Goal: Task Accomplishment & Management: Use online tool/utility

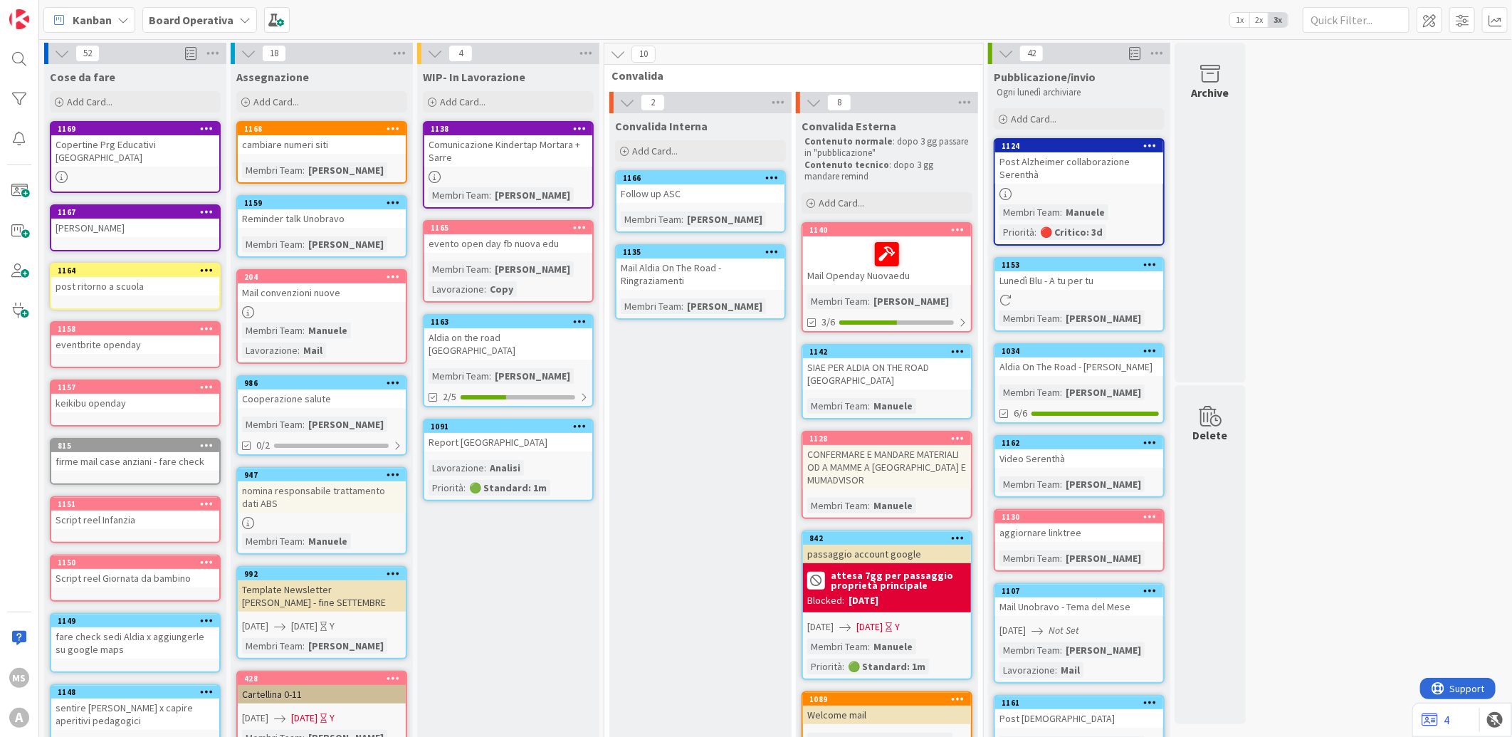
click at [98, 23] on span "Kanban" at bounding box center [92, 19] width 39 height 17
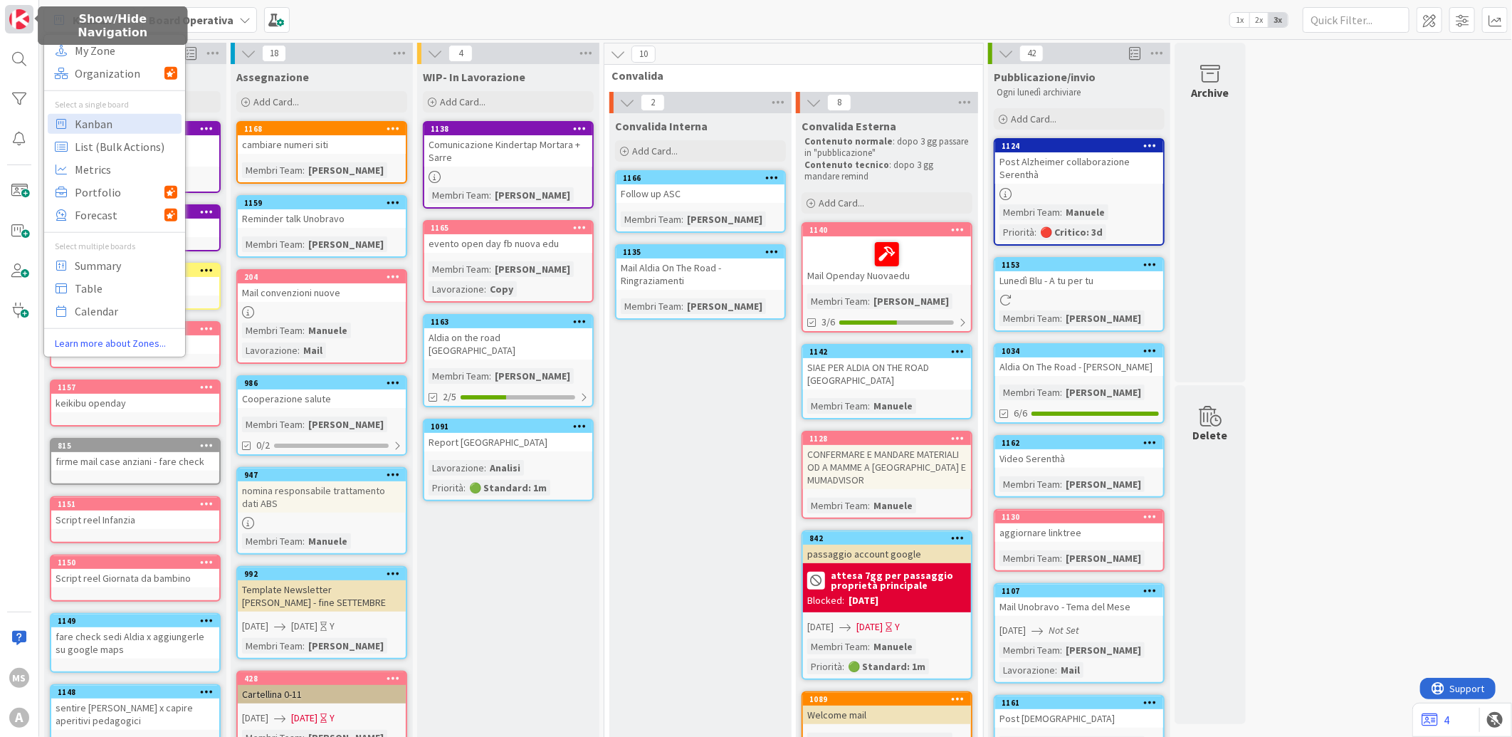
click at [24, 18] on img at bounding box center [19, 19] width 20 height 20
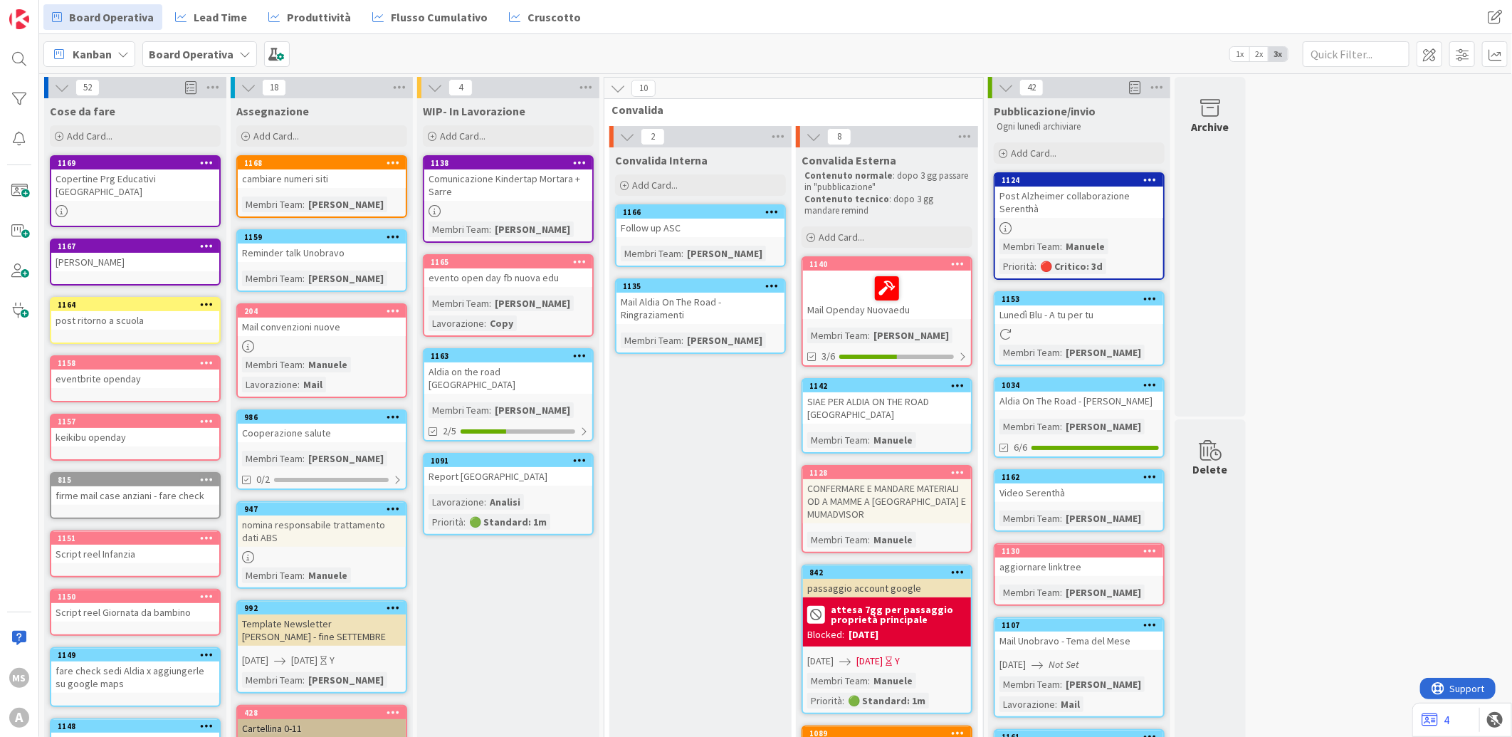
click at [112, 50] on div "Kanban" at bounding box center [89, 54] width 92 height 26
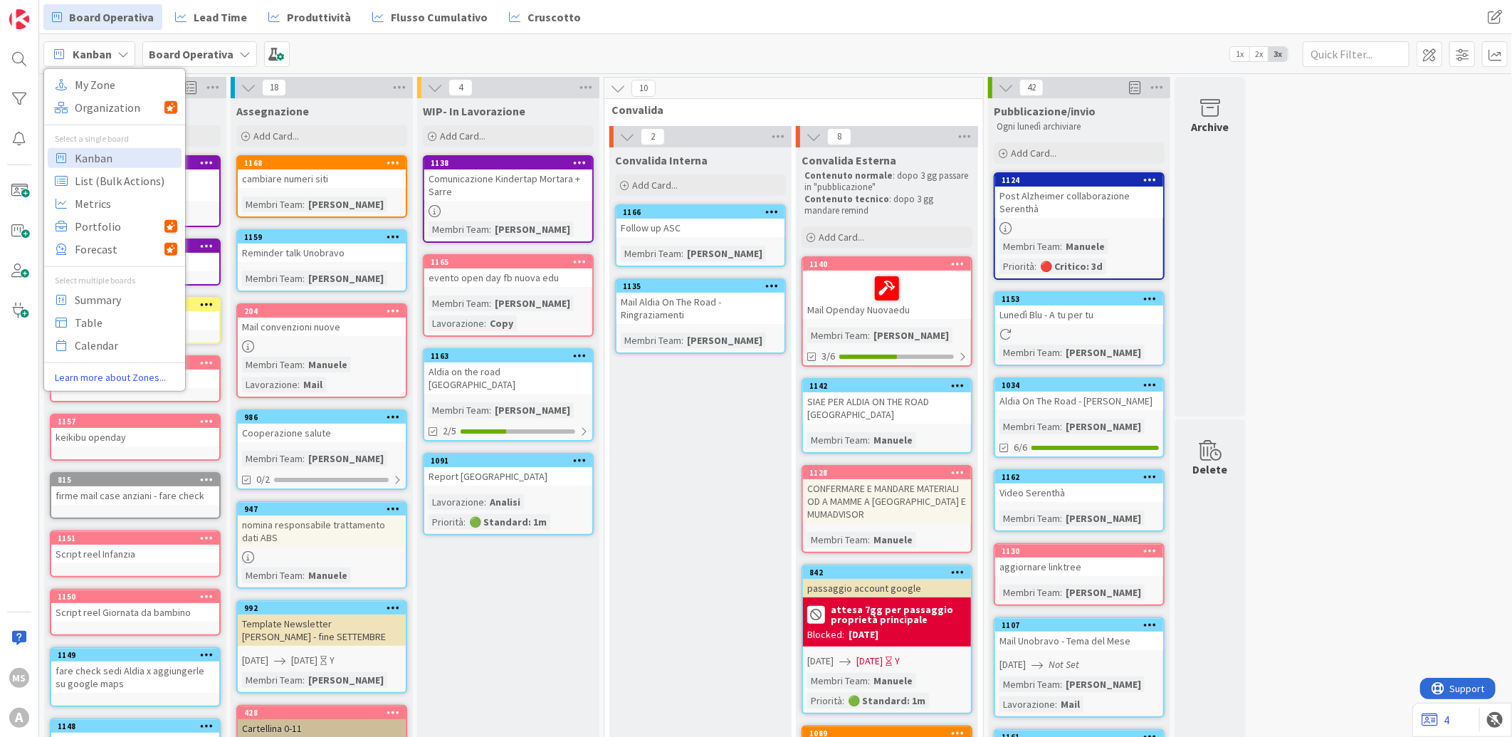
click at [390, 52] on div "Kanban My Zone Organization Select a single board Kanban List (Bulk Actions) Me…" at bounding box center [775, 53] width 1473 height 39
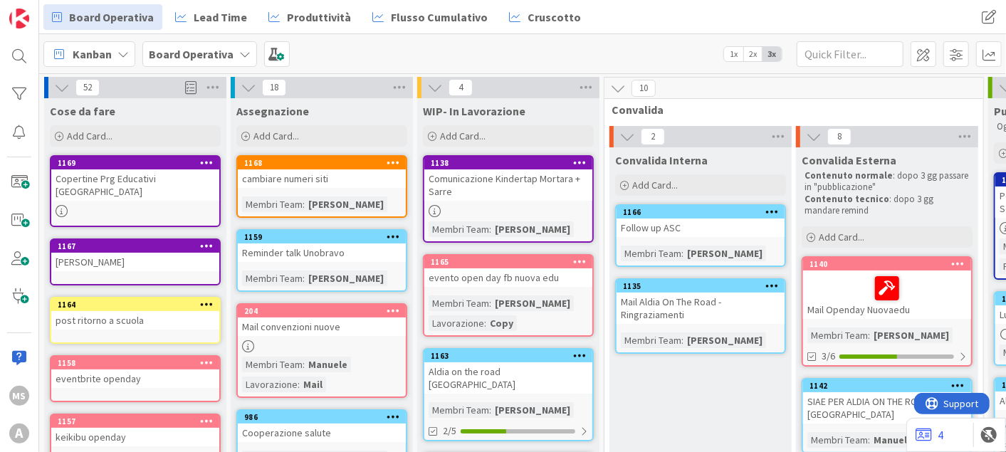
click at [315, 360] on div "Manuele" at bounding box center [328, 365] width 46 height 16
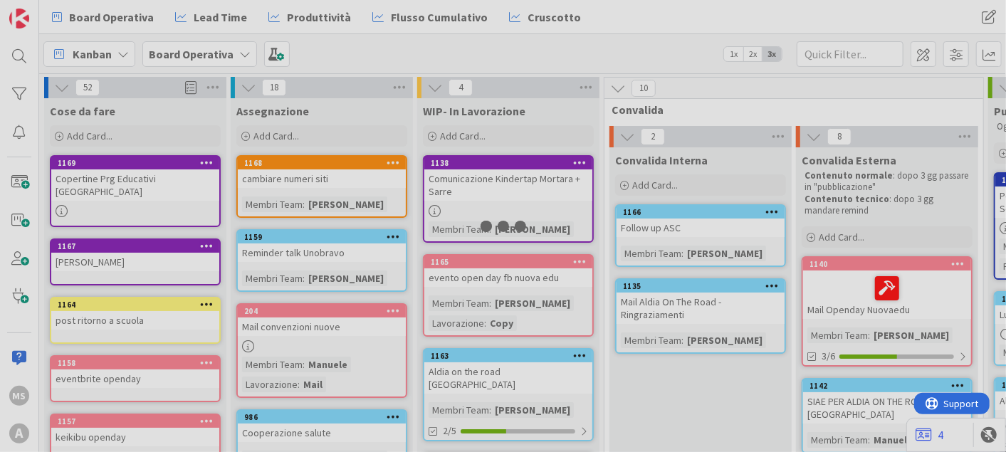
click at [315, 360] on div at bounding box center [503, 226] width 1006 height 452
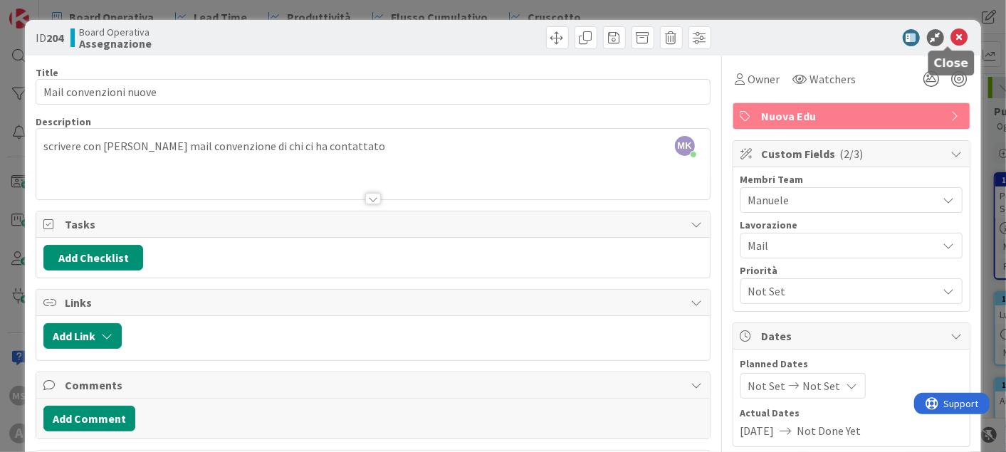
click at [951, 35] on icon at bounding box center [959, 37] width 17 height 17
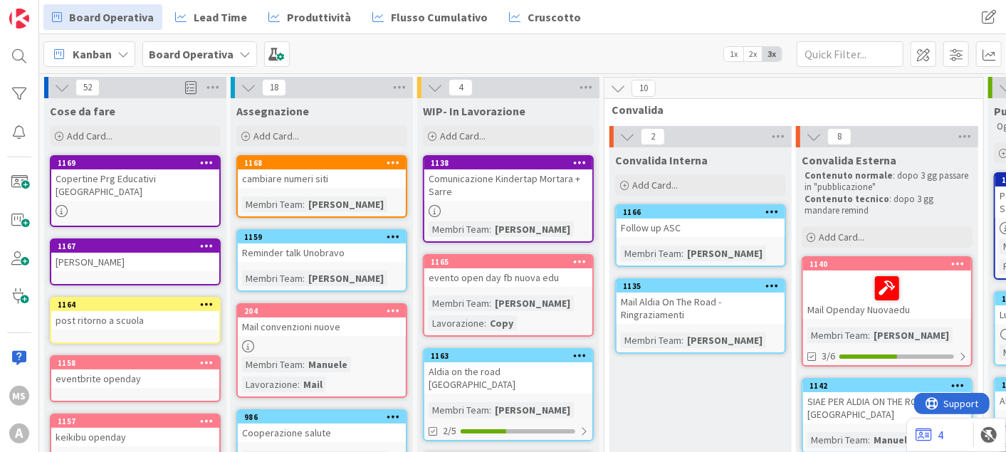
click at [182, 53] on b "Board Operativa" at bounding box center [191, 54] width 85 height 14
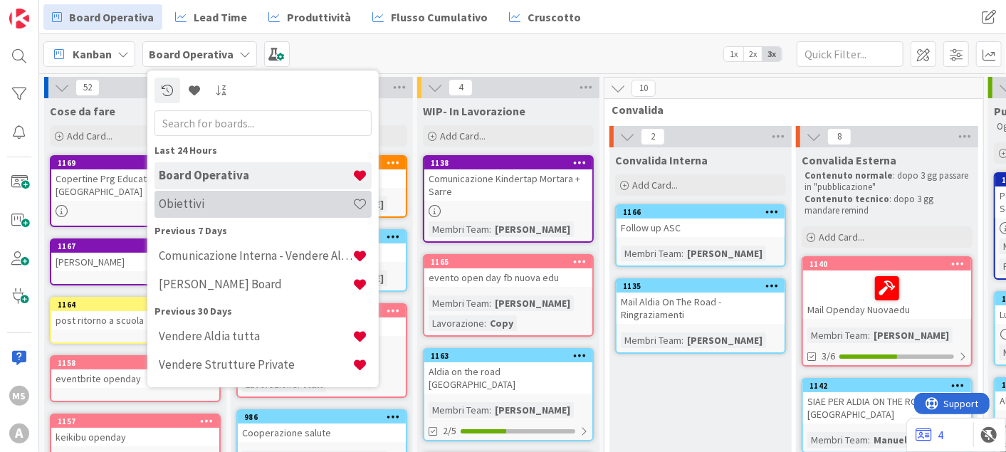
click at [192, 197] on h4 "Obiettivi" at bounding box center [256, 204] width 194 height 14
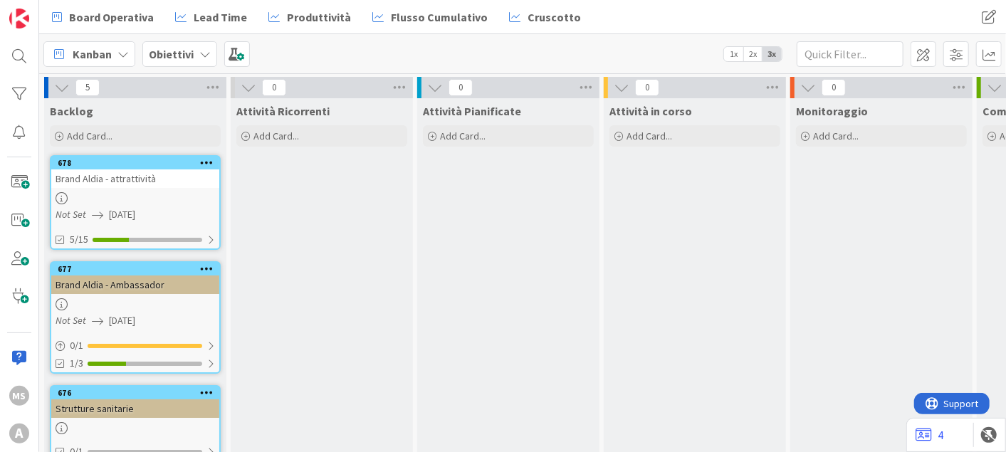
click at [172, 194] on div at bounding box center [135, 198] width 168 height 12
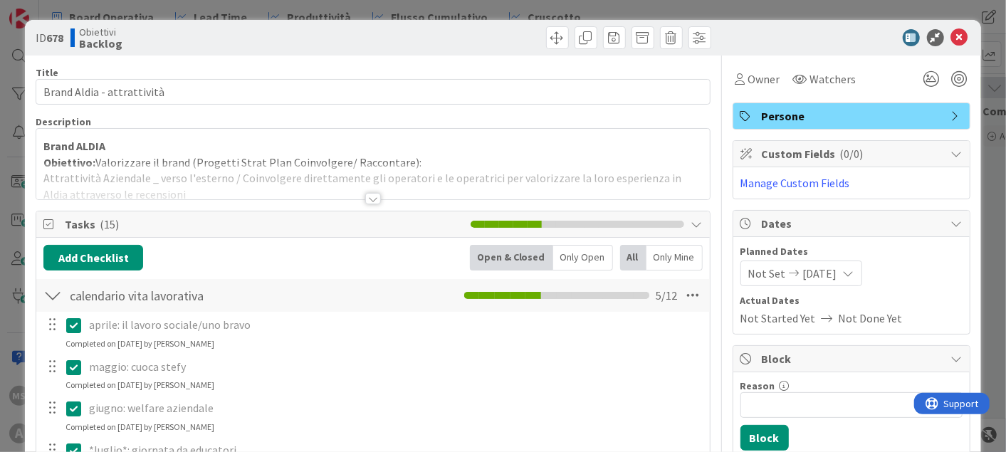
click at [268, 187] on div at bounding box center [372, 181] width 673 height 36
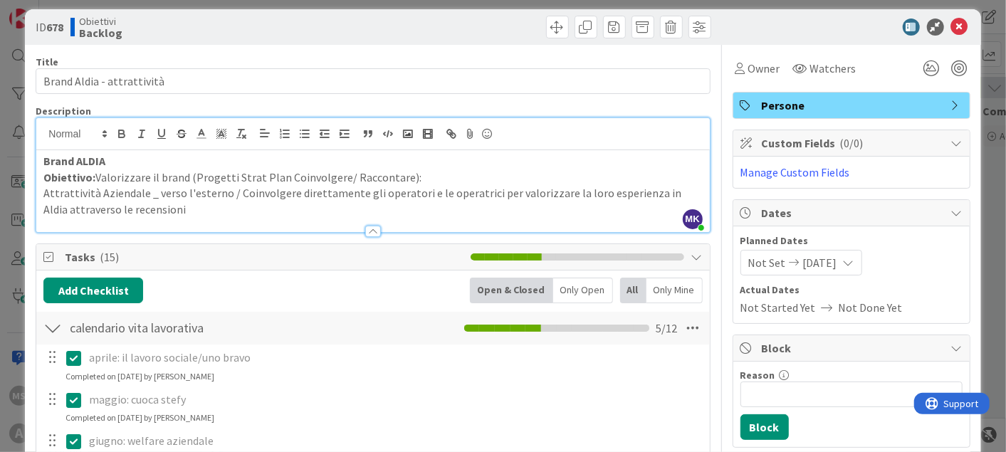
scroll to position [17, 0]
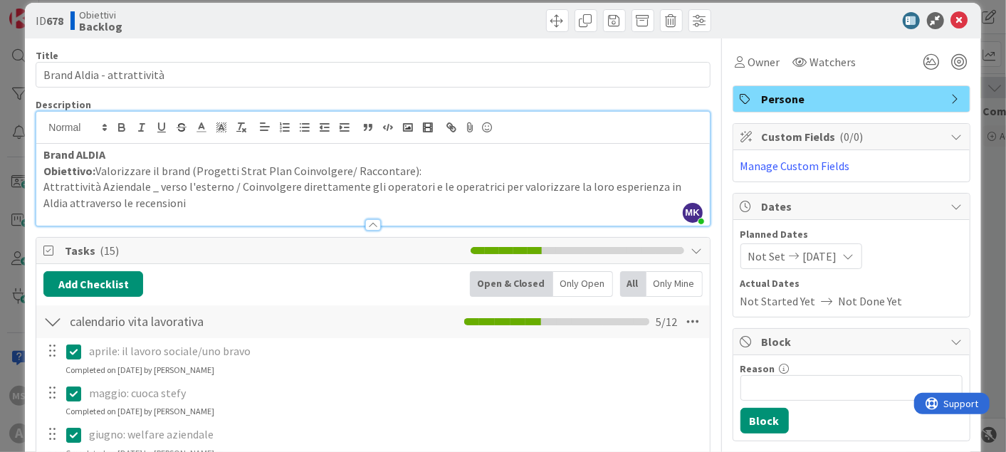
click at [391, 171] on p "Obiettivo: Valorizzare il brand (Progetti Strat Plan Coinvolgere/ Raccontare):" at bounding box center [372, 171] width 659 height 16
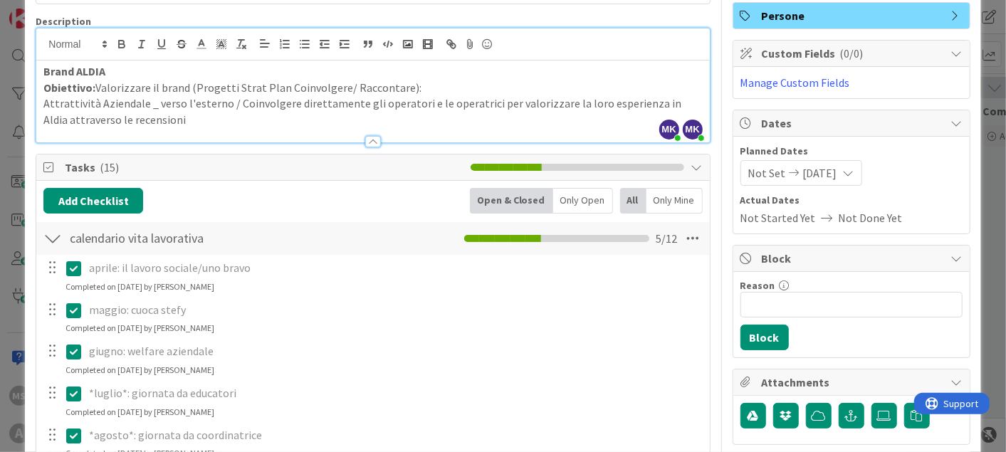
scroll to position [168, 0]
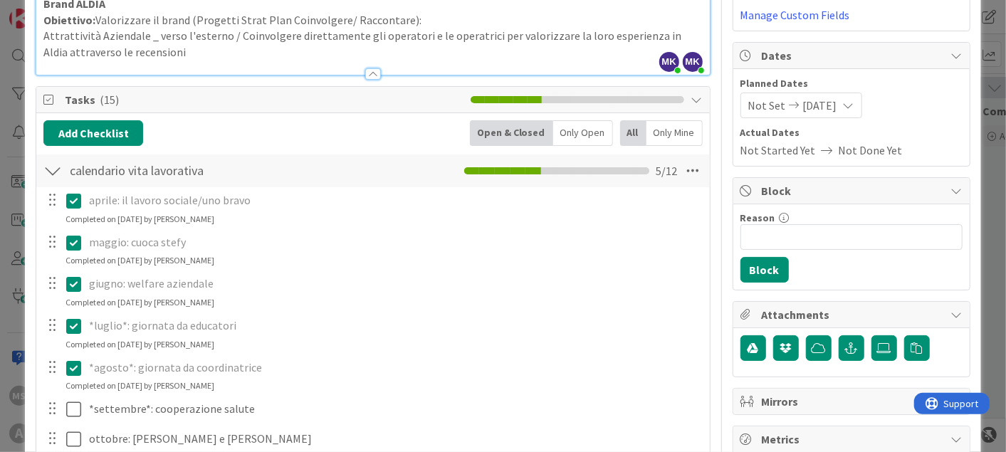
click at [293, 230] on div "maggio: cuoca stefy" at bounding box center [394, 242] width 622 height 25
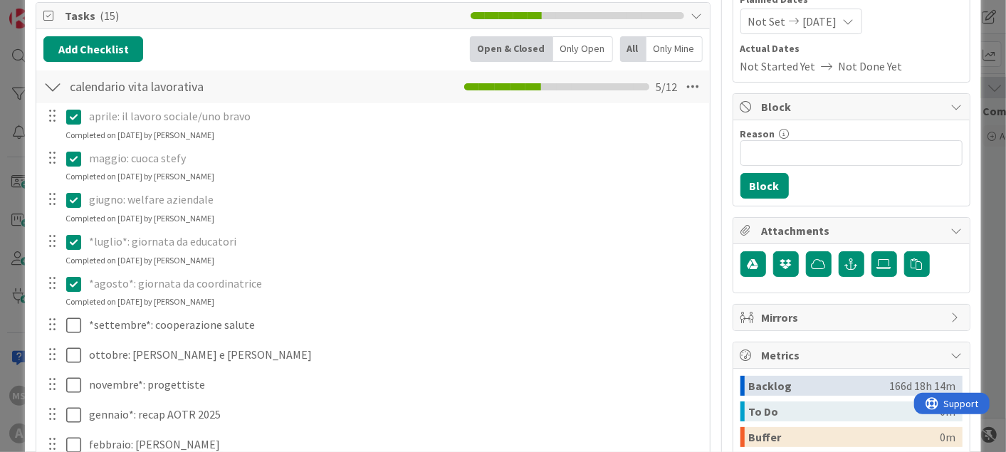
scroll to position [230, 0]
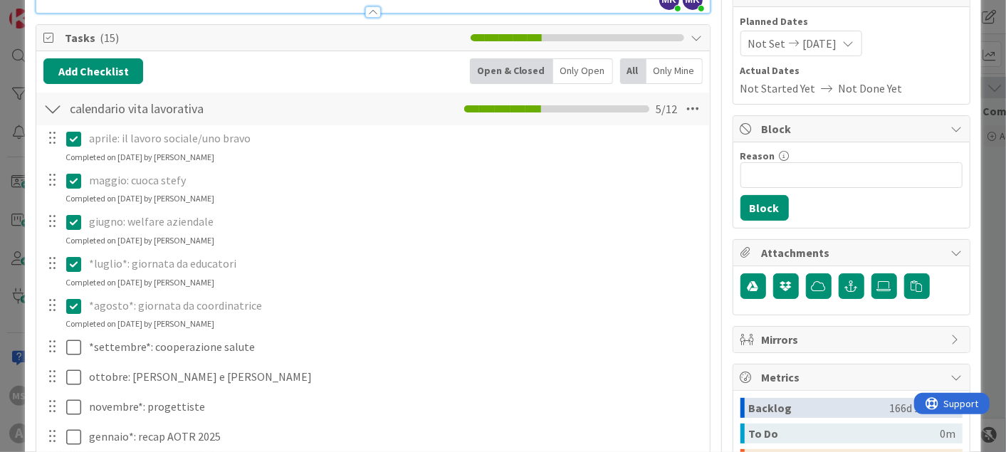
click at [63, 103] on div "calendario vita lavorativa Checklist Name 26 / 64 calendario vita lavorativa 5 …" at bounding box center [372, 109] width 673 height 33
click at [56, 105] on div at bounding box center [52, 109] width 19 height 26
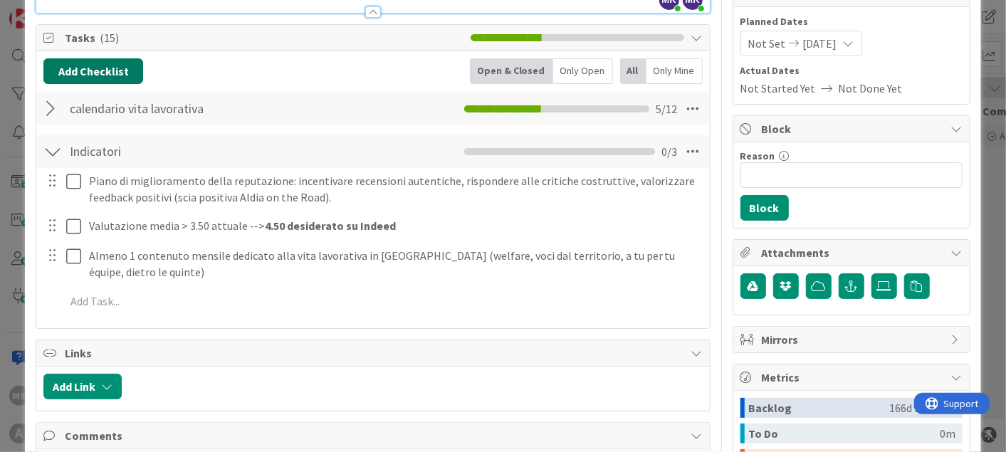
click at [105, 72] on button "Add Checklist" at bounding box center [93, 71] width 100 height 26
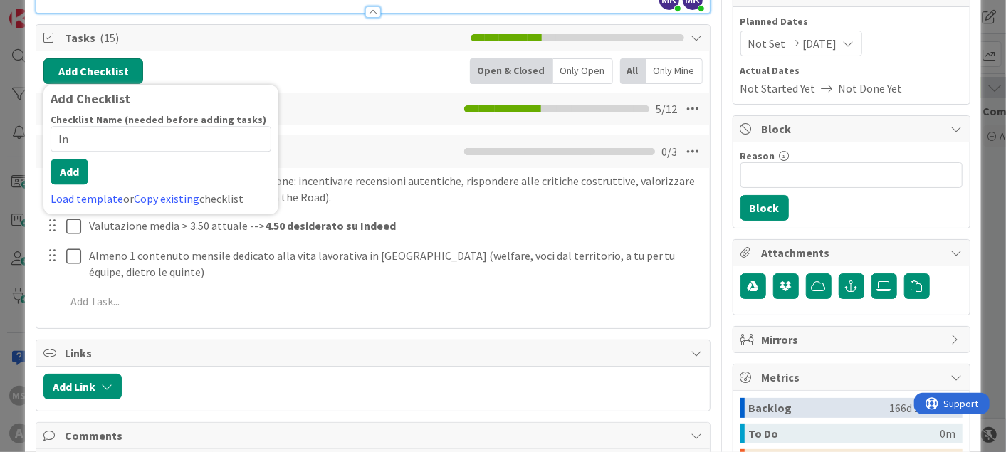
type input "I"
type input "Progetto Indeed"
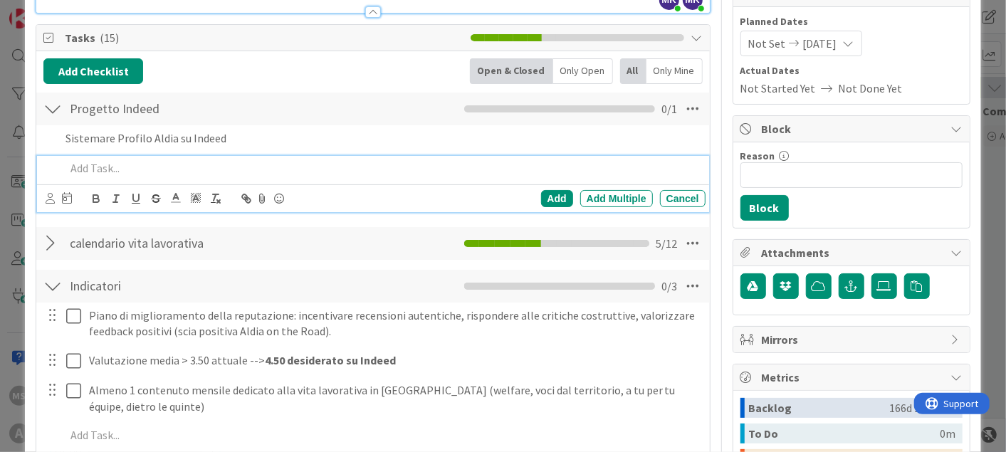
scroll to position [260, 0]
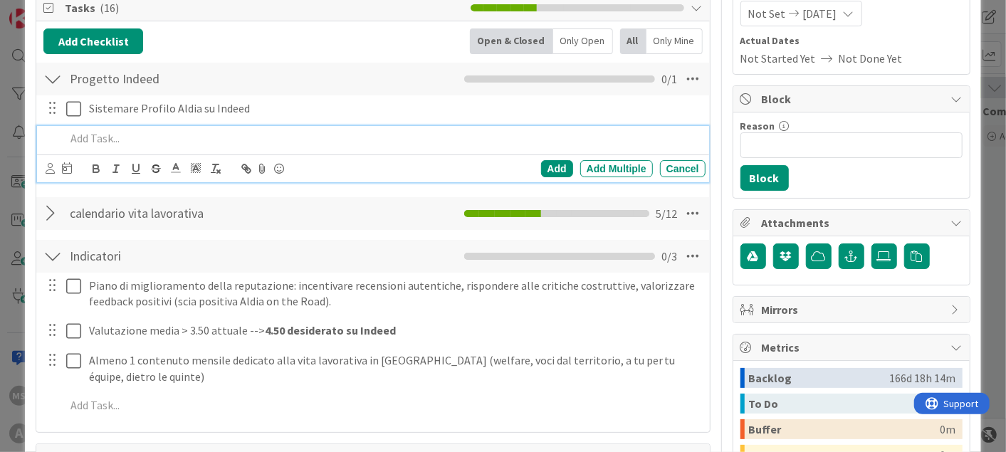
click at [129, 132] on p at bounding box center [383, 138] width 634 height 16
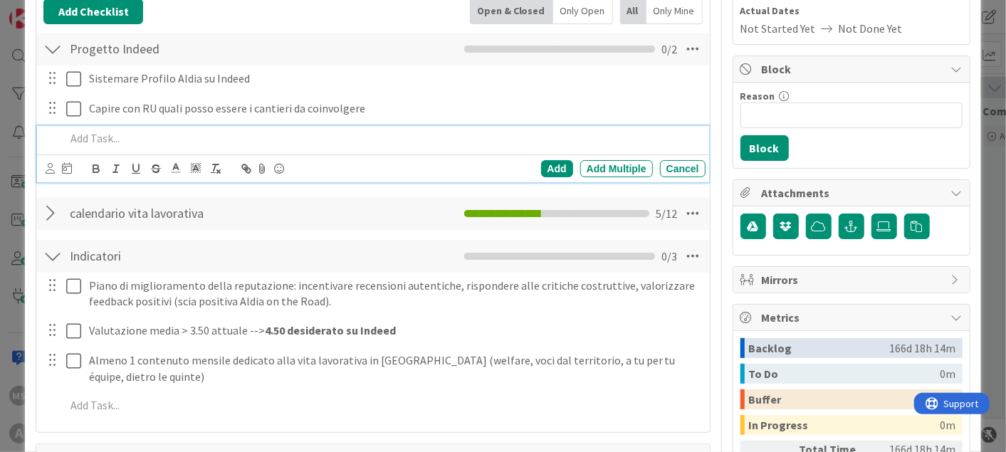
click at [340, 134] on p at bounding box center [383, 138] width 634 height 16
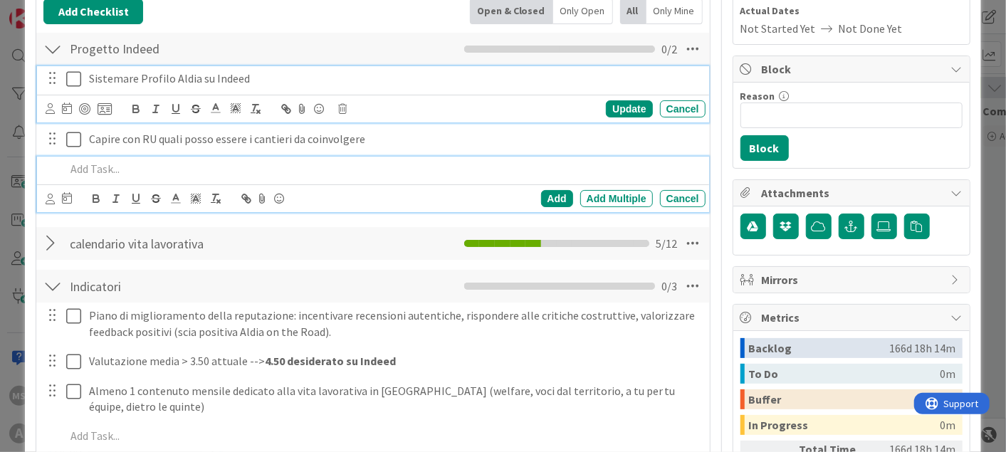
scroll to position [320, 0]
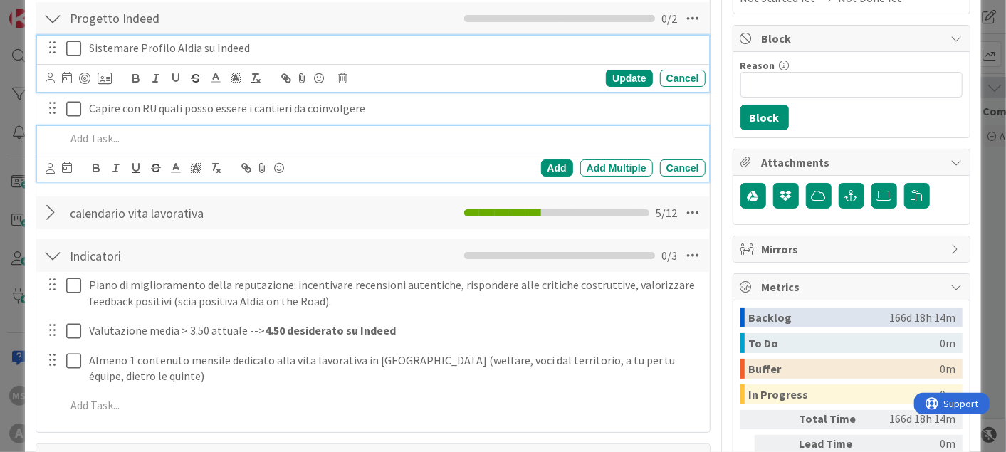
click at [273, 82] on div "Sistemare Profilo Aldia su Indeed Update Cancel" at bounding box center [373, 64] width 672 height 56
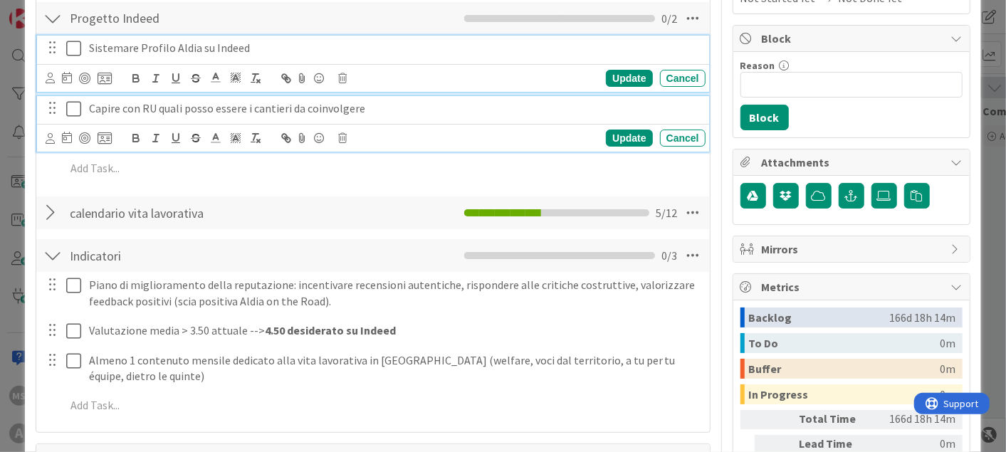
click at [193, 104] on p "Capire con RU quali posso essere i cantieri da coinvolgere" at bounding box center [394, 108] width 611 height 16
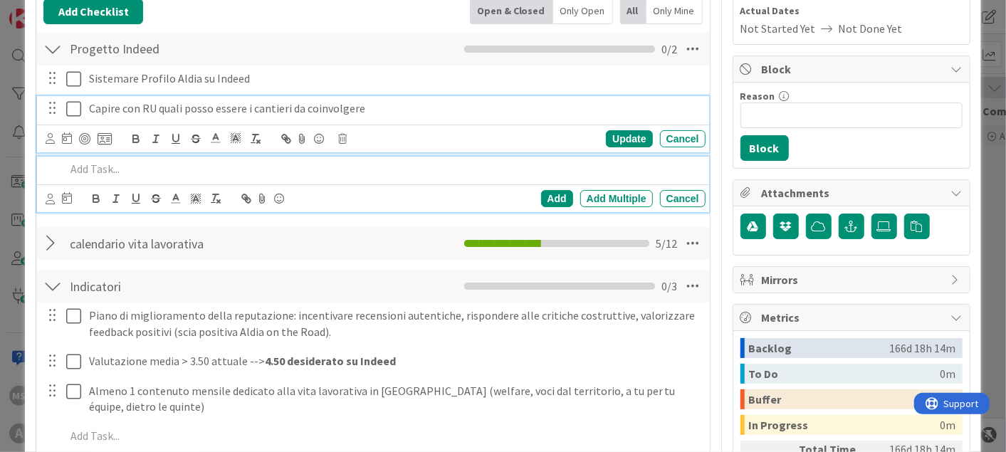
click at [127, 169] on p at bounding box center [383, 169] width 634 height 16
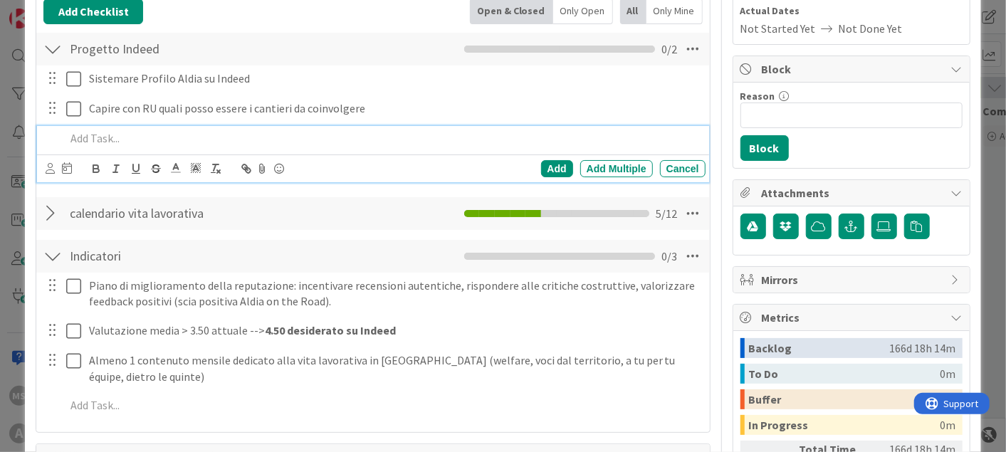
scroll to position [260, 0]
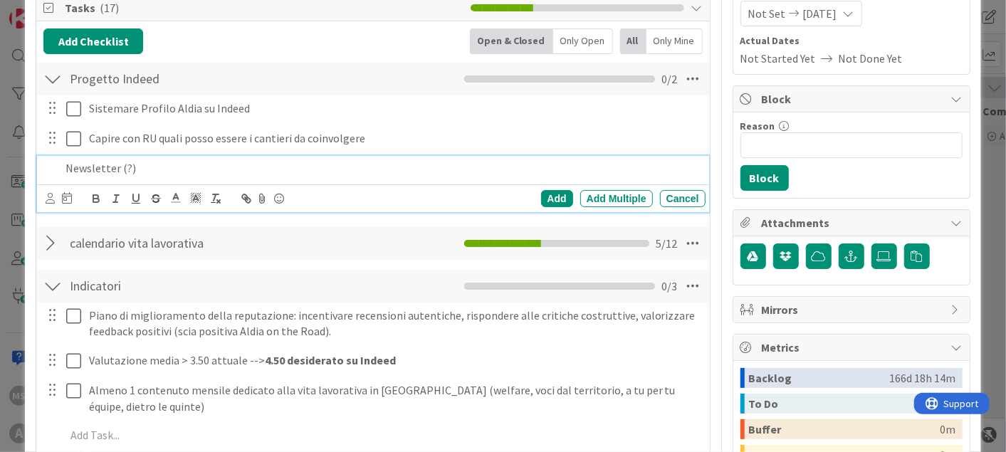
click at [219, 174] on p "Newsletter (?)" at bounding box center [383, 168] width 634 height 16
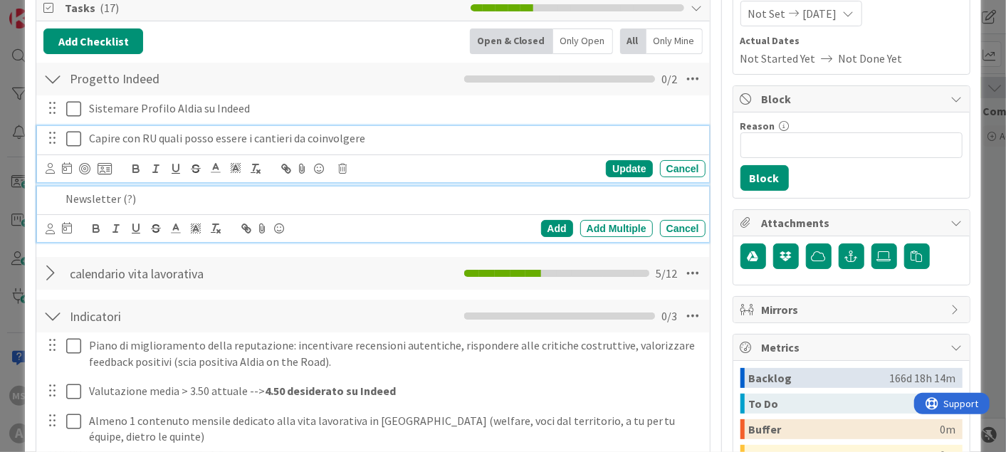
scroll to position [290, 0]
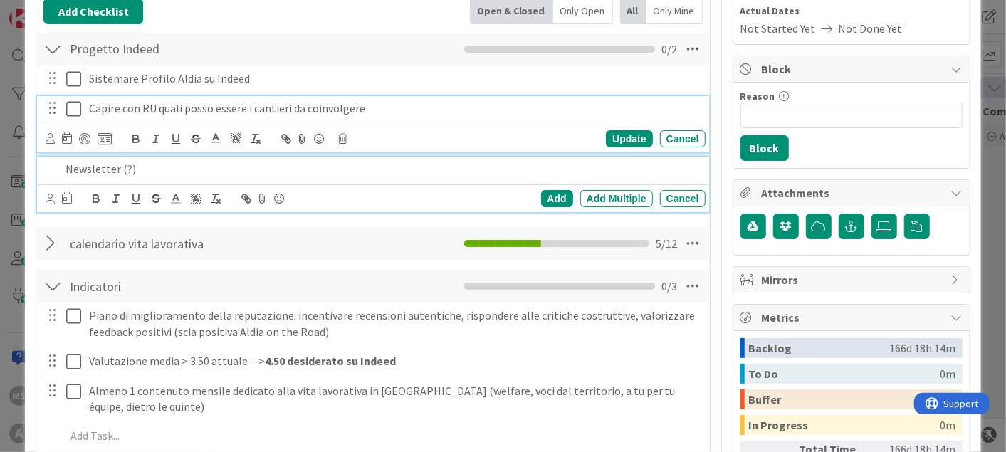
click at [258, 147] on div "Capire con RU quali posso essere i cantieri da coinvolgere Update Cancel" at bounding box center [373, 124] width 672 height 56
click at [211, 167] on p "Newsletter (?)" at bounding box center [383, 169] width 634 height 16
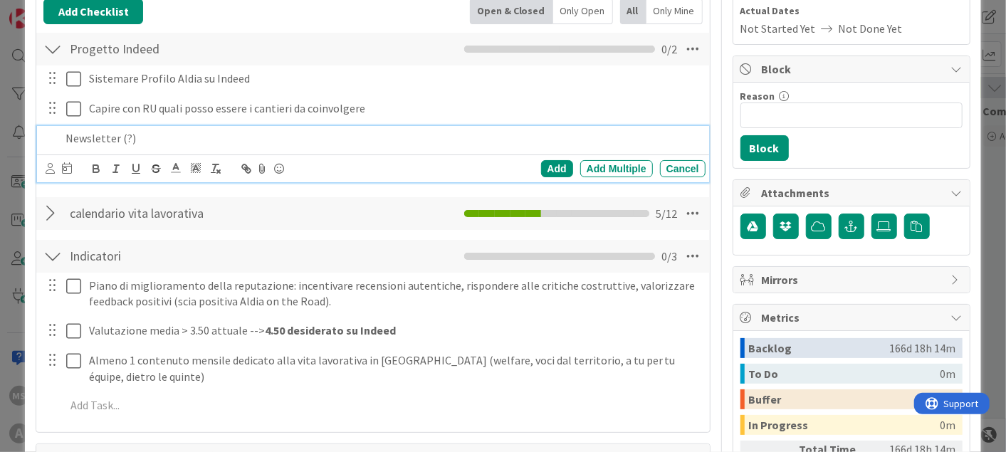
scroll to position [260, 0]
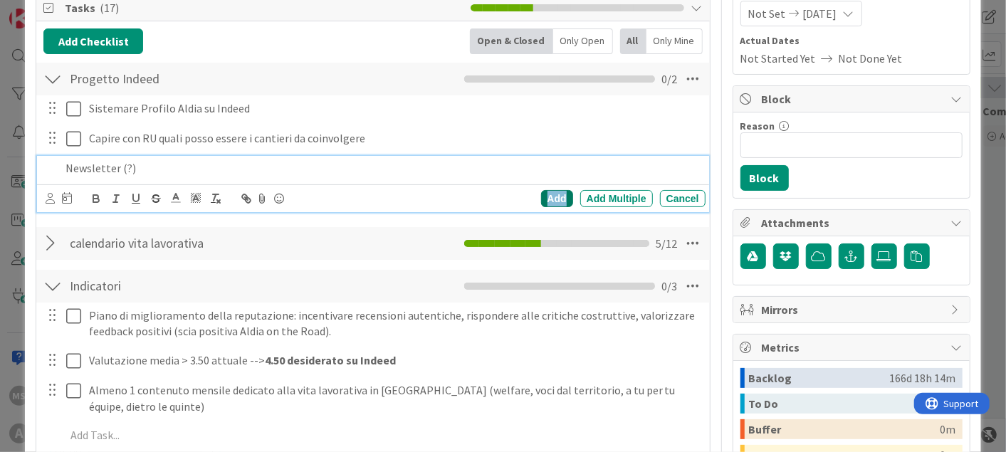
click at [541, 190] on div "Add" at bounding box center [557, 198] width 32 height 17
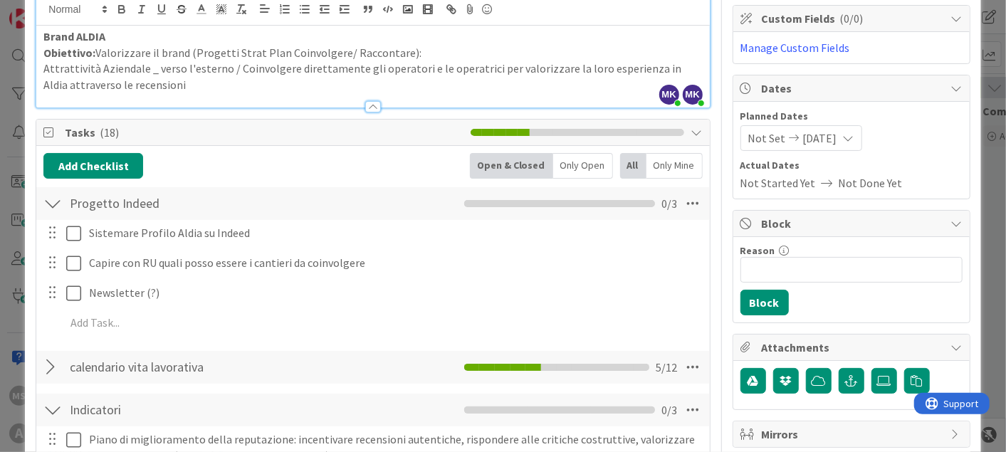
scroll to position [0, 0]
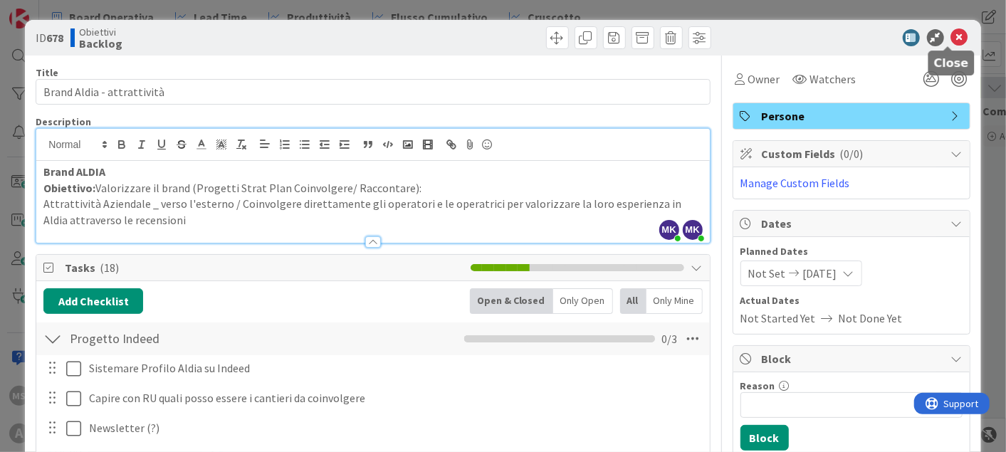
click at [951, 40] on icon at bounding box center [959, 37] width 17 height 17
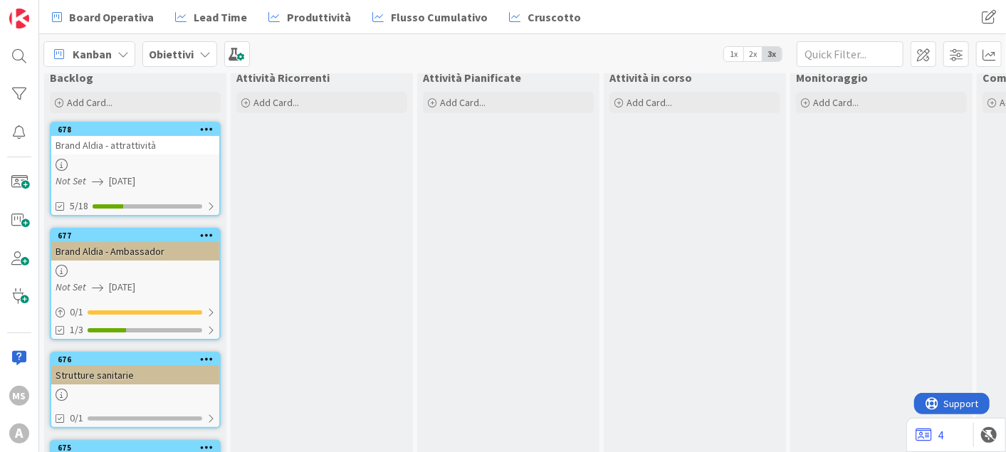
scroll to position [34, 0]
click at [162, 229] on div "677" at bounding box center [135, 235] width 168 height 13
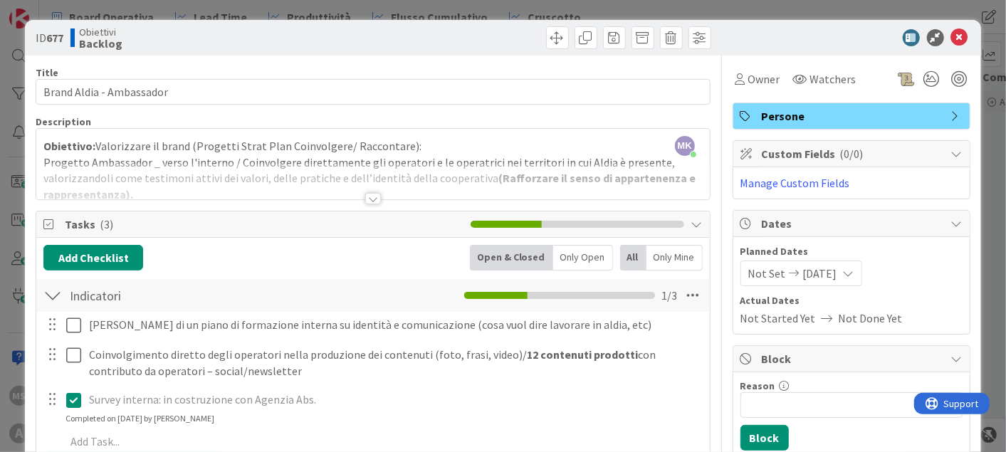
click at [370, 194] on div at bounding box center [373, 198] width 16 height 11
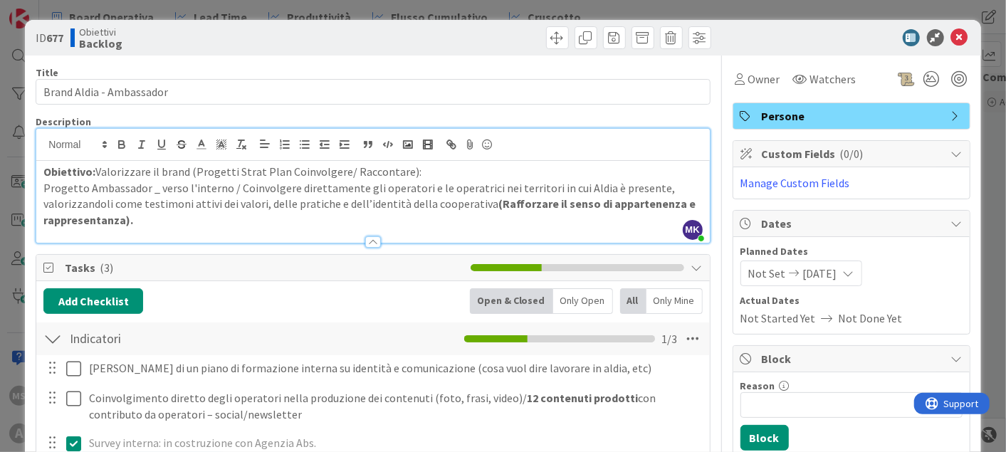
click at [397, 181] on p "Progetto Ambassador _ verso l'interno / Coinvolgere direttamente gli operatori …" at bounding box center [372, 204] width 659 height 48
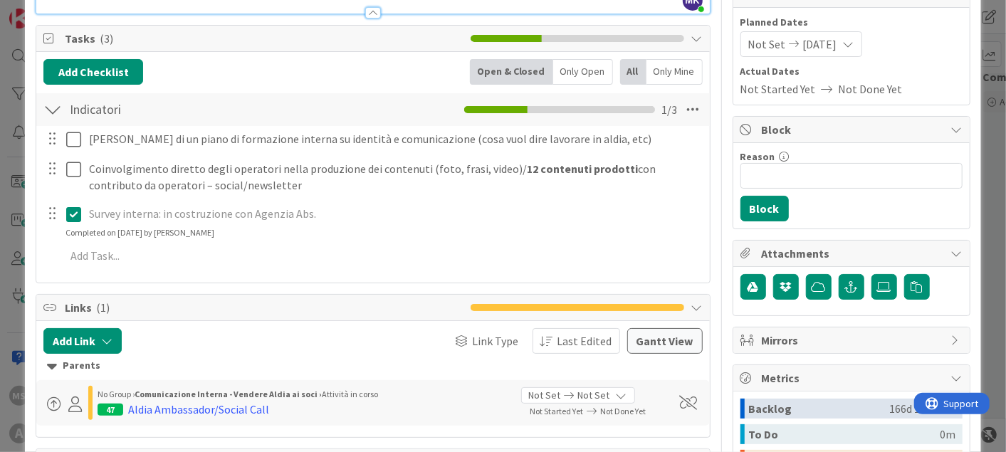
scroll to position [252, 0]
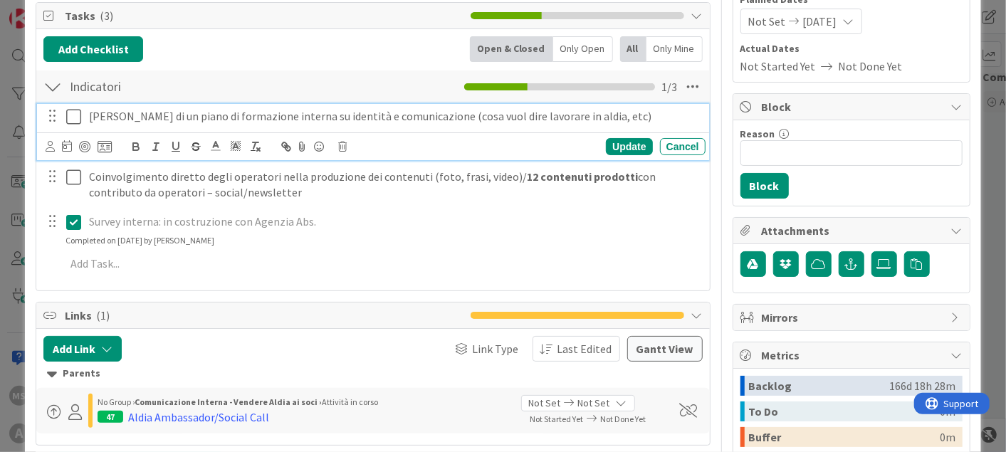
click at [411, 116] on p "Lancio di un piano di formazione interna su identità e comunicazione (cosa vuol…" at bounding box center [394, 116] width 611 height 16
click at [53, 80] on div at bounding box center [52, 87] width 19 height 26
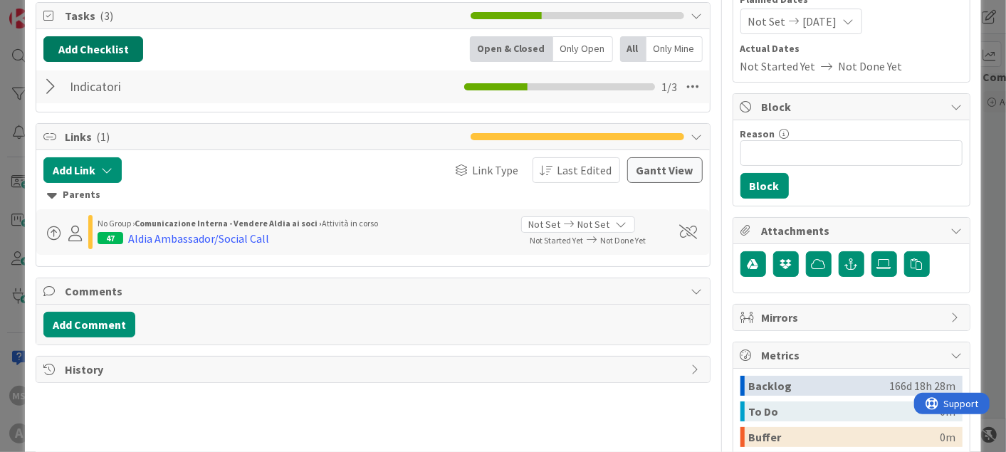
click at [103, 50] on button "Add Checklist" at bounding box center [93, 49] width 100 height 26
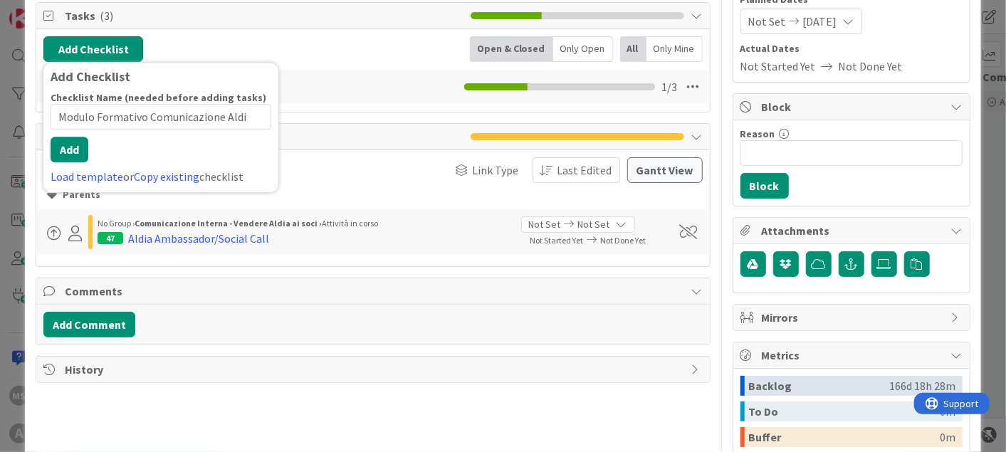
type input "Modulo Formativo Comunicazione Aldia"
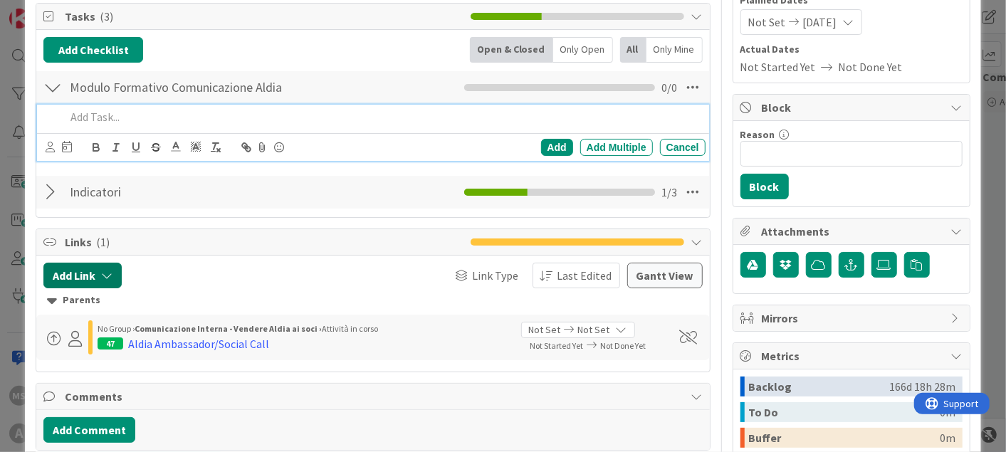
scroll to position [46, 0]
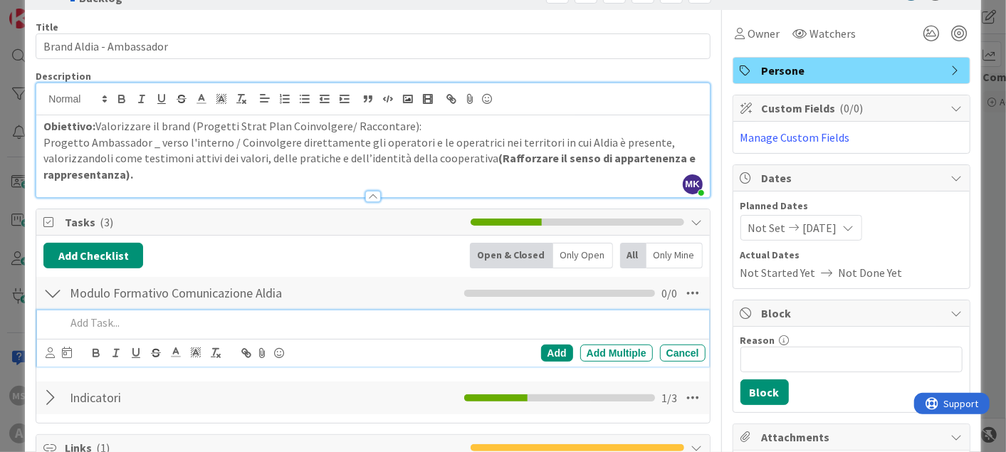
click at [49, 390] on div at bounding box center [52, 398] width 19 height 26
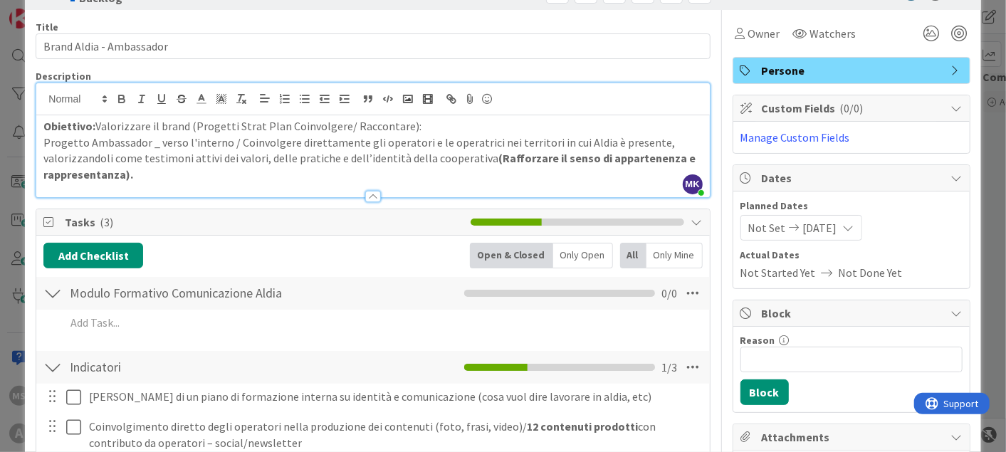
scroll to position [108, 0]
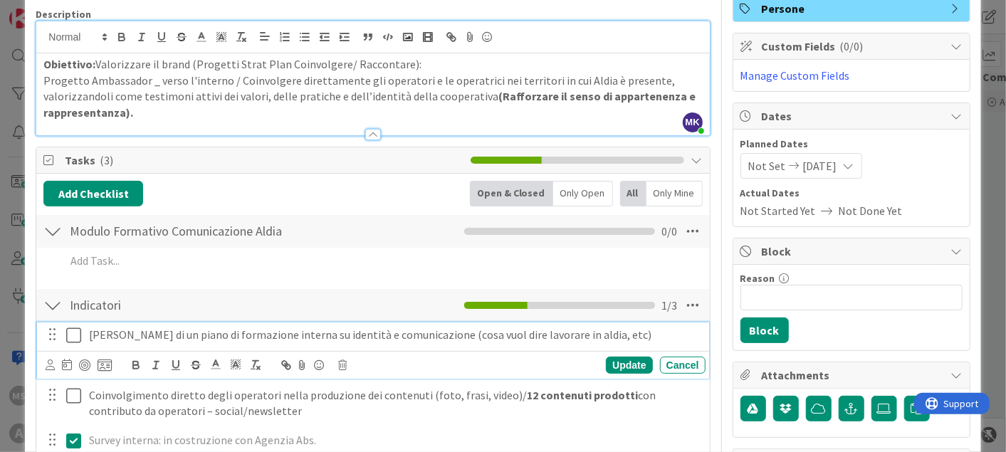
click at [596, 336] on p "Lancio di un piano di formazione interna su identità e comunicazione (cosa vuol…" at bounding box center [394, 335] width 611 height 16
click at [419, 330] on p "Lancio di un piano di formazione interna su identità e comunicazione (cosa vuol…" at bounding box center [394, 335] width 611 height 16
click at [618, 329] on p "Lancio di un piano di formazione interna su identità e comunicazione (cosa vuol…" at bounding box center [394, 335] width 611 height 16
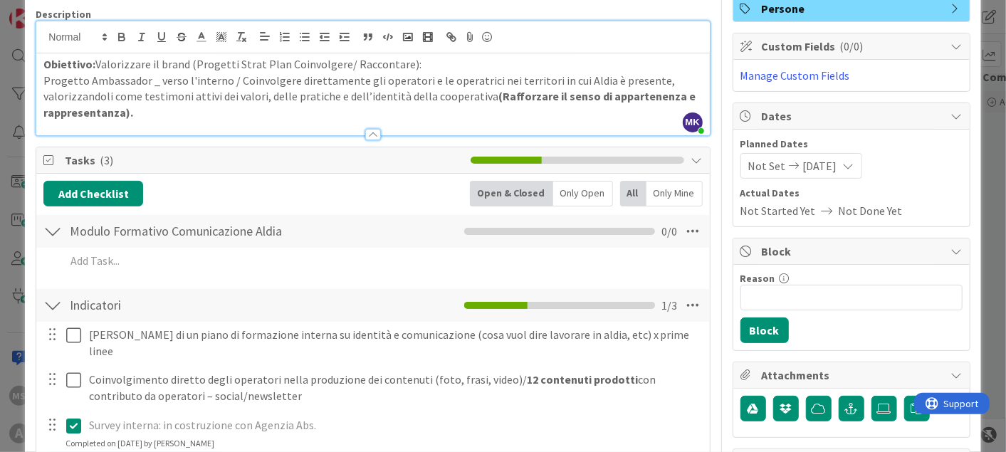
scroll to position [182, 0]
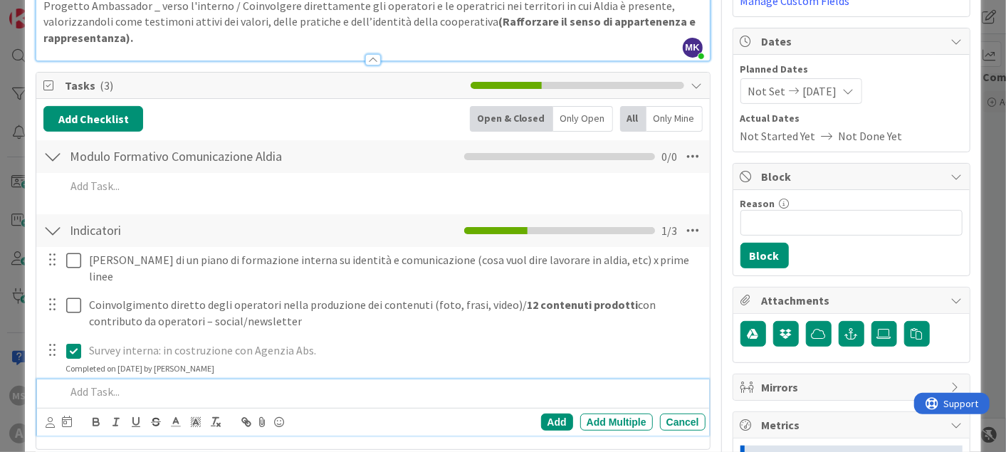
click at [78, 384] on p at bounding box center [383, 392] width 634 height 16
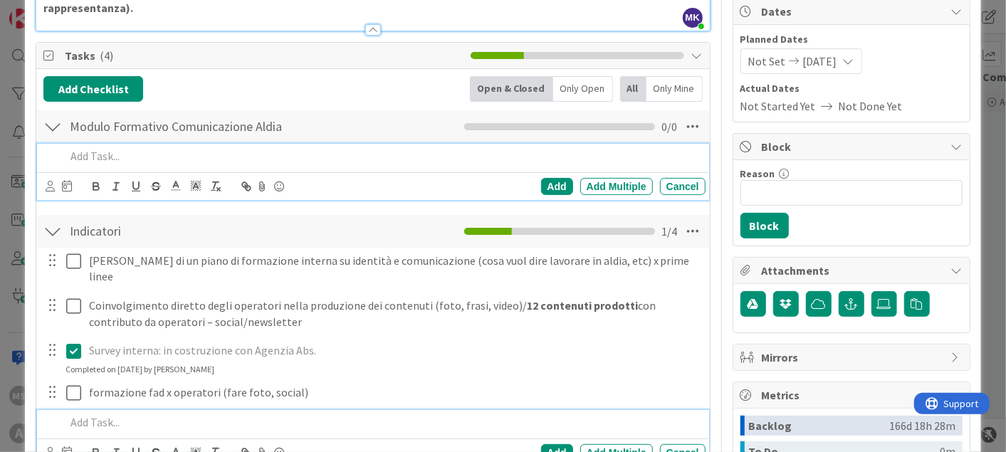
scroll to position [243, 0]
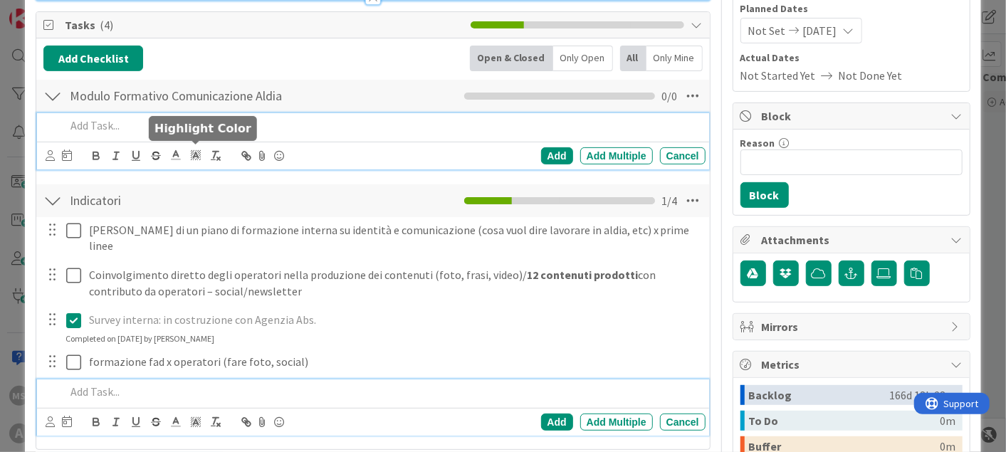
click at [187, 160] on div "Add Add Multiple Cancel" at bounding box center [373, 141] width 672 height 56
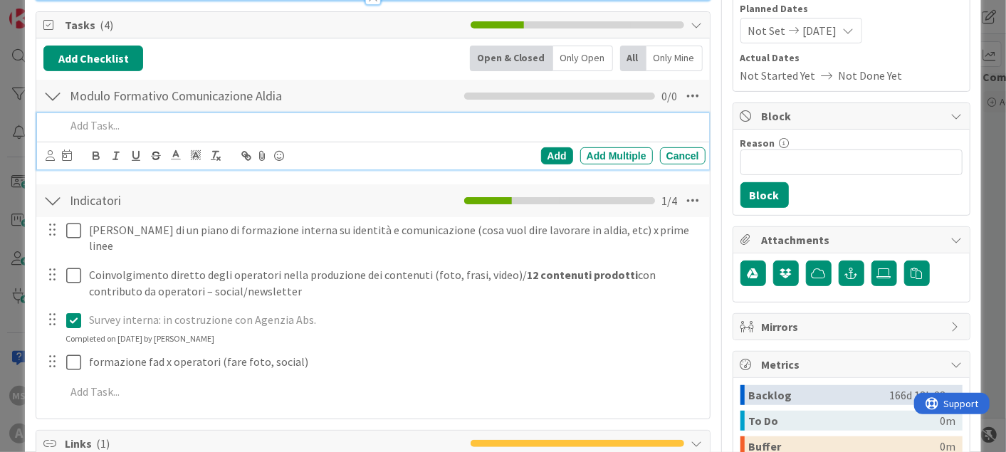
click at [254, 134] on div at bounding box center [382, 125] width 645 height 25
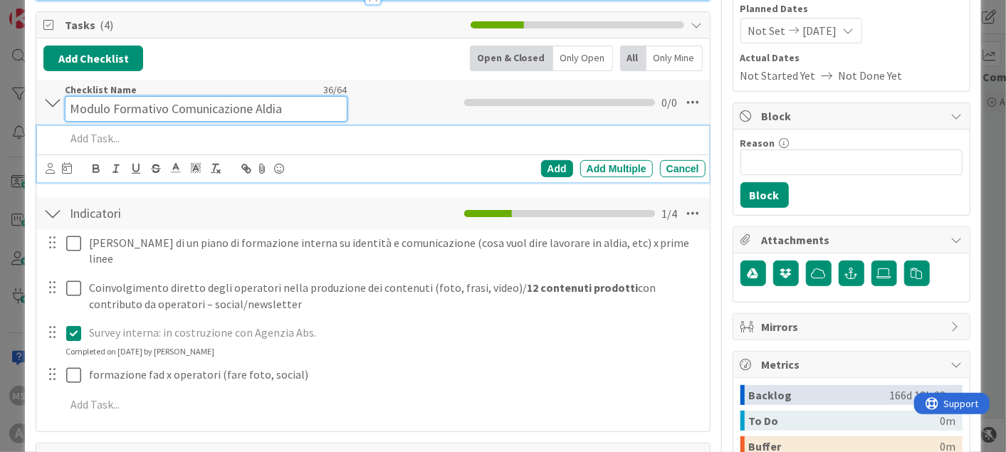
scroll to position [256, 0]
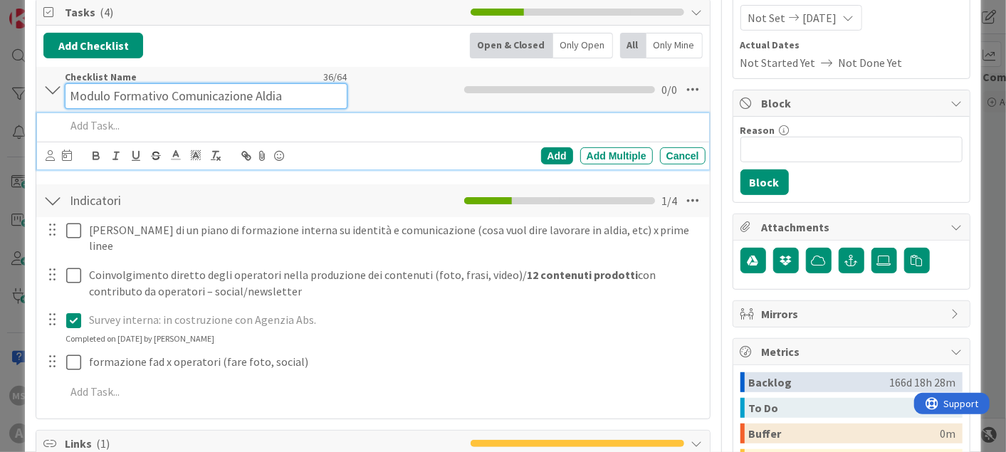
click at [308, 96] on input "Modulo Formativo Comunicazione Aldia" at bounding box center [206, 96] width 282 height 26
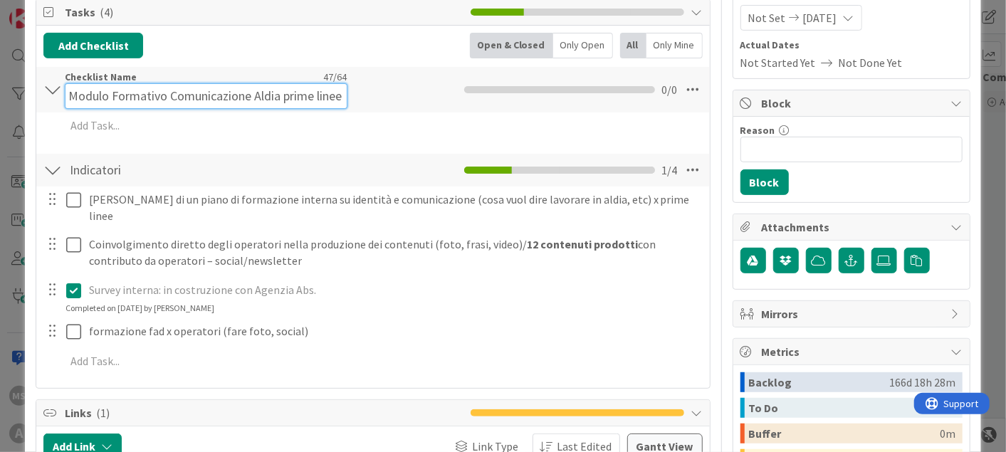
scroll to position [0, 17]
type input "Modulo Formativo Comunicazione Aldia prime linee"
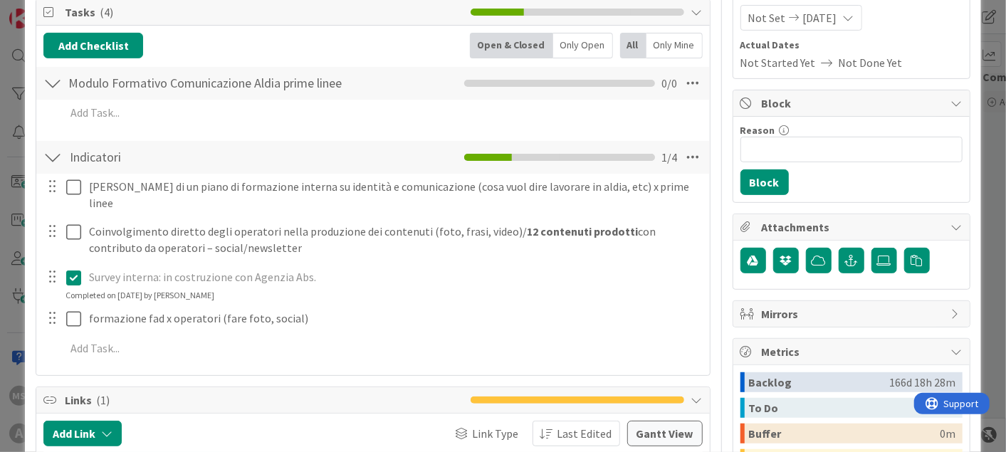
scroll to position [0, 0]
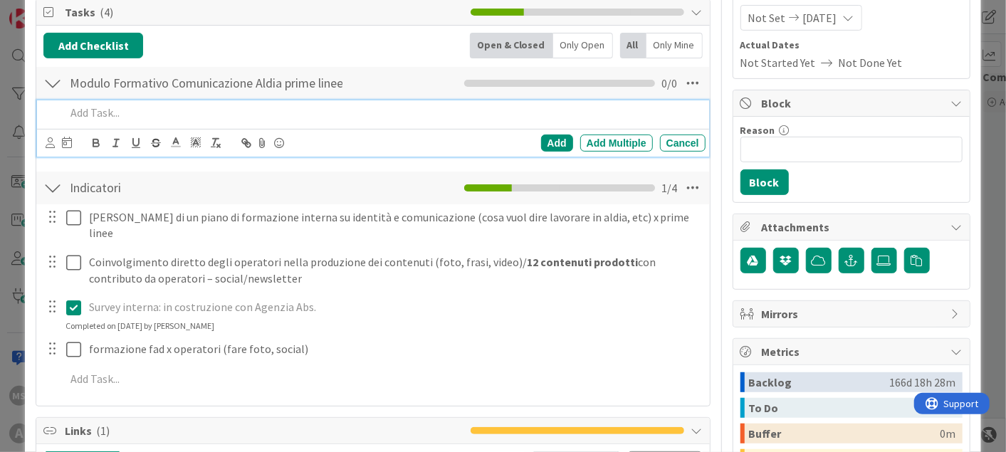
click at [215, 105] on p at bounding box center [383, 113] width 634 height 16
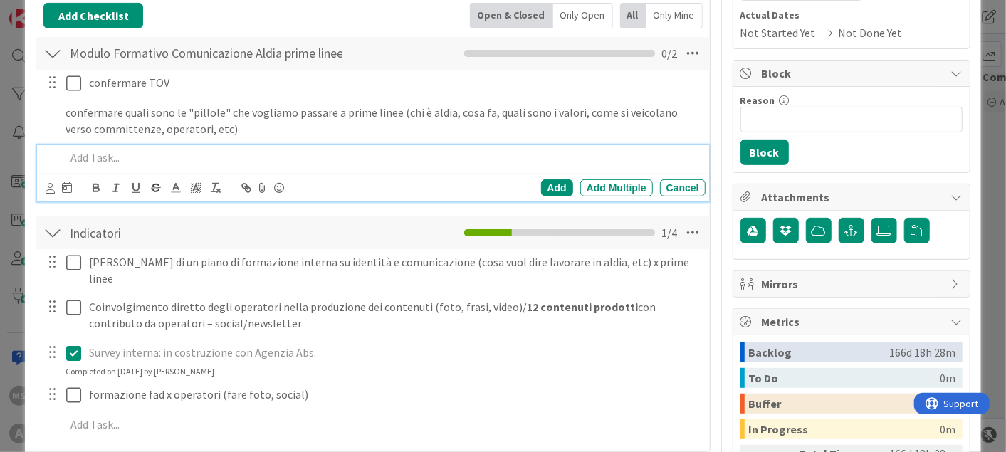
scroll to position [330, 0]
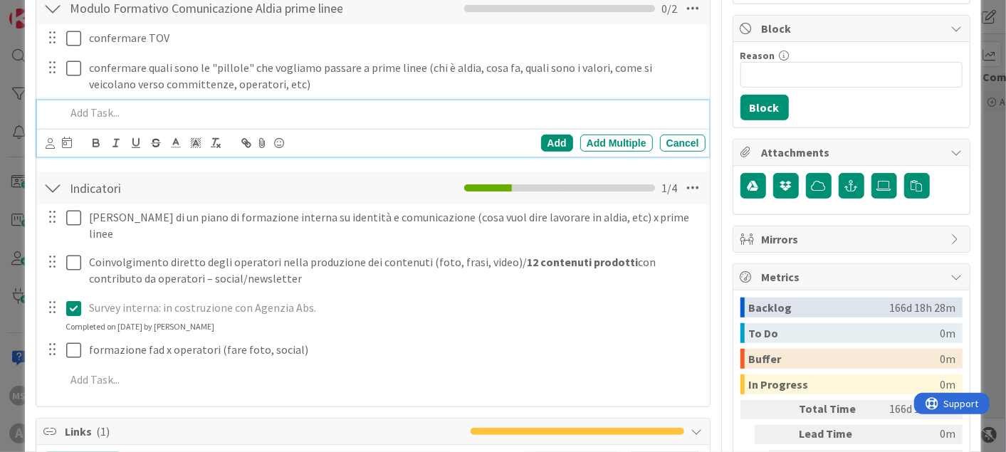
click at [265, 108] on p at bounding box center [383, 113] width 634 height 16
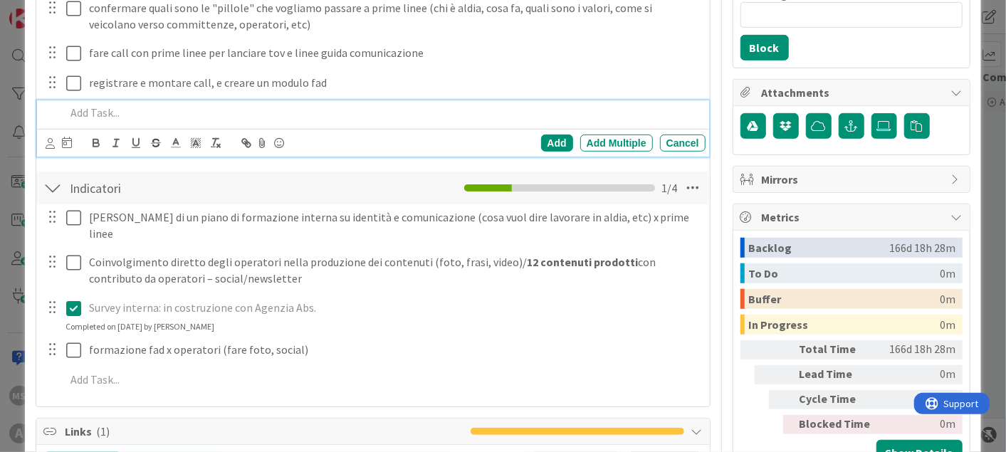
scroll to position [174, 0]
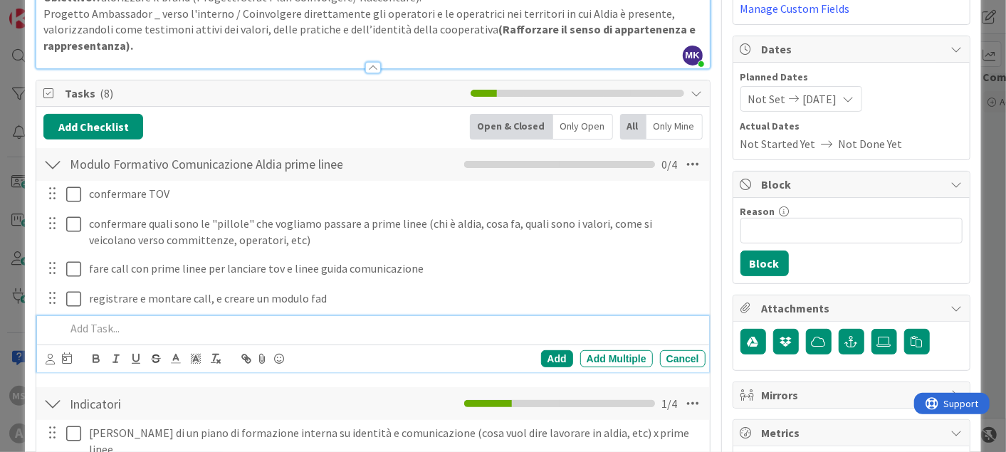
click at [53, 159] on div at bounding box center [52, 165] width 19 height 26
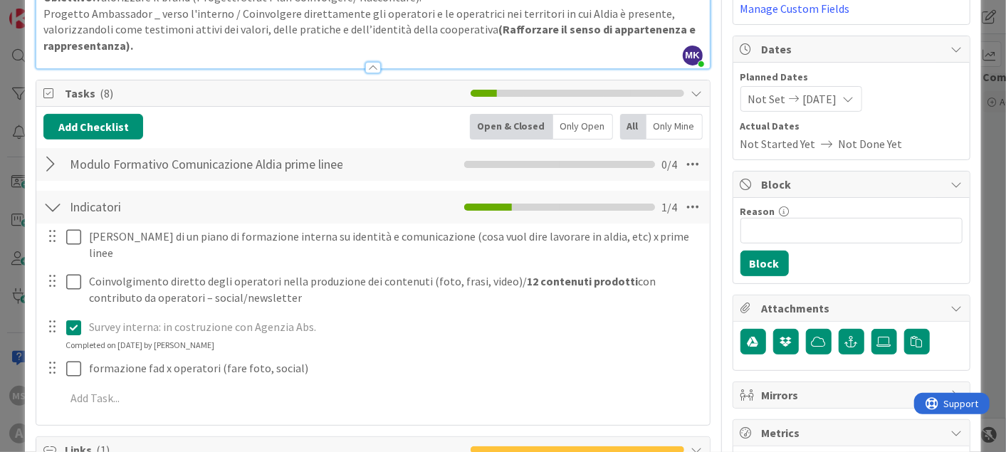
click at [46, 155] on div at bounding box center [52, 165] width 19 height 26
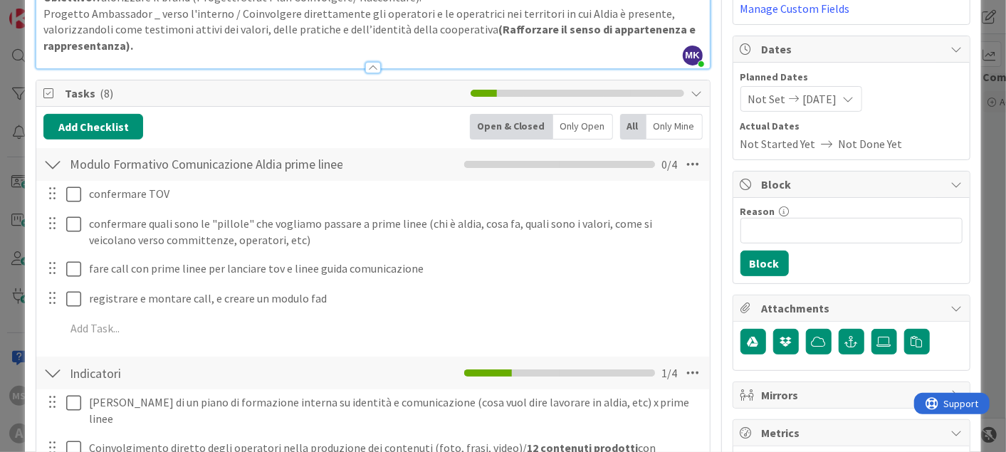
click at [46, 155] on div at bounding box center [52, 165] width 19 height 26
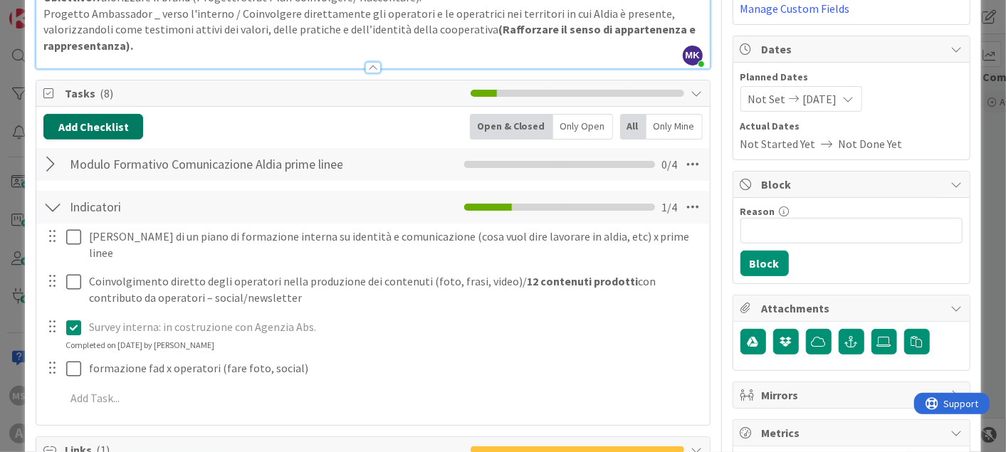
click at [103, 128] on button "Add Checklist" at bounding box center [93, 127] width 100 height 26
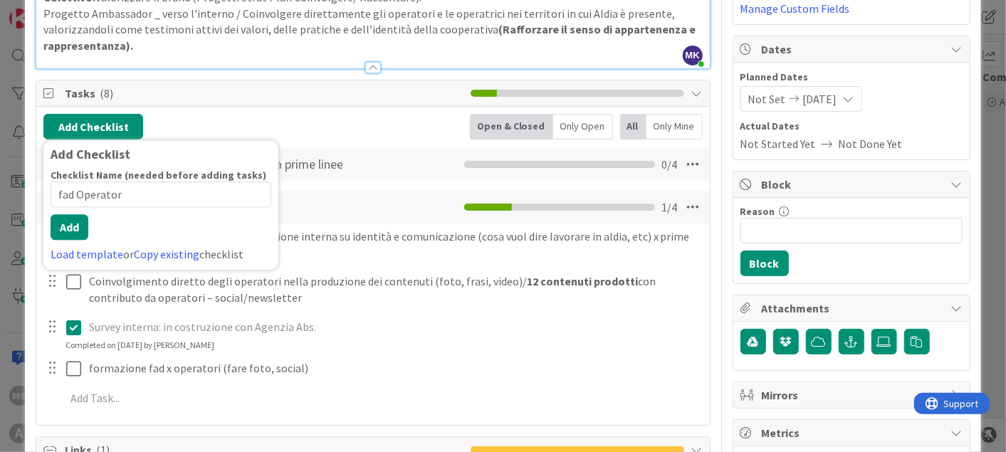
type input "fad Operatori"
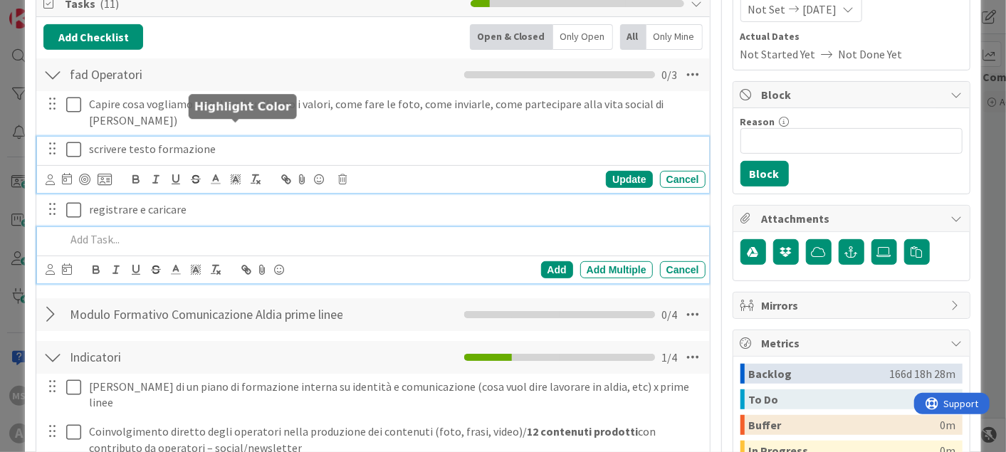
scroll to position [295, 0]
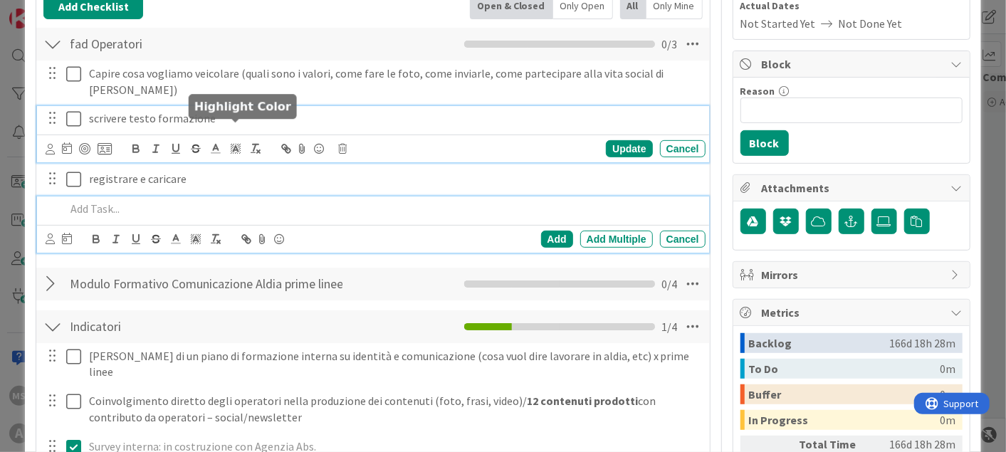
click at [231, 138] on div "scrivere testo formazione Update Cancel" at bounding box center [373, 134] width 672 height 56
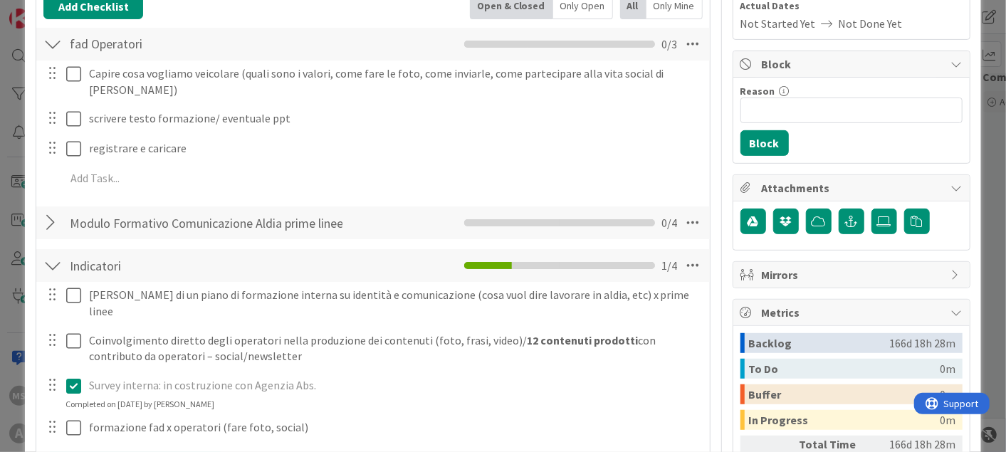
scroll to position [263, 0]
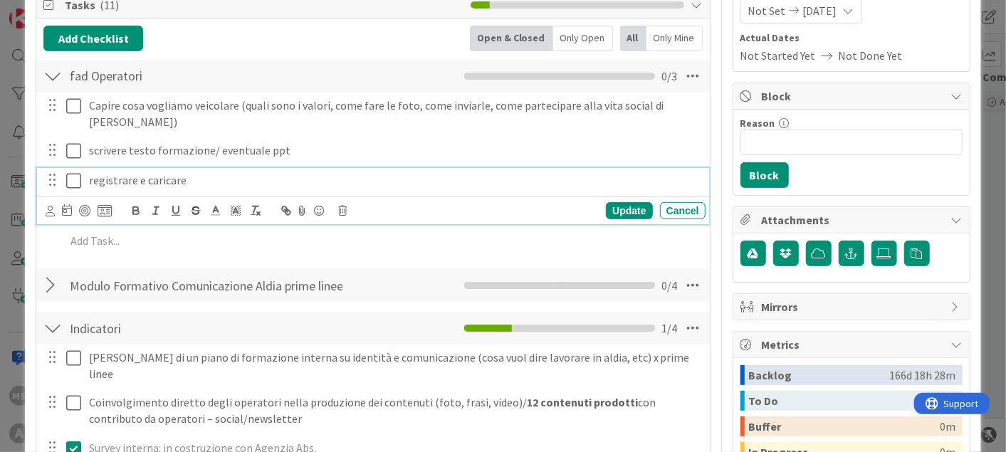
click at [221, 172] on div "registrare e caricare" at bounding box center [394, 180] width 622 height 25
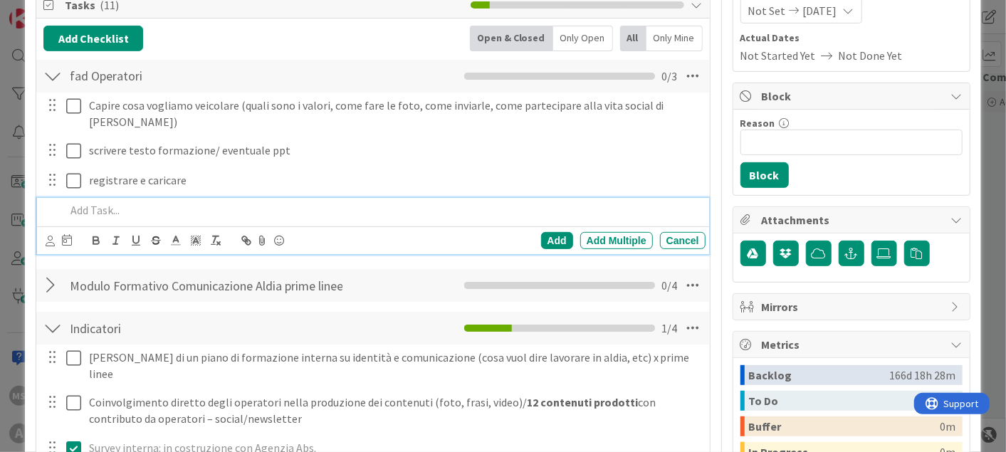
click at [106, 202] on p at bounding box center [383, 210] width 634 height 16
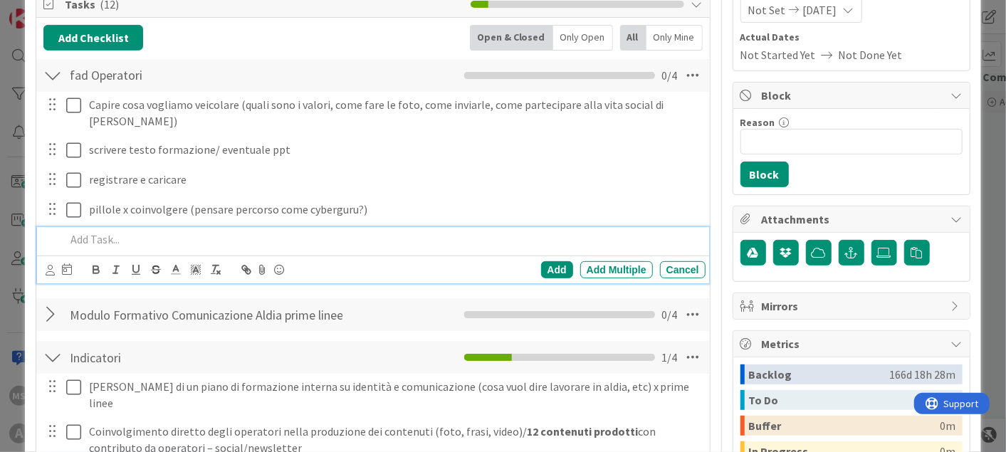
scroll to position [265, 0]
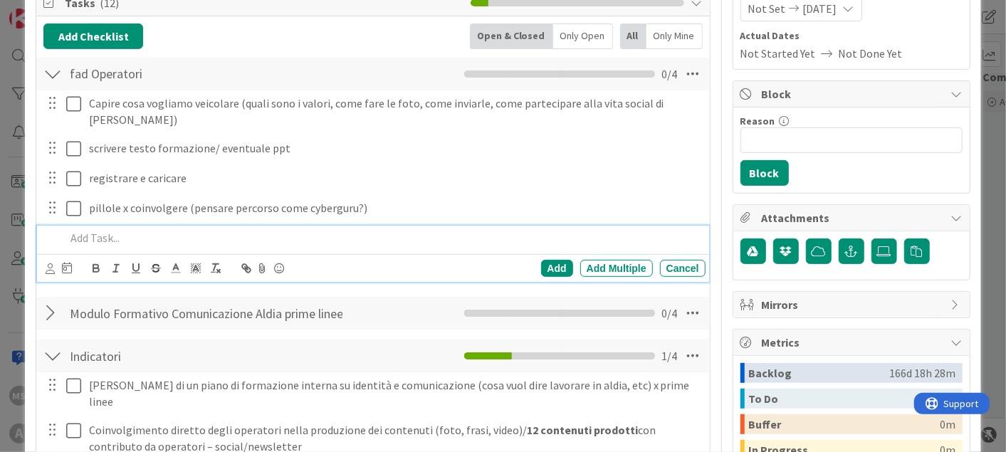
click at [58, 72] on div at bounding box center [52, 74] width 19 height 26
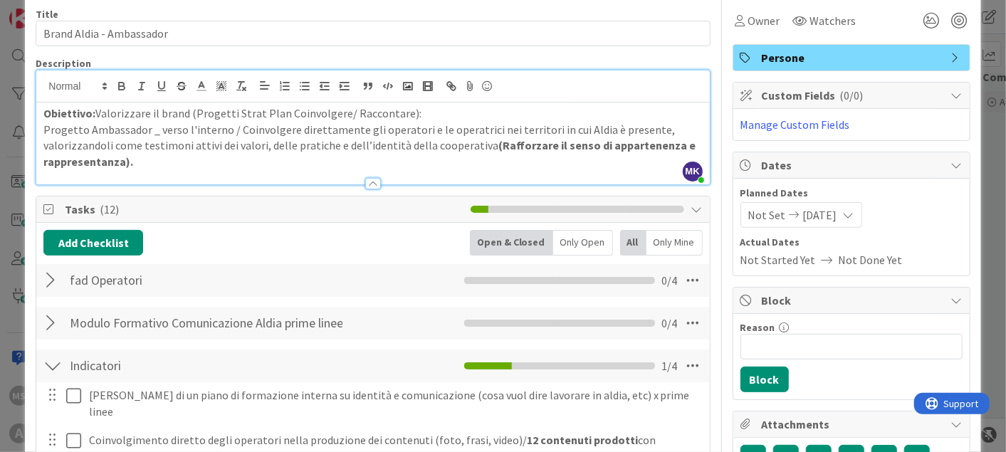
scroll to position [171, 0]
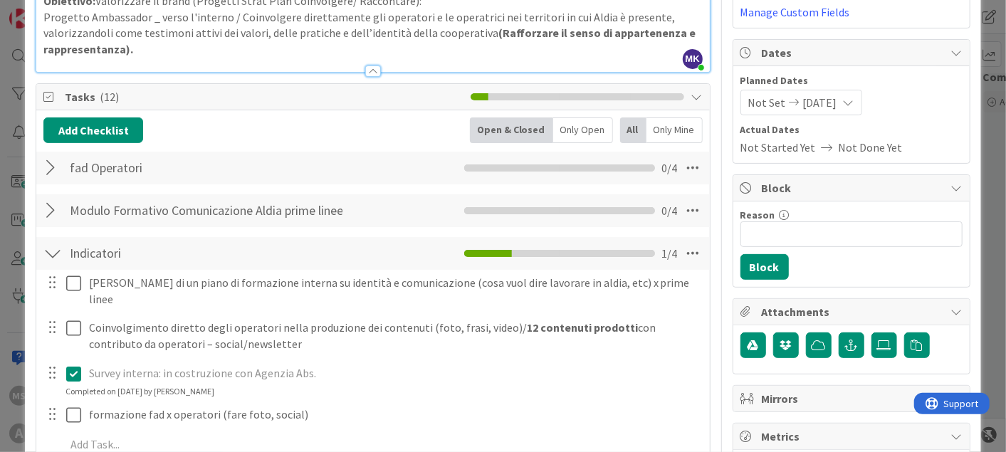
click at [57, 246] on div at bounding box center [52, 254] width 19 height 26
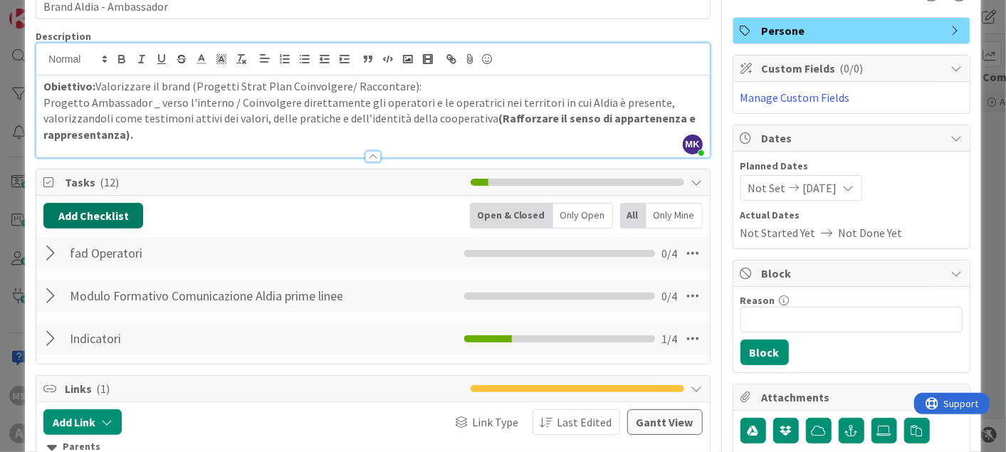
scroll to position [168, 0]
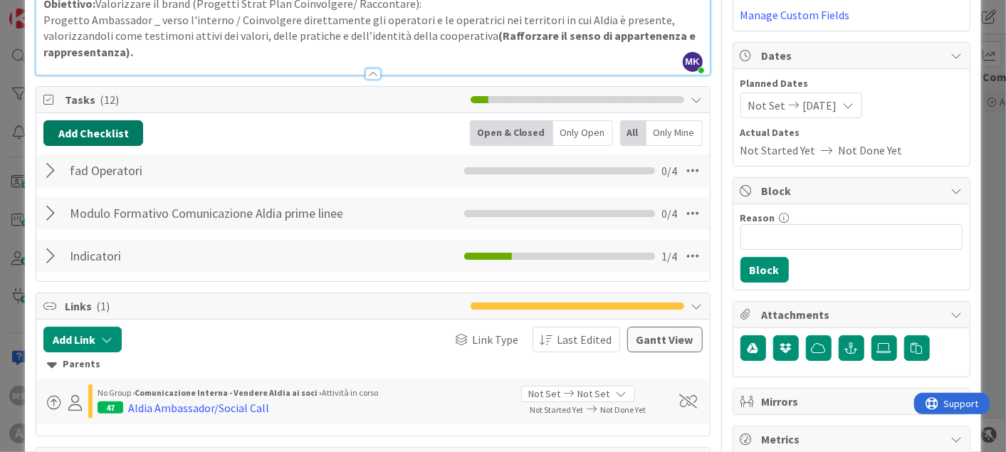
click at [103, 122] on button "Add Checklist" at bounding box center [93, 133] width 100 height 26
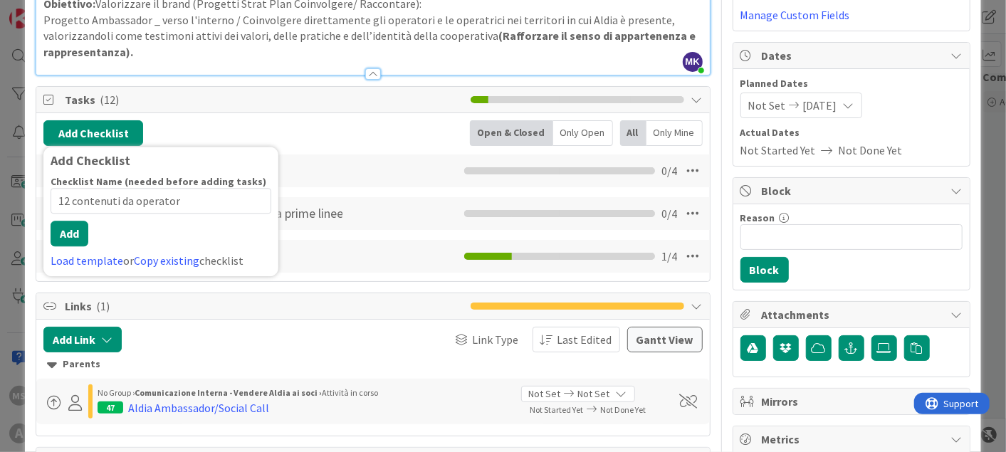
type input "12 contenuti da operatori"
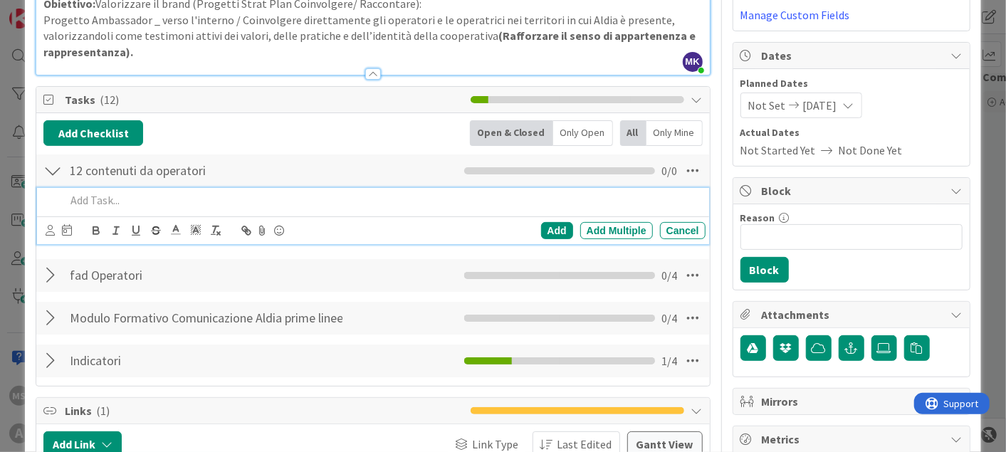
scroll to position [0, 0]
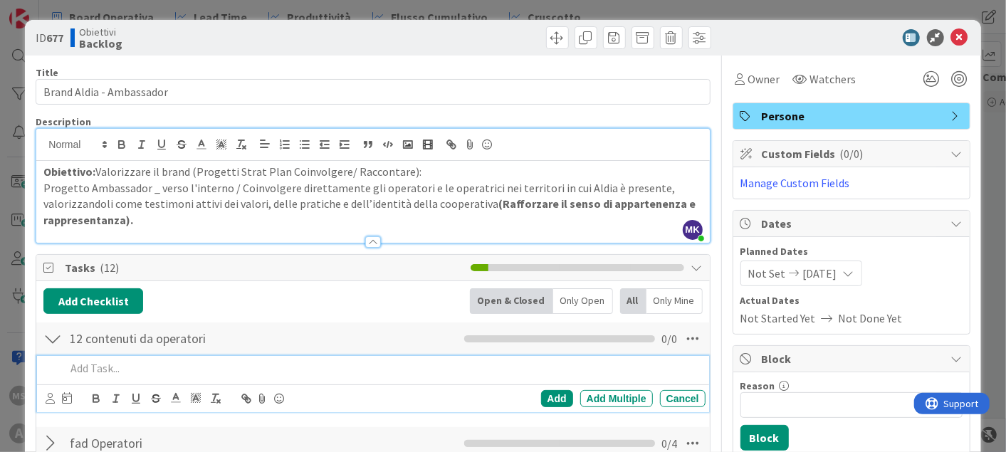
click at [376, 240] on div at bounding box center [372, 235] width 673 height 15
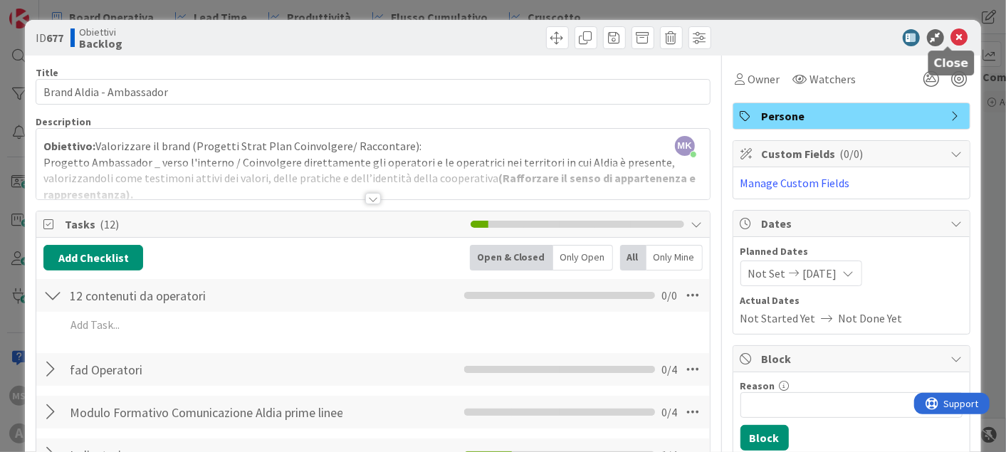
click at [951, 37] on icon at bounding box center [959, 37] width 17 height 17
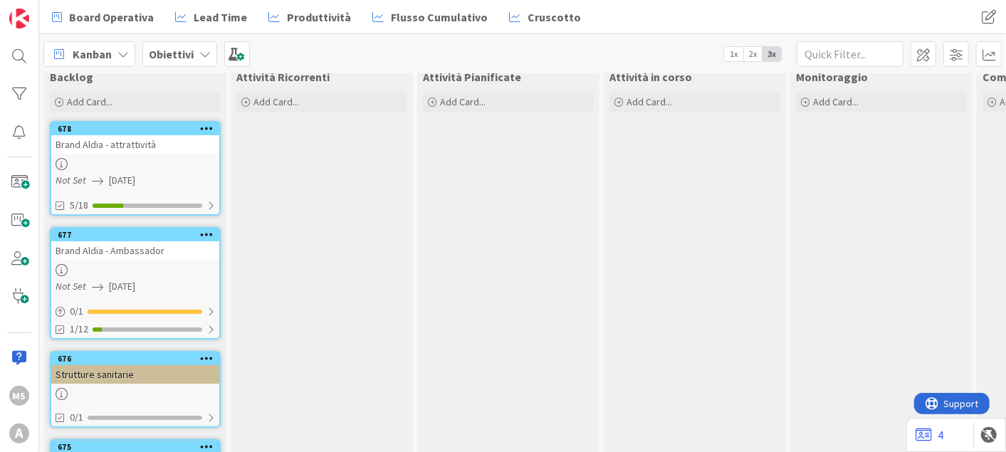
click at [142, 164] on div at bounding box center [135, 164] width 168 height 12
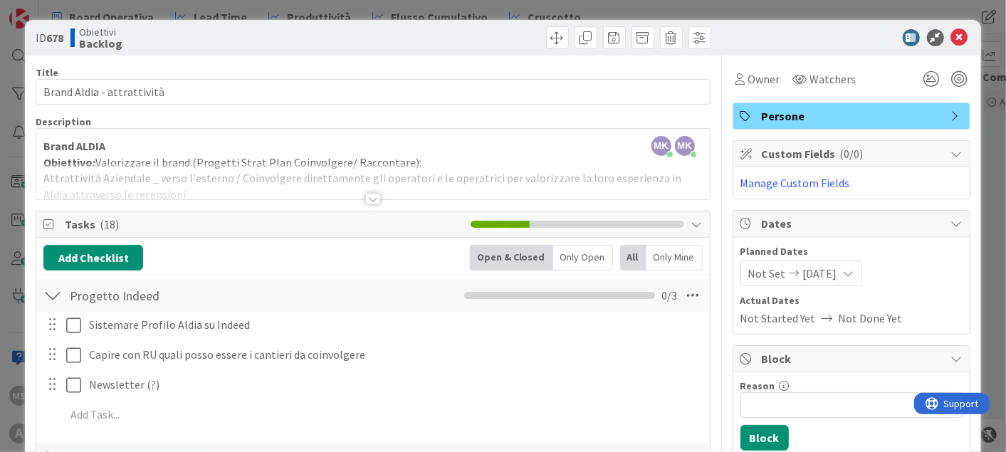
scroll to position [162, 0]
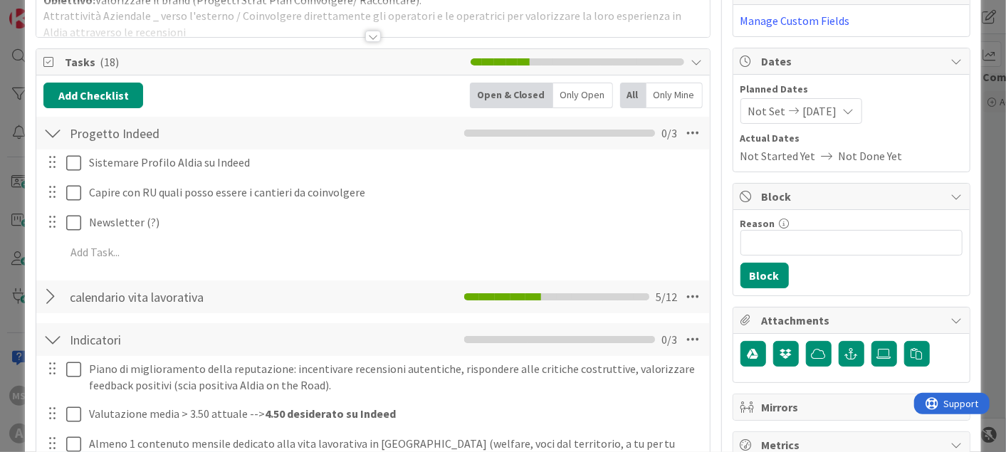
click at [62, 297] on div "calendario vita lavorativa Checklist Name 26 / 64 calendario vita lavorativa 5 …" at bounding box center [372, 297] width 673 height 33
click at [41, 289] on div "calendario vita lavorativa Checklist Name 26 / 64 calendario vita lavorativa 5 …" at bounding box center [372, 297] width 673 height 33
click at [55, 293] on div at bounding box center [52, 297] width 19 height 26
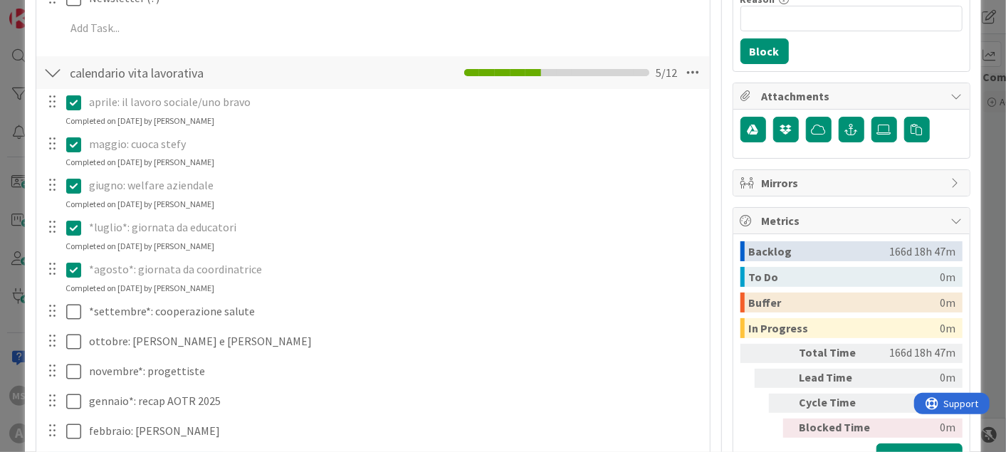
scroll to position [0, 0]
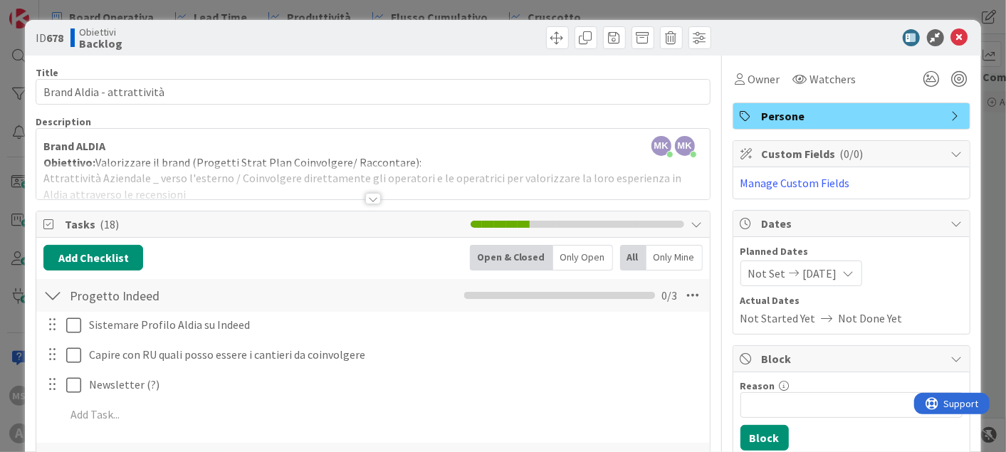
click at [939, 31] on div at bounding box center [845, 37] width 252 height 17
click at [959, 39] on div "ID 678 Obiettivi Backlog" at bounding box center [503, 38] width 956 height 36
click at [951, 39] on icon at bounding box center [959, 37] width 17 height 17
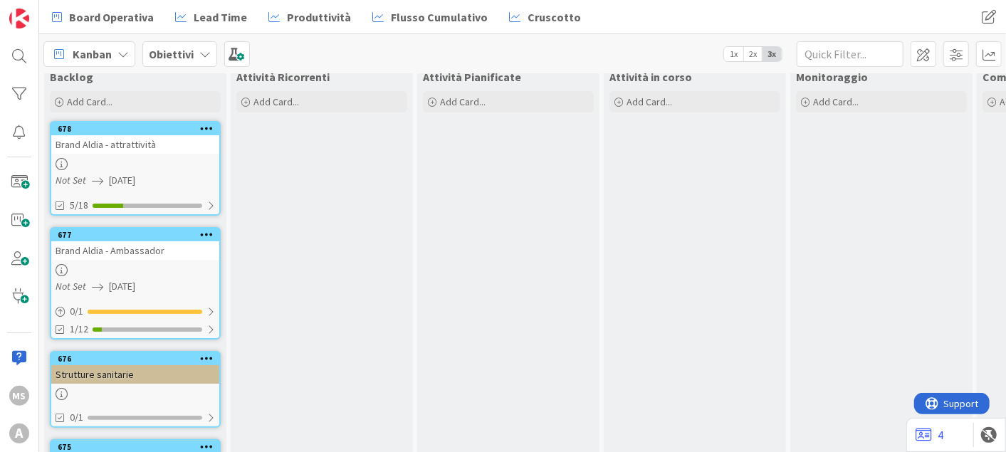
click at [104, 254] on div "Brand Aldia - Ambassador" at bounding box center [135, 250] width 168 height 19
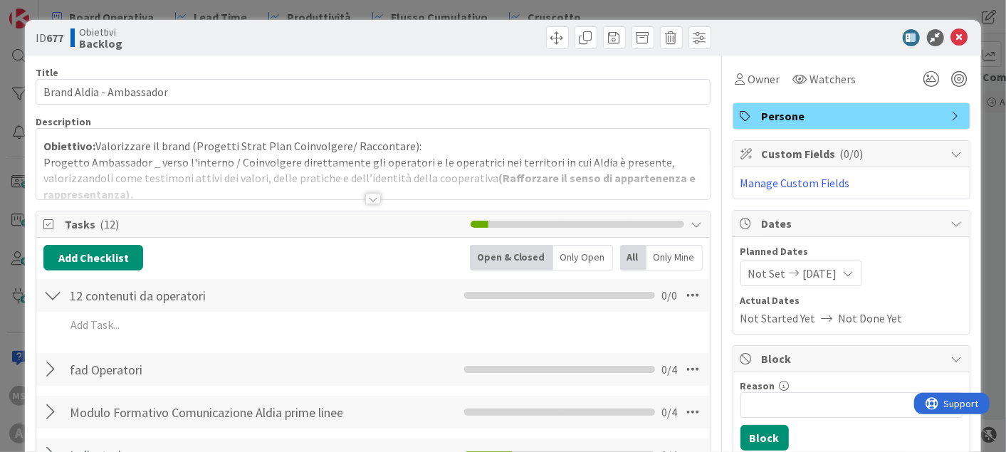
scroll to position [131, 0]
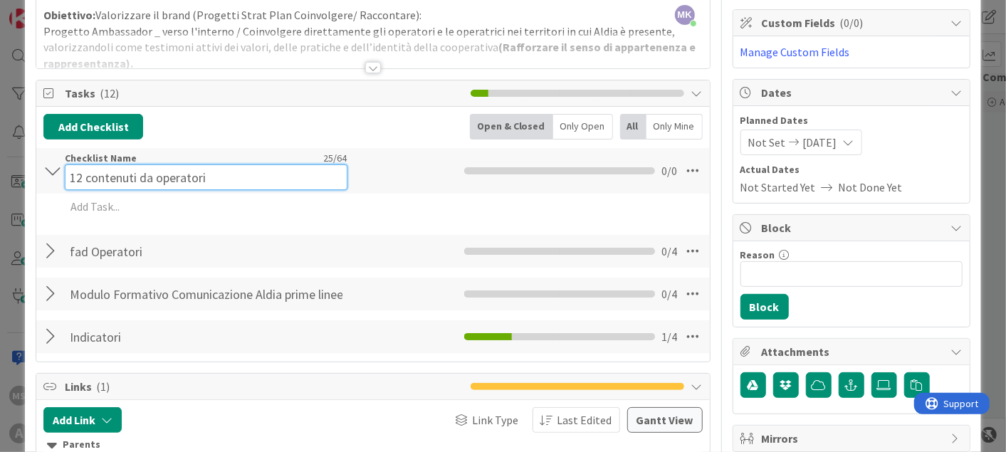
click at [222, 167] on input "12 contenuti da operatori" at bounding box center [206, 177] width 282 height 26
type input "12 contenuti da operatori (Social Call)"
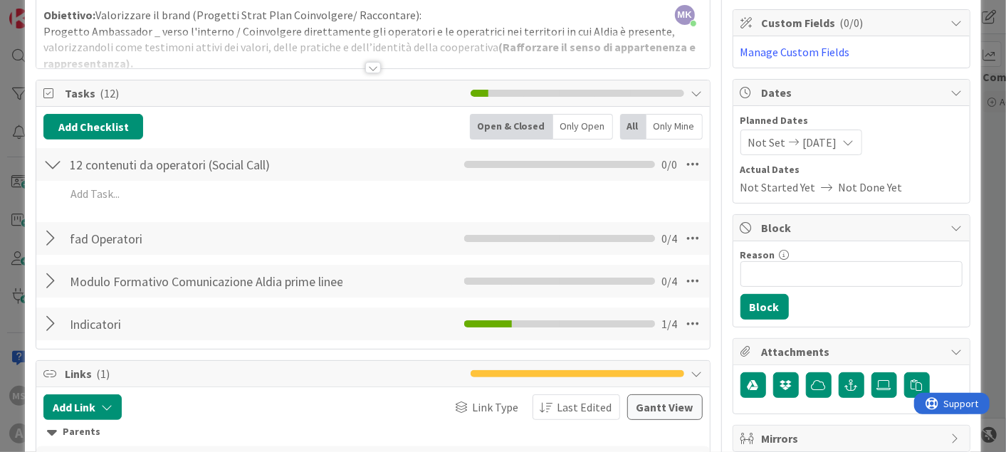
click at [254, 177] on div "12 contenuti da operatori (Social Call) Checklist Name 39 / 64 12 contenuti da …" at bounding box center [372, 164] width 673 height 33
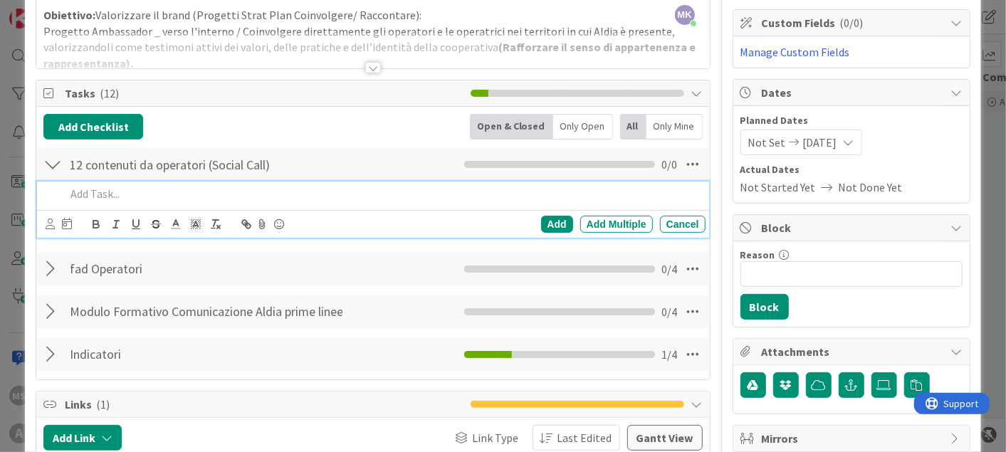
click at [179, 191] on p at bounding box center [383, 194] width 634 height 16
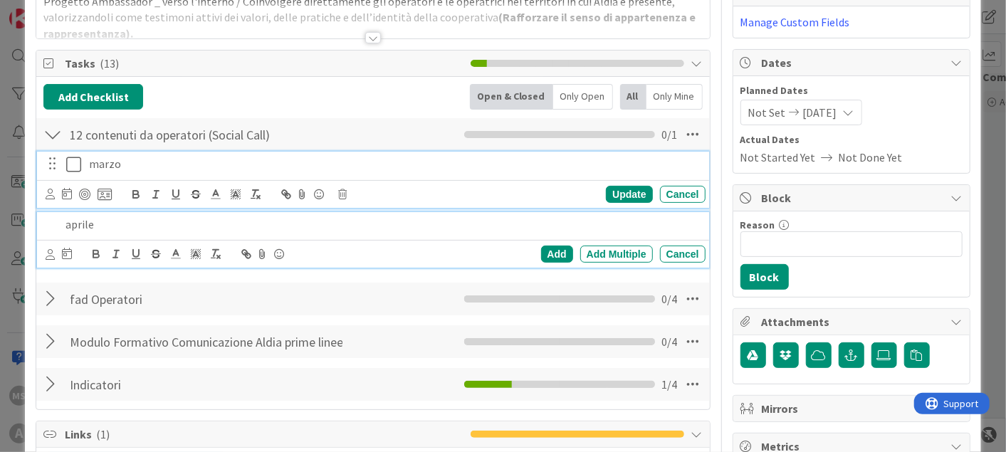
scroll to position [191, 0]
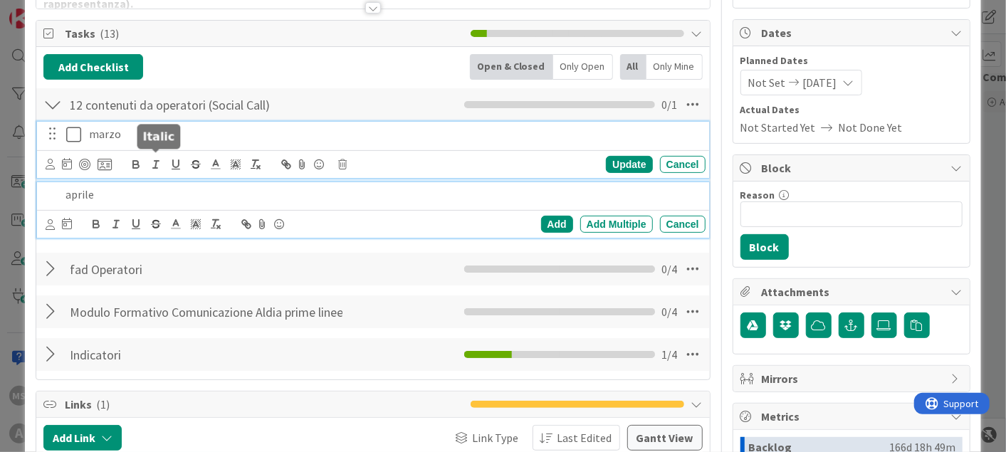
click at [152, 166] on div "marzo Update Cancel" at bounding box center [373, 150] width 672 height 56
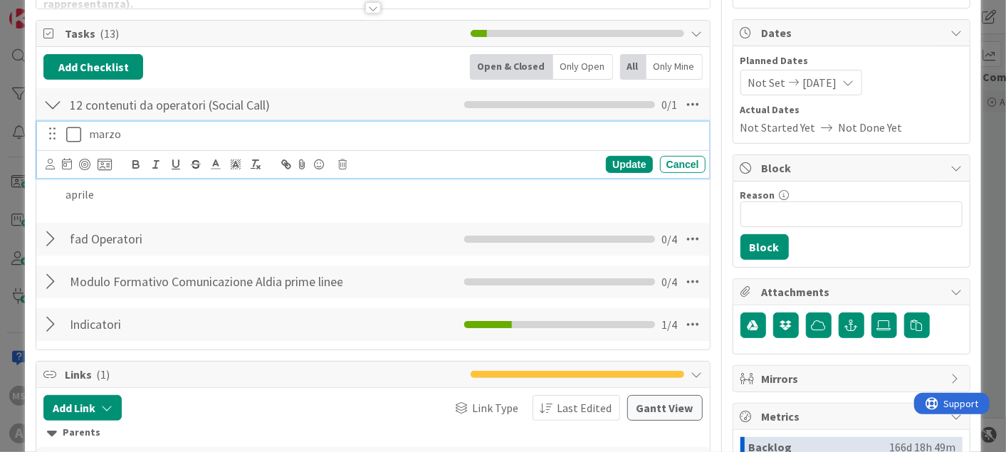
click at [130, 126] on p "marzo" at bounding box center [394, 134] width 611 height 16
click at [66, 135] on icon at bounding box center [73, 134] width 15 height 17
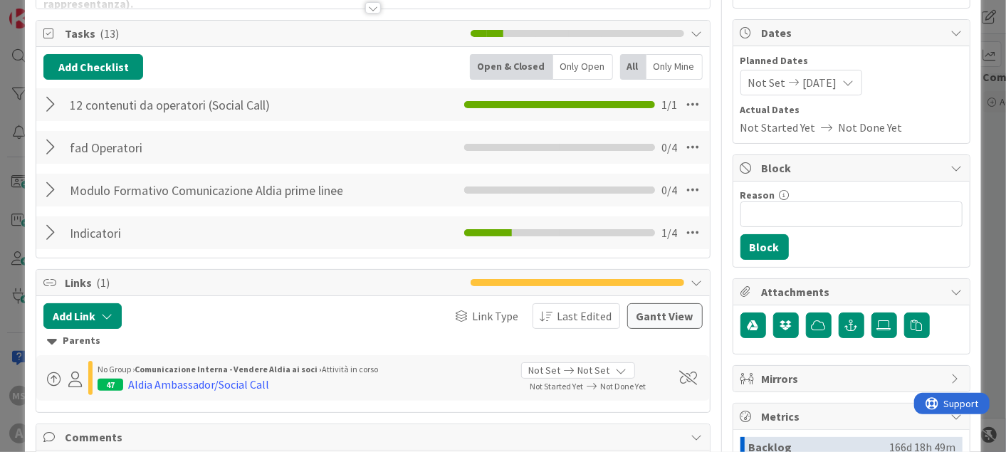
click at [56, 113] on div at bounding box center [52, 105] width 19 height 26
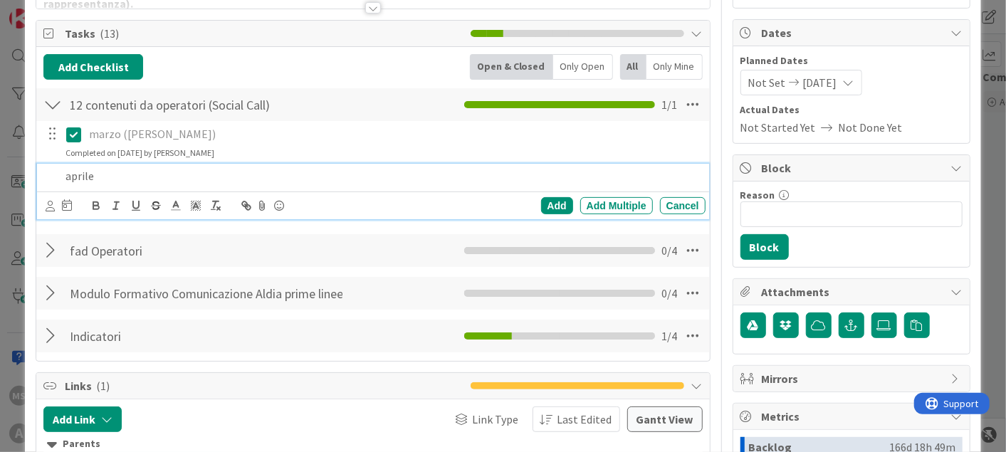
click at [68, 169] on p "aprile" at bounding box center [383, 176] width 634 height 16
click at [63, 170] on div "aprile" at bounding box center [382, 176] width 645 height 25
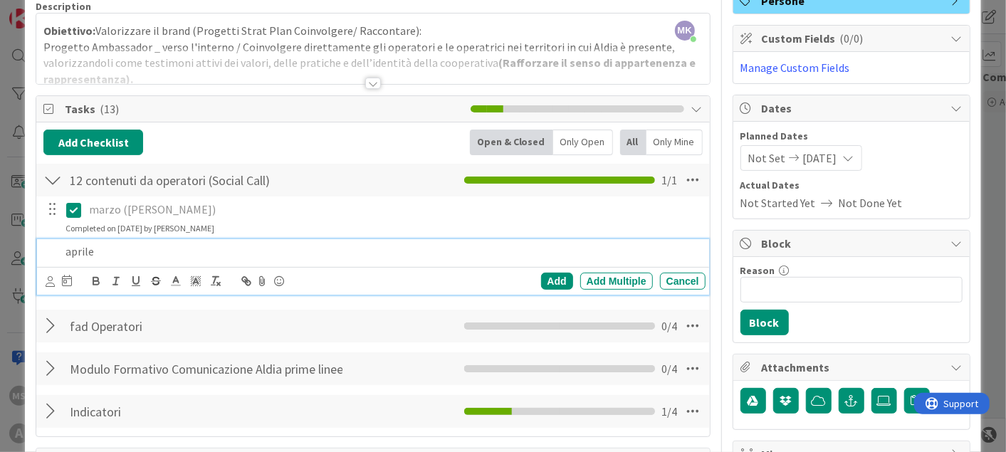
scroll to position [180, 0]
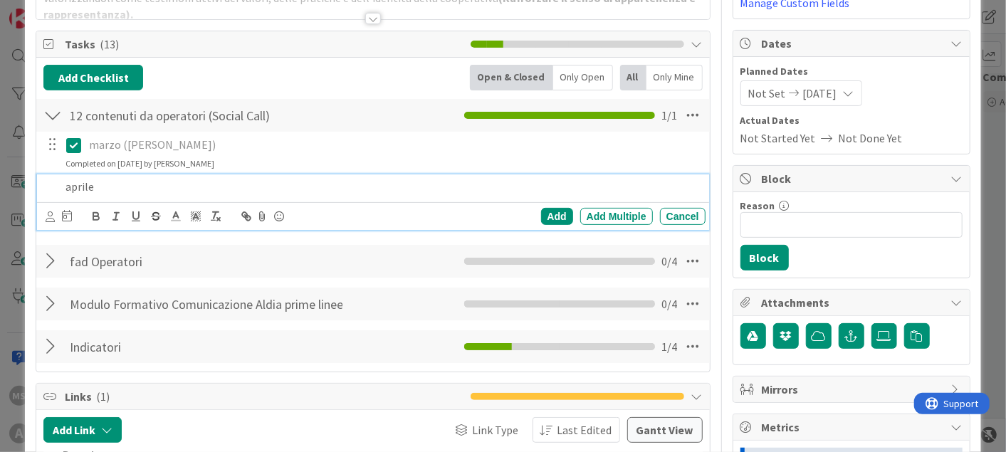
click at [54, 297] on div at bounding box center [52, 304] width 19 height 26
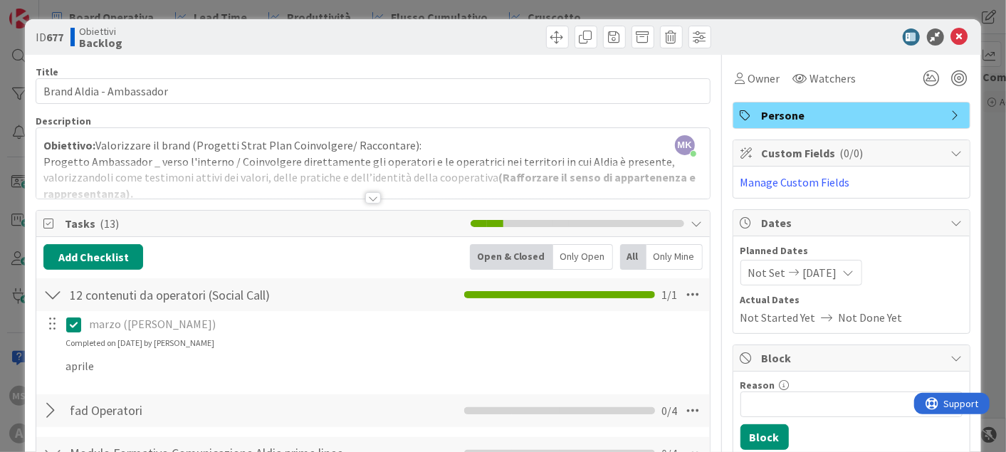
scroll to position [1, 0]
click at [951, 38] on icon at bounding box center [959, 36] width 17 height 17
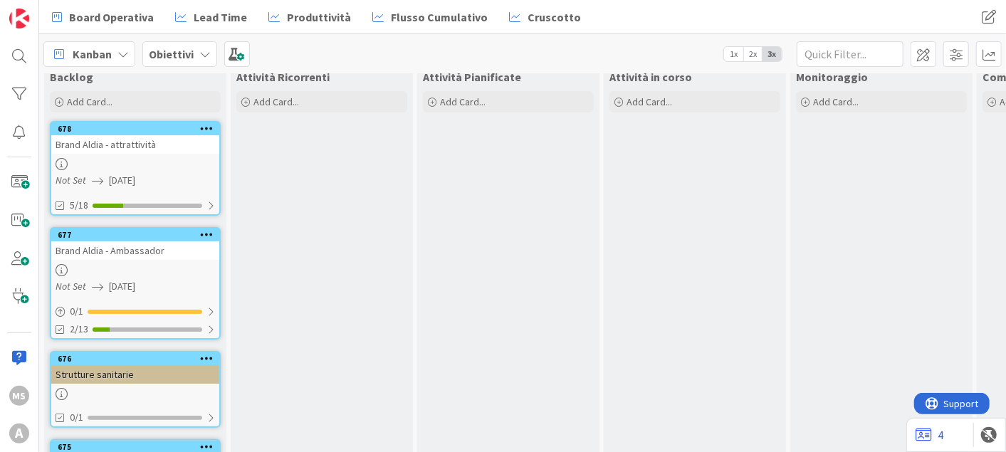
scroll to position [53, 0]
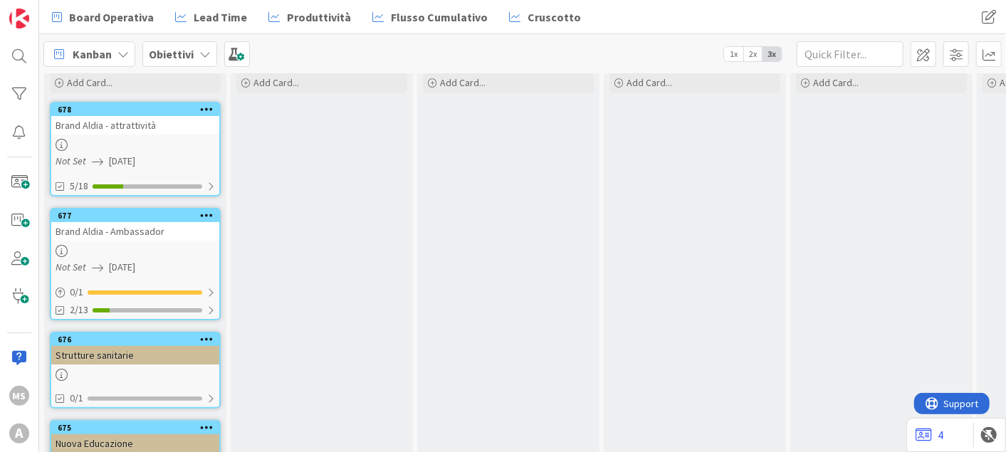
click at [142, 360] on div "Strutture sanitarie" at bounding box center [135, 355] width 168 height 19
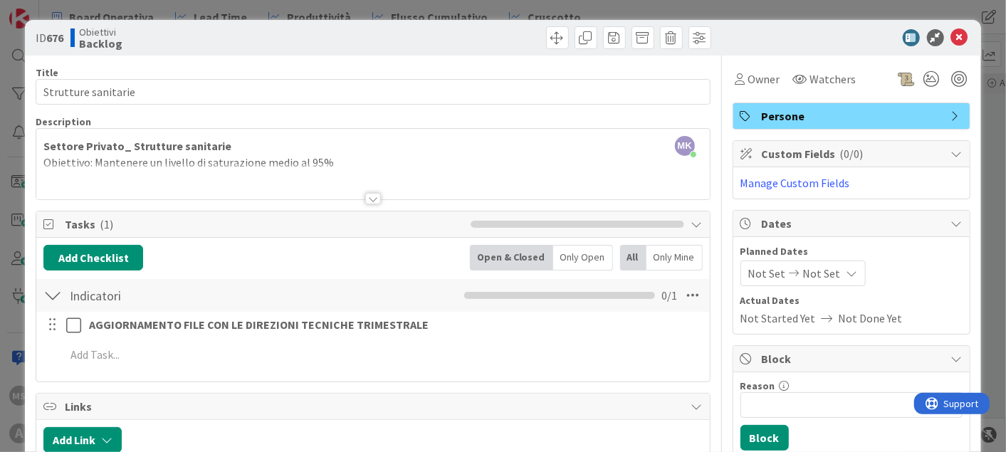
click at [340, 163] on div at bounding box center [372, 181] width 673 height 36
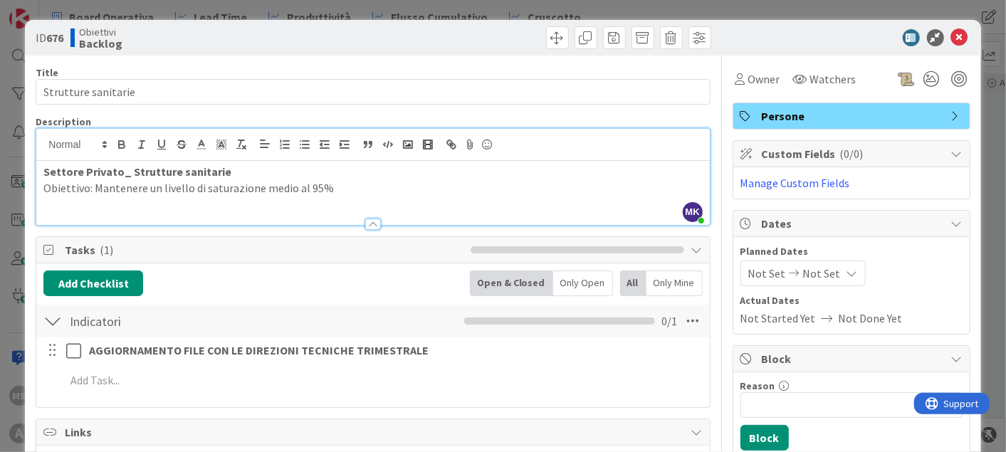
click at [211, 201] on div "Settore Privato_ Strutture sanitarie Obiettivo: Mantenere un livello di saturaz…" at bounding box center [372, 193] width 673 height 64
click at [951, 37] on icon at bounding box center [959, 37] width 17 height 17
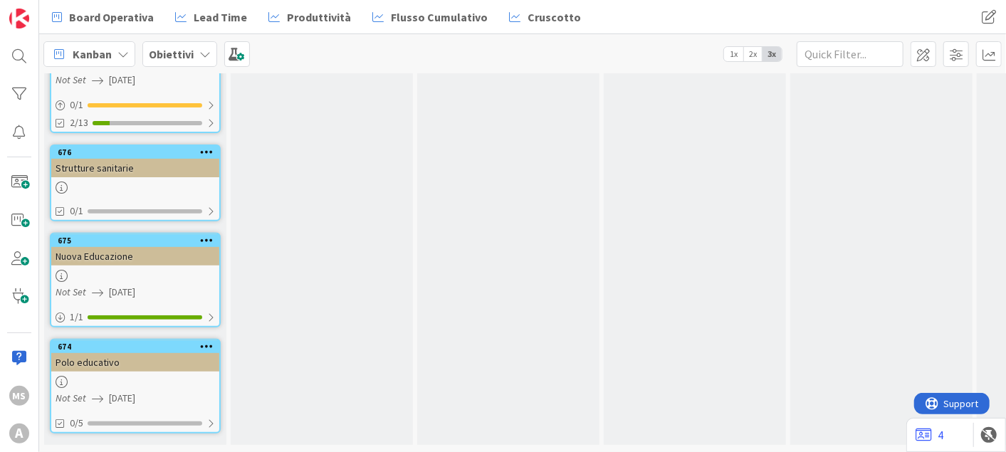
scroll to position [251, 1]
click at [187, 236] on div "675" at bounding box center [138, 241] width 162 height 10
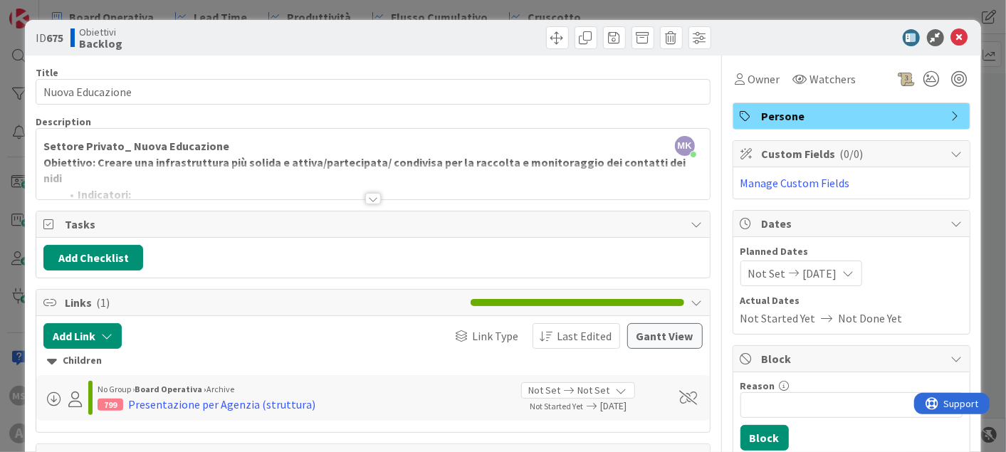
click at [364, 191] on div at bounding box center [372, 181] width 673 height 36
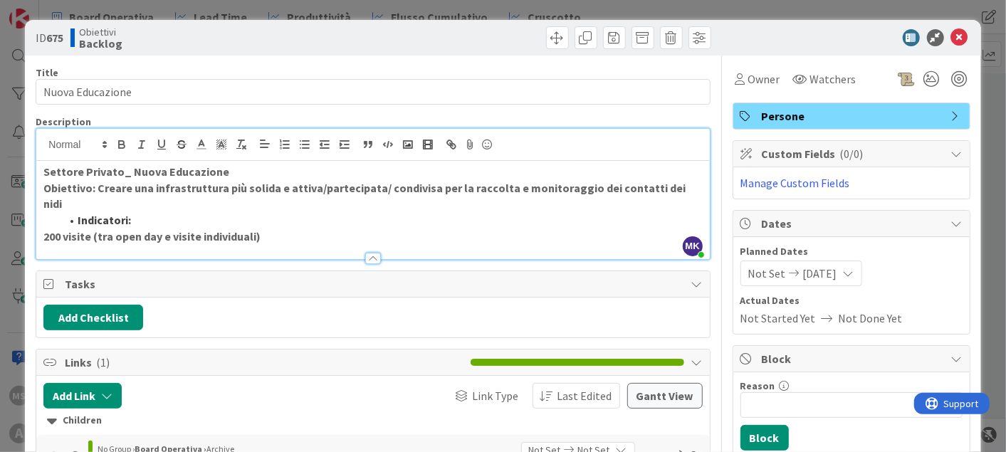
click at [372, 253] on div at bounding box center [373, 258] width 16 height 11
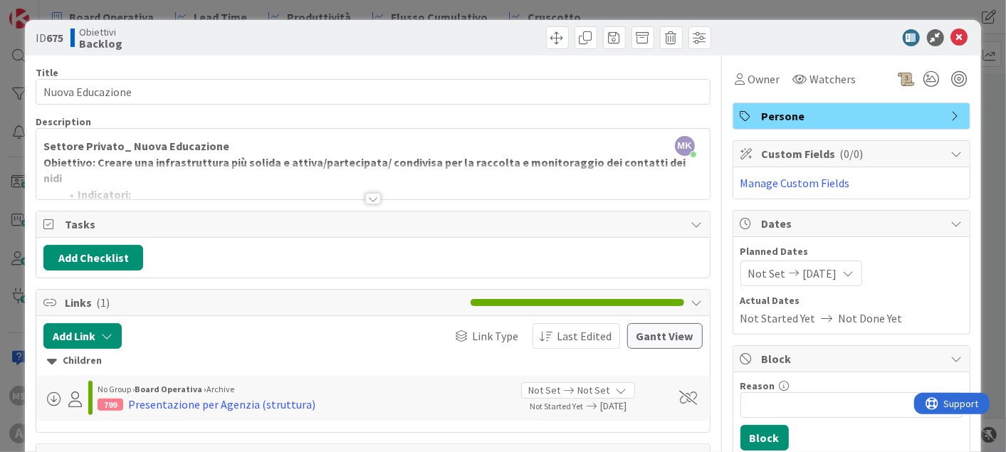
click at [315, 151] on p "Settore Privato_ Nuova Educazione" at bounding box center [372, 146] width 659 height 16
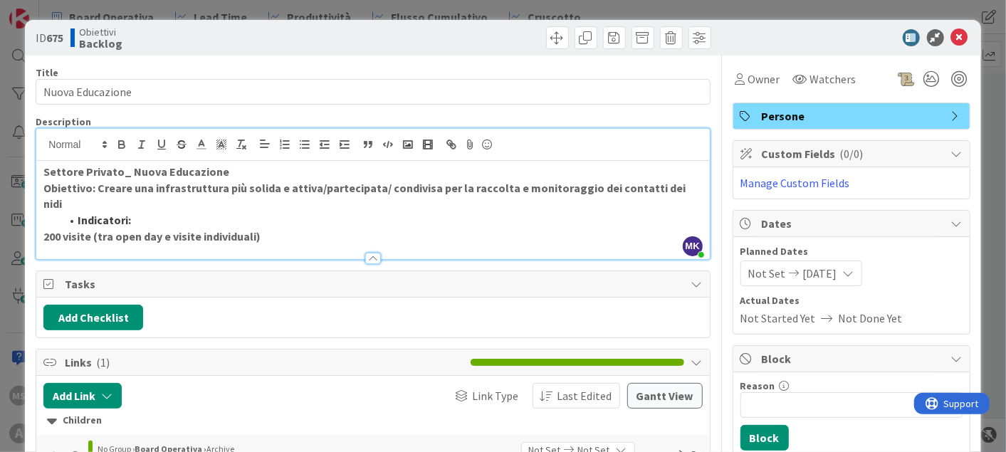
click at [259, 229] on strong "200 visite (tra open day e visite individuali)" at bounding box center [151, 236] width 217 height 14
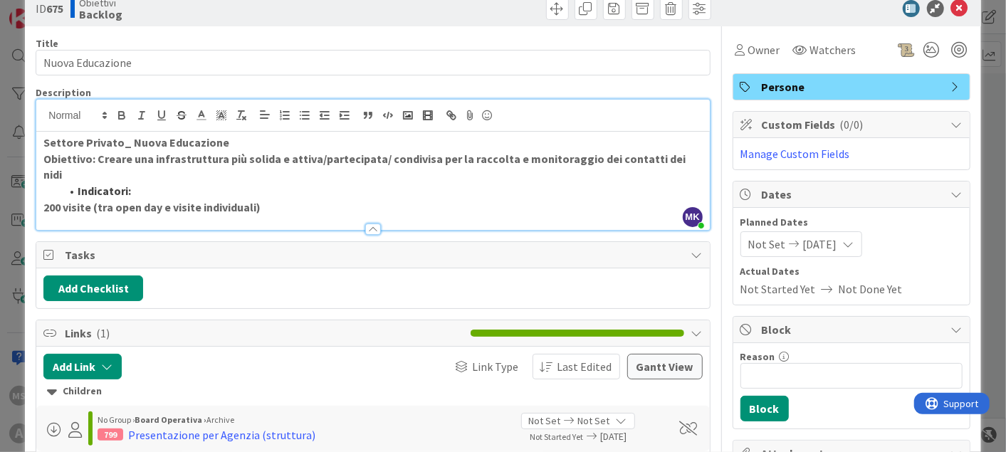
scroll to position [1, 0]
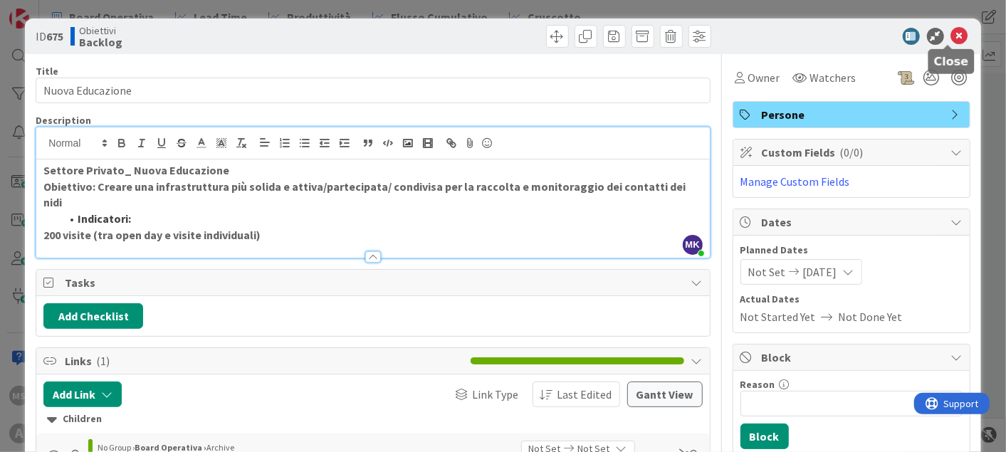
click at [951, 32] on icon at bounding box center [959, 36] width 17 height 17
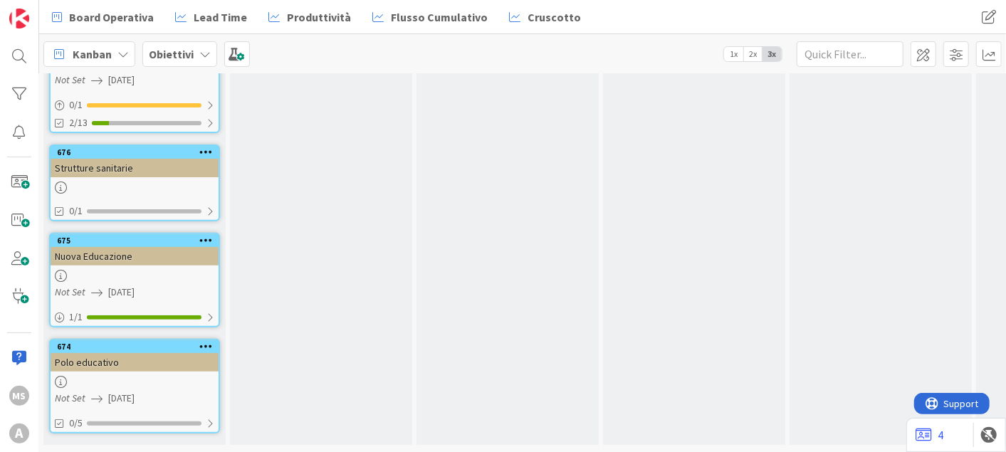
click at [114, 353] on div "Polo educativo" at bounding box center [135, 362] width 168 height 19
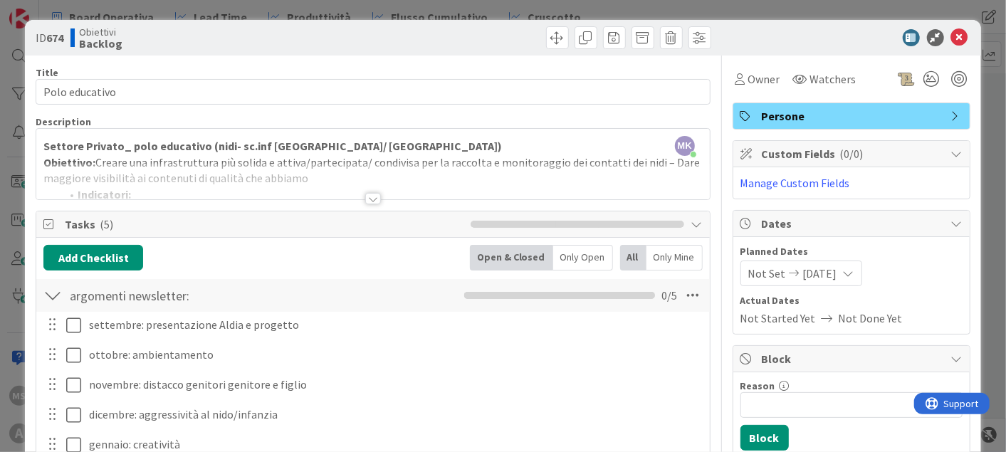
click at [360, 188] on div at bounding box center [372, 181] width 673 height 36
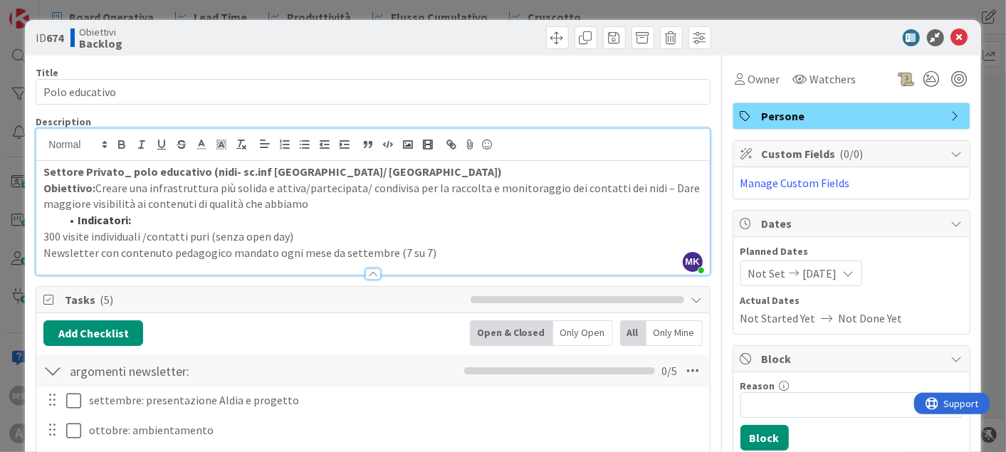
click at [372, 224] on li "Indicatori:" at bounding box center [382, 220] width 642 height 16
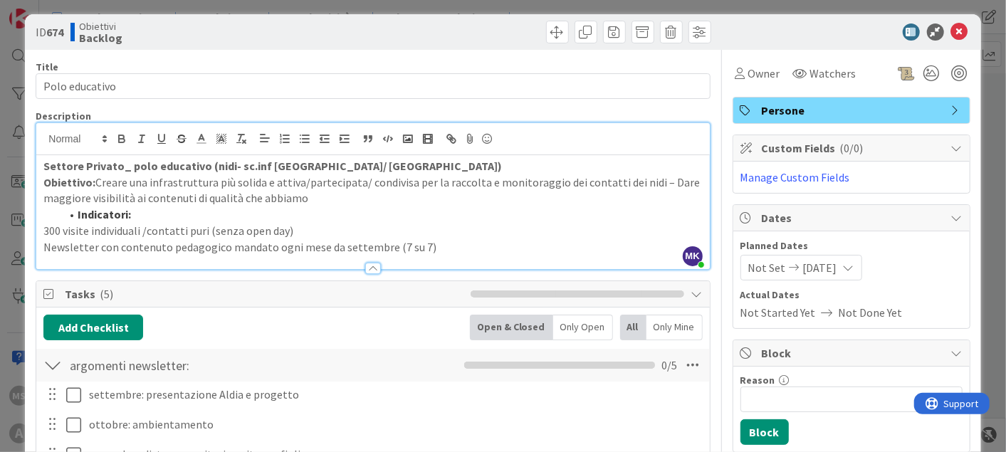
scroll to position [7, 0]
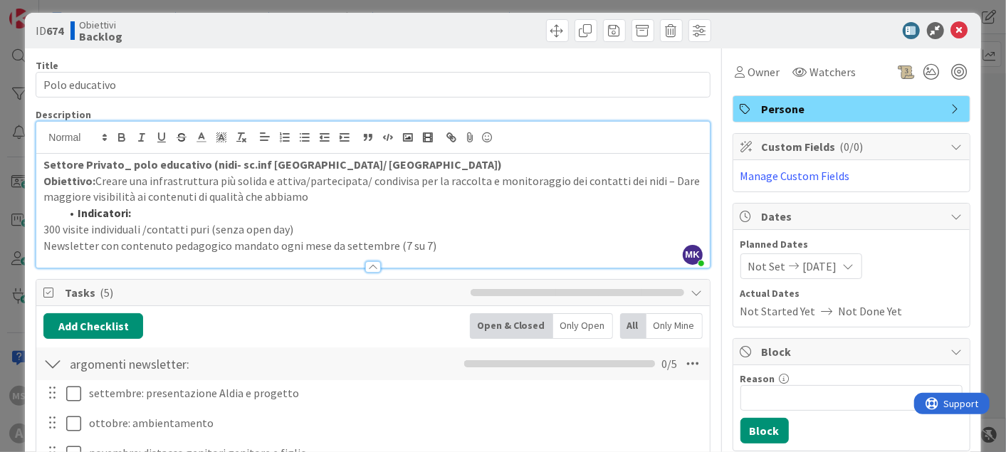
click at [372, 224] on p "300 visite individuali /contatti puri (senza open day)" at bounding box center [372, 229] width 659 height 16
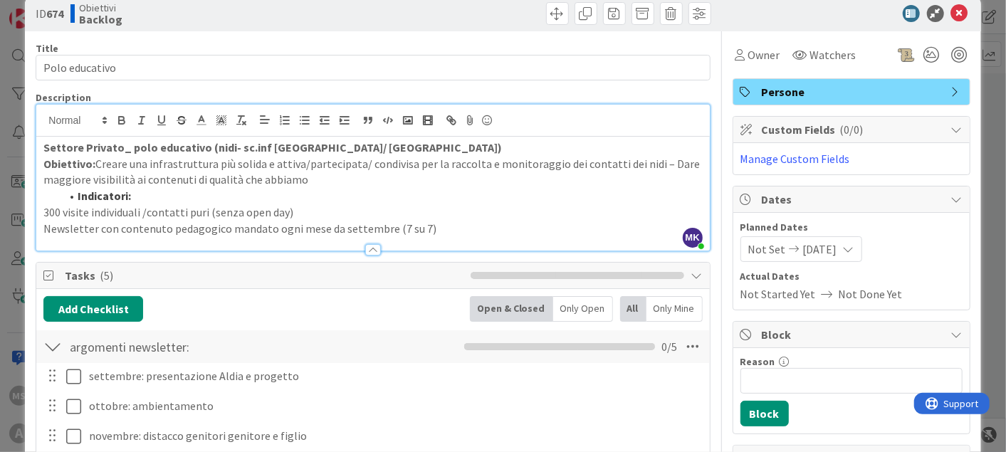
scroll to position [25, 0]
click at [181, 216] on p "300 visite individuali /contatti puri (senza open day)" at bounding box center [372, 212] width 659 height 16
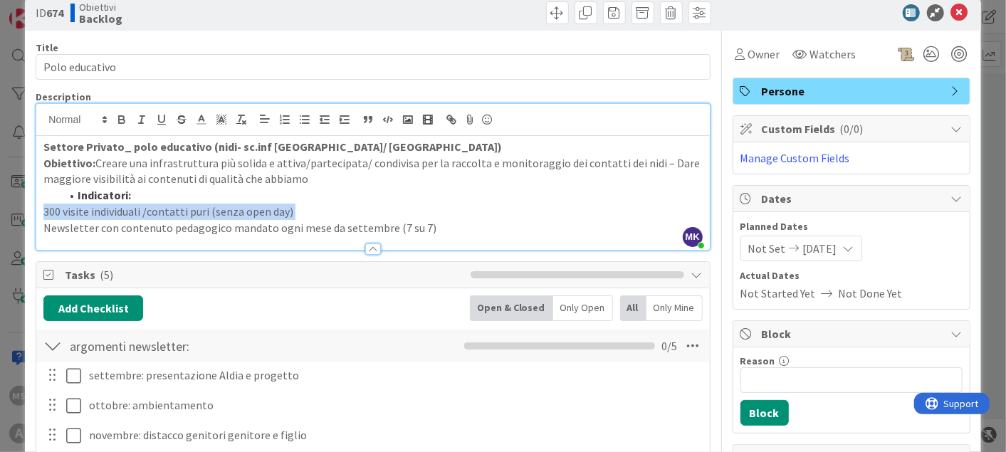
click at [181, 216] on p "300 visite individuali /contatti puri (senza open day)" at bounding box center [372, 212] width 659 height 16
click at [356, 183] on p "Obiettivo: Creare una infrastruttura più solida e attiva/partecipata/ condivisa…" at bounding box center [372, 171] width 659 height 32
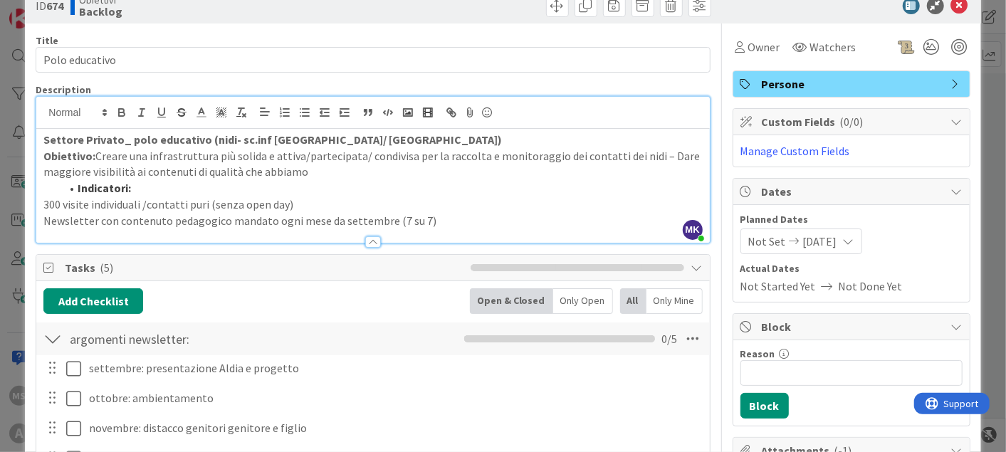
scroll to position [33, 0]
click at [278, 219] on p "Newsletter con contenuto pedagogico mandato ogni mese da settembre (7 su 7)" at bounding box center [372, 220] width 659 height 16
click at [391, 218] on p "Newsletter con contenuto pedagogico mandato ogni mese da settembre (7 su 7)" at bounding box center [372, 220] width 659 height 16
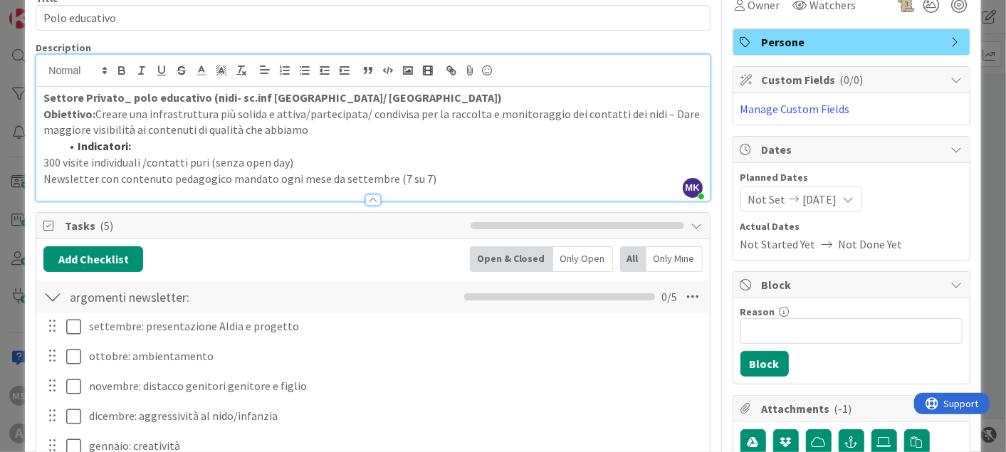
scroll to position [97, 0]
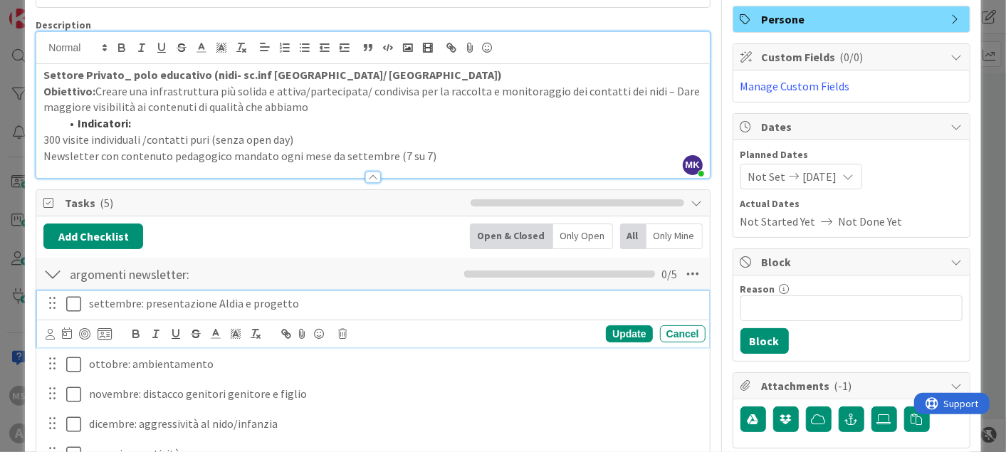
click at [297, 304] on p "settembre: presentazione Aldia e progetto" at bounding box center [394, 304] width 611 height 16
click at [503, 152] on p "Newsletter con contenuto pedagogico mandato ogni mese da settembre (7 su 7)" at bounding box center [372, 156] width 659 height 16
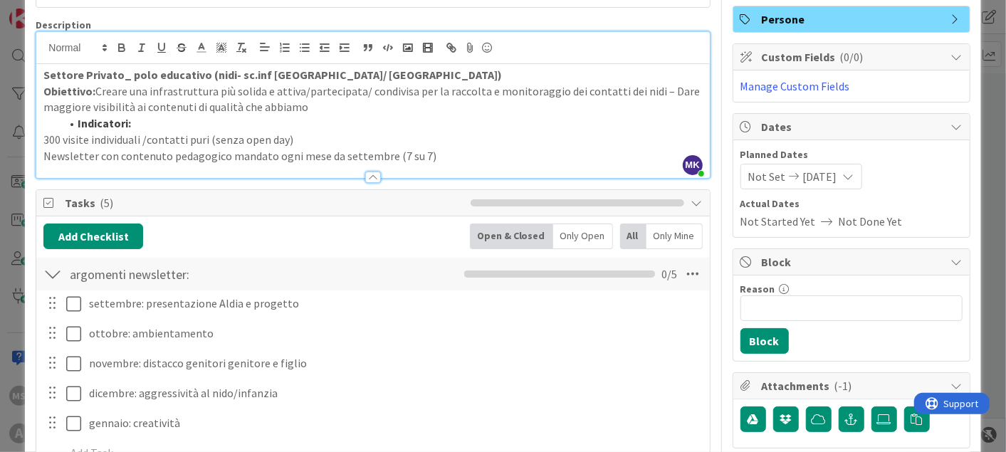
click at [371, 108] on p "Obiettivo: Creare una infrastruttura più solida e attiva/partecipata/ condivisa…" at bounding box center [372, 99] width 659 height 32
click at [195, 70] on strong "Settore Privato_ polo educativo (nidi- sc.inf Milano/ Genova)" at bounding box center [272, 75] width 459 height 14
click at [266, 68] on strong "Settore Privato_ polo educativo (nidi- sc.inf Milano/ Genova)" at bounding box center [272, 75] width 459 height 14
click at [330, 68] on strong "Settore Privato_ polo educativo (nidi- sc.inf Milano/ Genova)" at bounding box center [272, 75] width 459 height 14
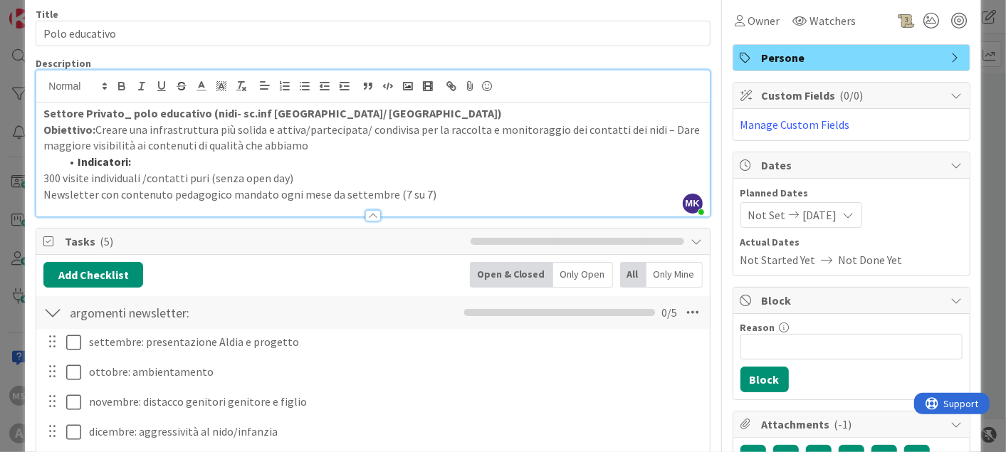
scroll to position [50, 0]
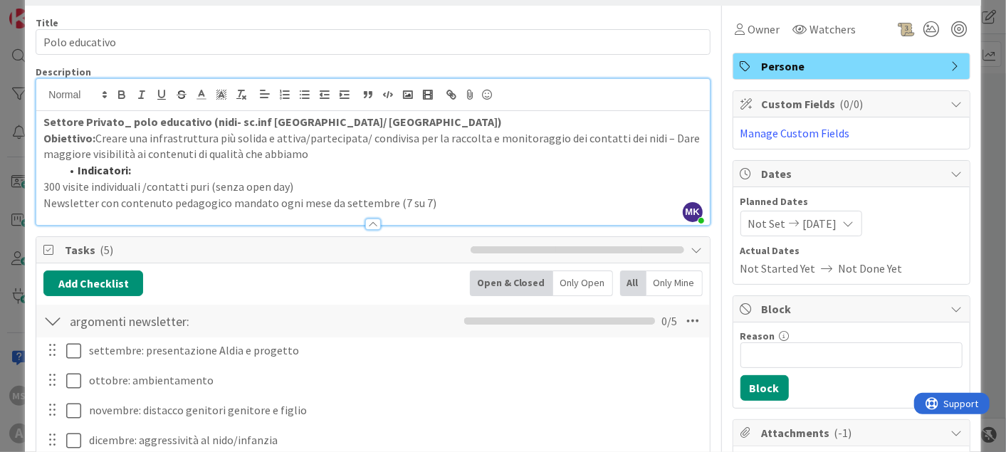
click at [681, 146] on p "Obiettivo: Creare una infrastruttura più solida e attiva/partecipata/ condivisa…" at bounding box center [372, 146] width 659 height 32
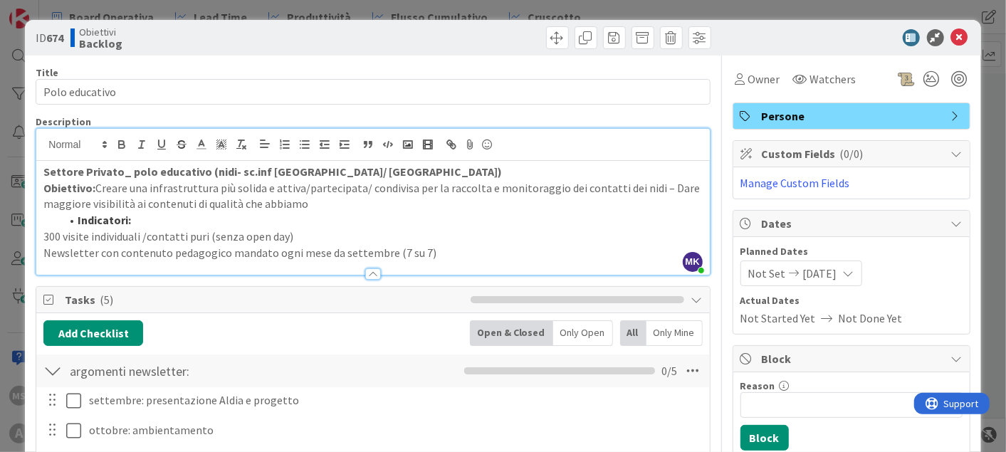
click at [481, 208] on p "Obiettivo: Creare una infrastruttura più solida e attiva/partecipata/ condivisa…" at bounding box center [372, 196] width 659 height 32
click at [430, 208] on p "Obiettivo: Creare una infrastruttura più solida e attiva/partecipata/ condivisa…" at bounding box center [372, 196] width 659 height 32
click at [442, 233] on p "300 visite individuali /contatti puri (senza open day)" at bounding box center [372, 237] width 659 height 16
click at [951, 36] on icon at bounding box center [959, 37] width 17 height 17
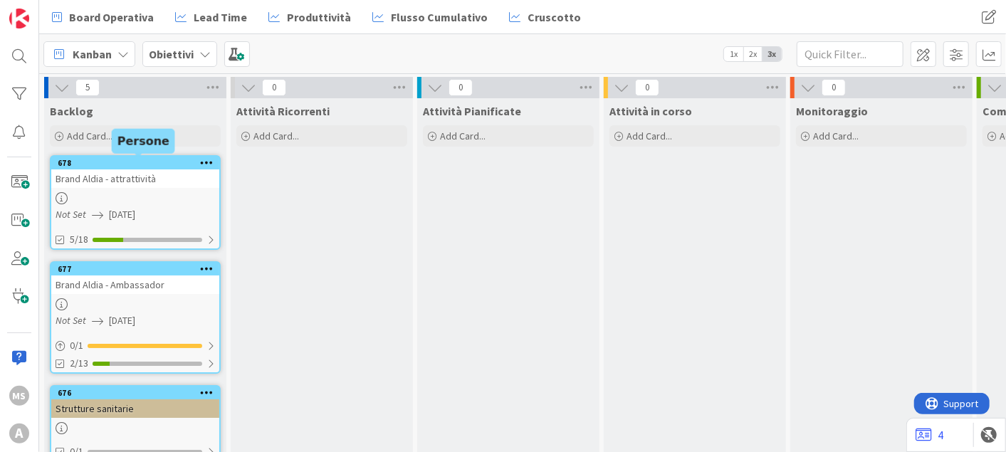
click at [169, 164] on div "678" at bounding box center [139, 163] width 162 height 10
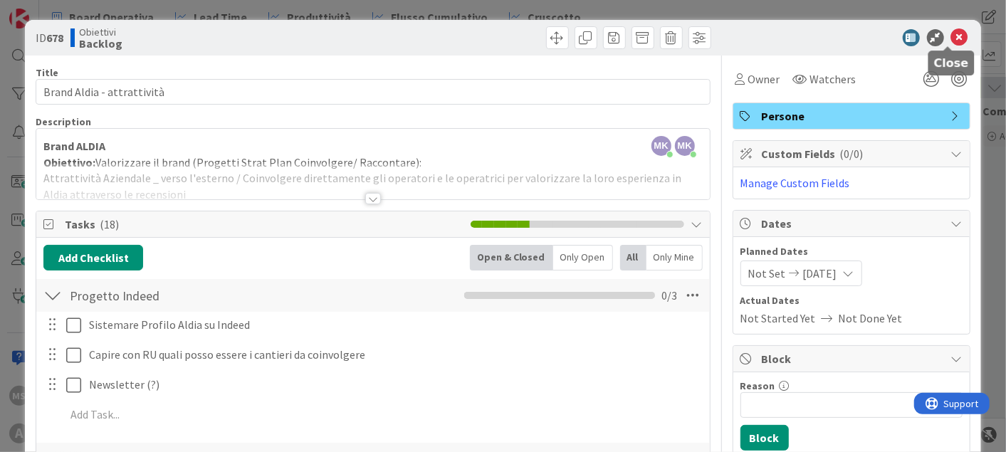
click at [951, 40] on icon at bounding box center [959, 37] width 17 height 17
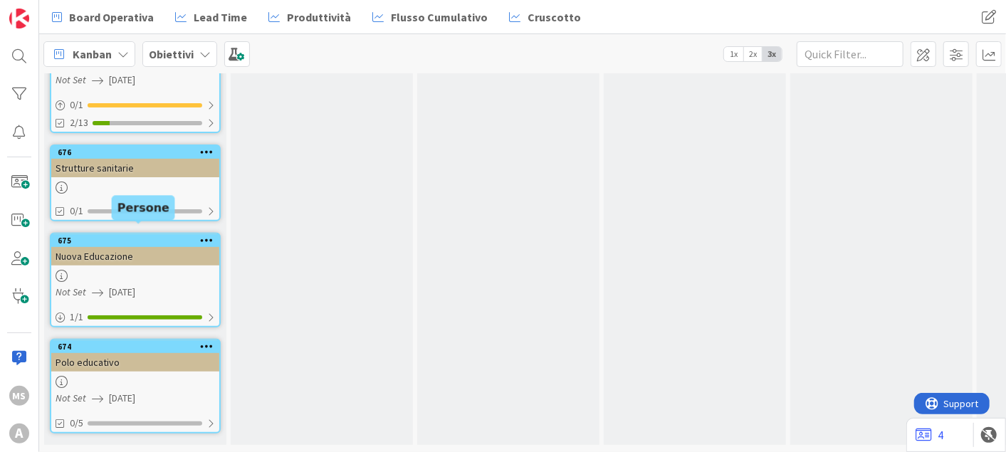
scroll to position [251, 0]
click at [182, 47] on b "Obiettivi" at bounding box center [171, 54] width 45 height 14
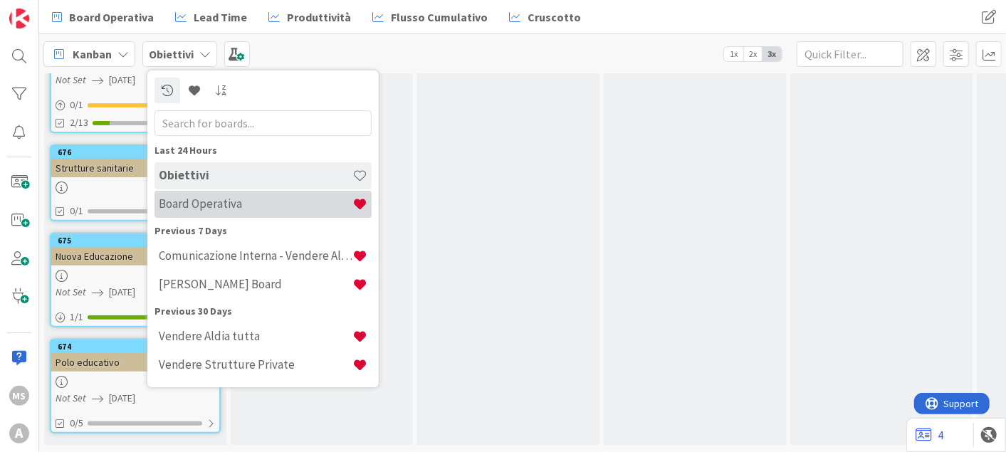
click at [189, 201] on h4 "Board Operativa" at bounding box center [256, 204] width 194 height 14
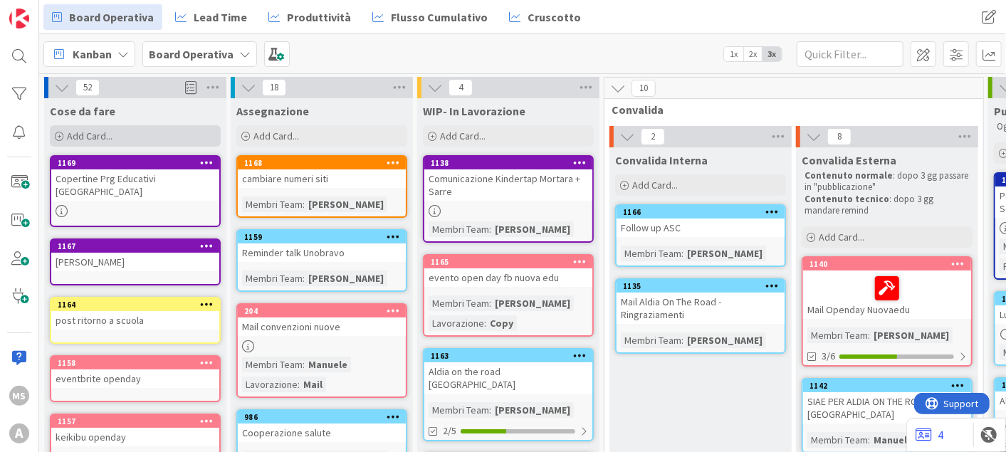
click at [152, 140] on div "Add Card..." at bounding box center [135, 135] width 171 height 21
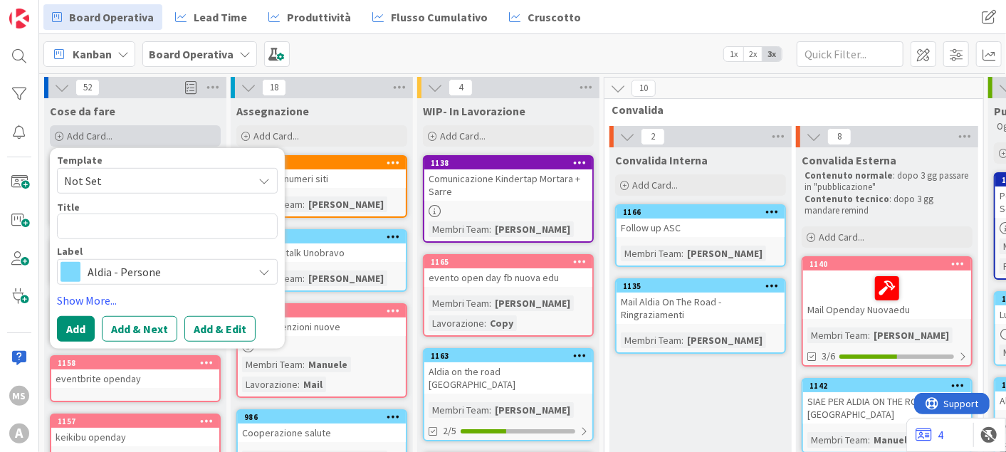
type textarea "x"
type textarea "I"
type textarea "x"
type textarea "In"
type textarea "x"
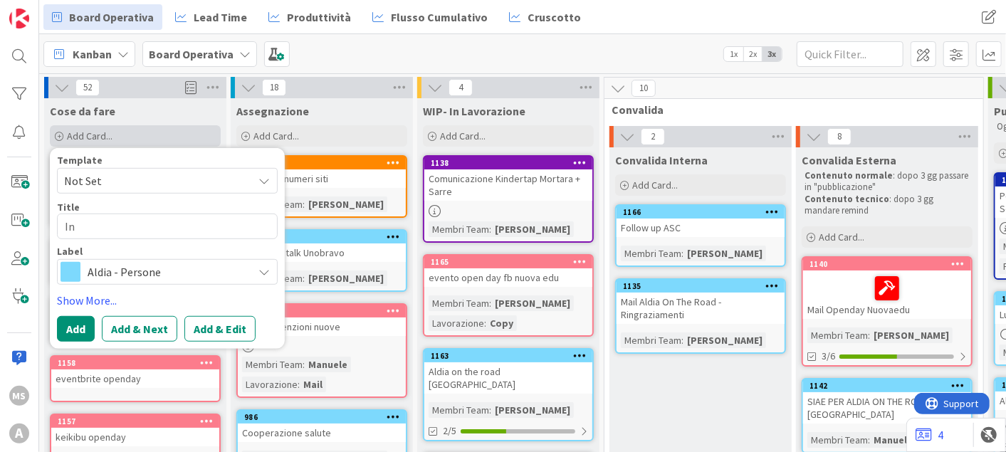
type textarea "Int"
type textarea "x"
type textarea "Intr"
type textarea "x"
type textarea "Intro"
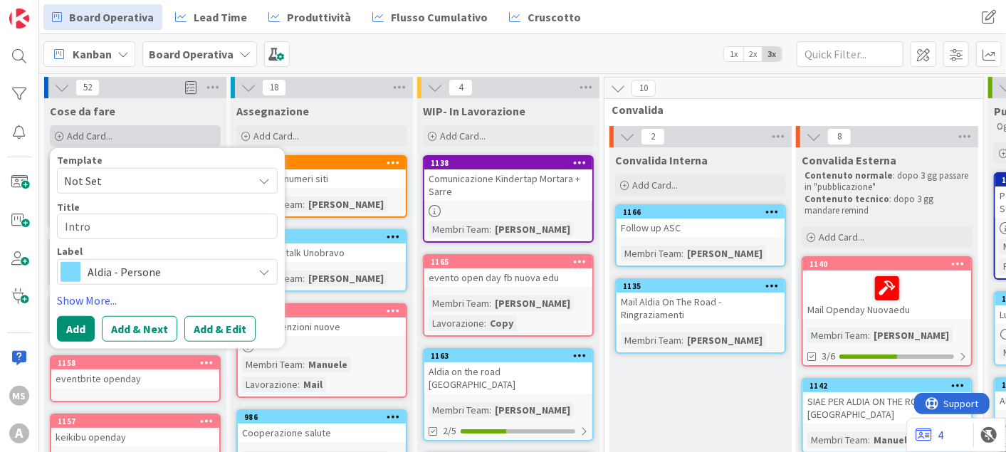
type textarea "x"
type textarea "Intro n"
type textarea "x"
type textarea "Intro ne"
type textarea "x"
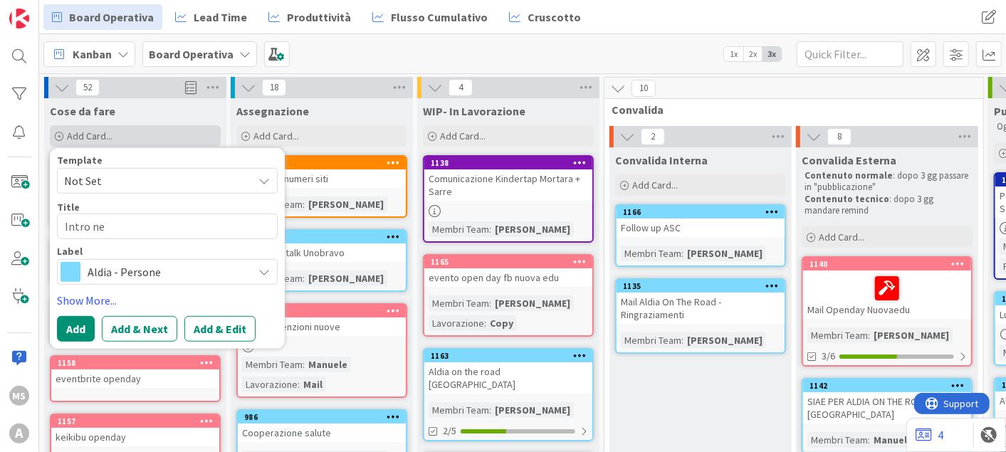
type textarea "Intro new"
type textarea "x"
type textarea "Intro newle"
type textarea "x"
type textarea "Intro newlet"
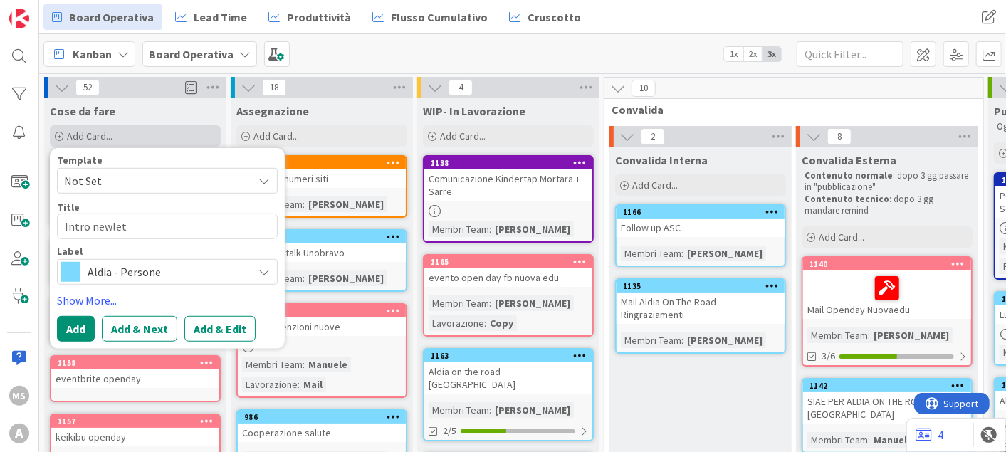
type textarea "x"
type textarea "Intro newlett"
type textarea "x"
type textarea "Intro newlette"
type textarea "x"
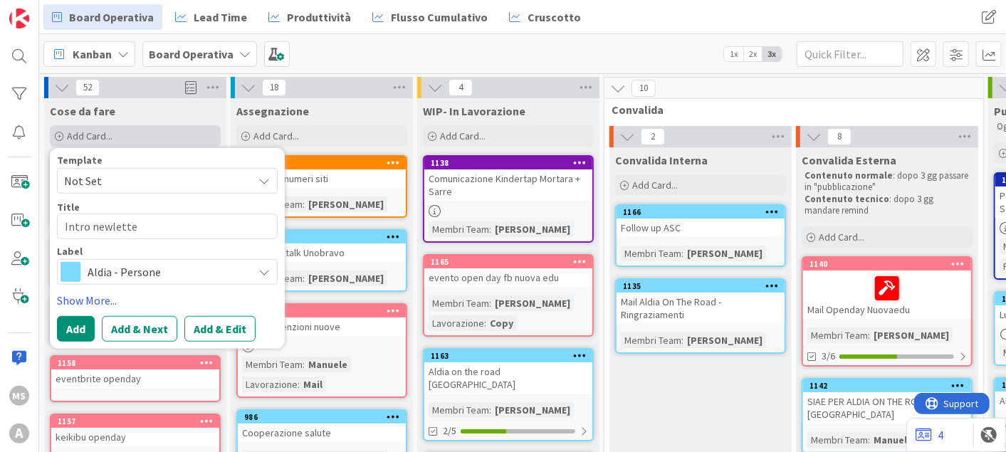
type textarea "Intro newletter"
type textarea "x"
type textarea "Intro newletter"
type textarea "x"
type textarea "Intro newletter g"
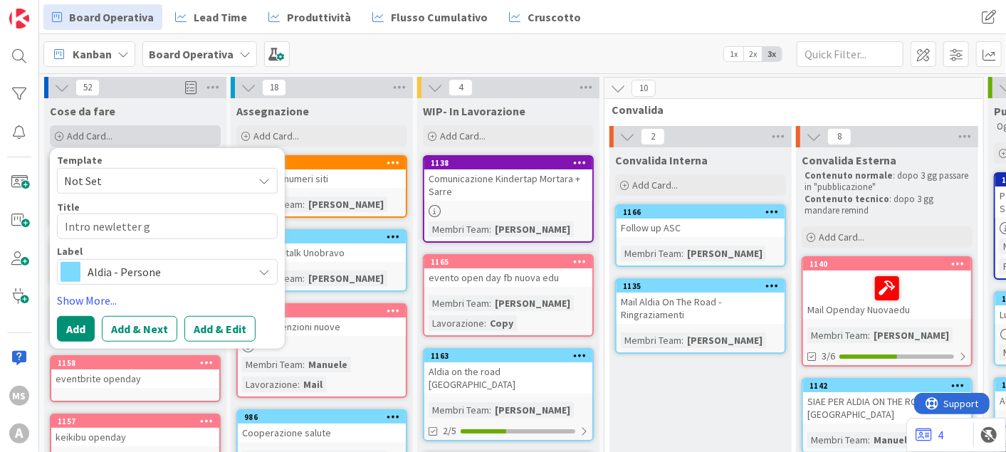
type textarea "x"
type textarea "Intro newletter ge"
type textarea "x"
type textarea "Intro newletter gen"
type textarea "x"
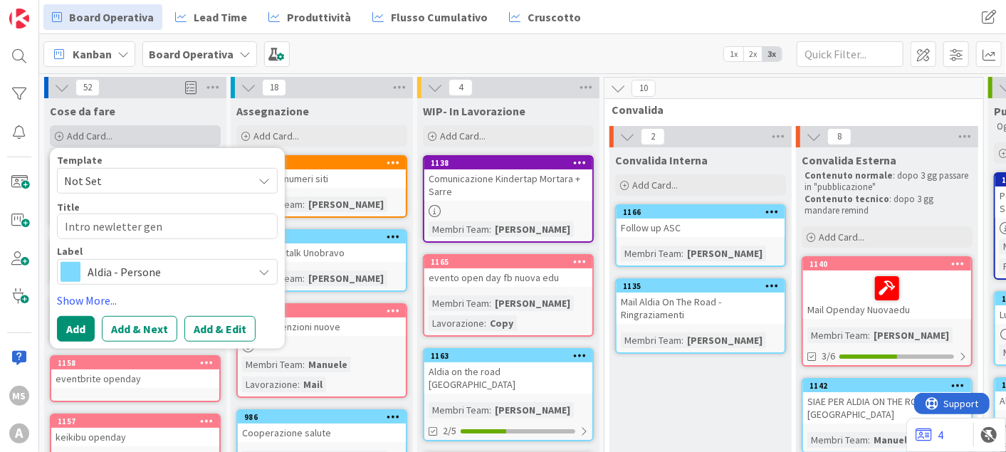
type textarea "Intro newletter geni"
type textarea "x"
type textarea "Intro newletter genio"
type textarea "x"
type textarea "Intro newletter geniot"
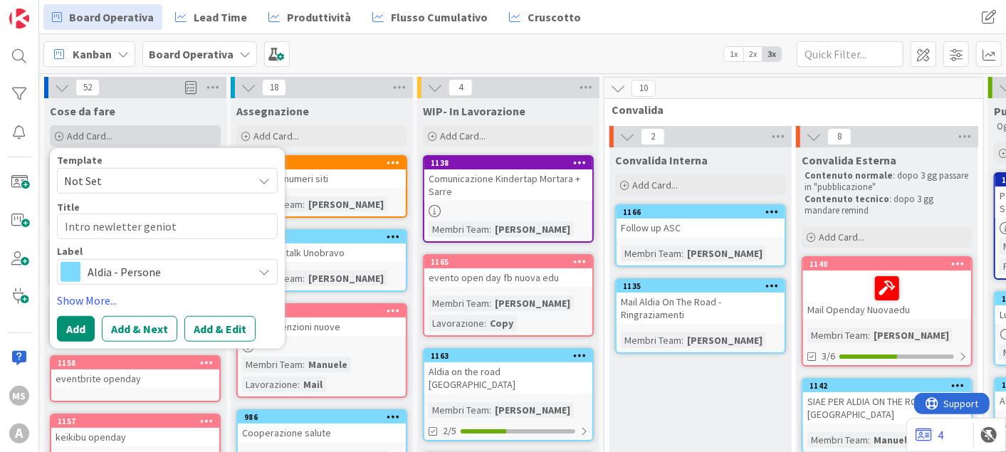
type textarea "x"
type textarea "Intro newletter geniotr"
type textarea "x"
type textarea "Intro newletter geniotri"
type textarea "x"
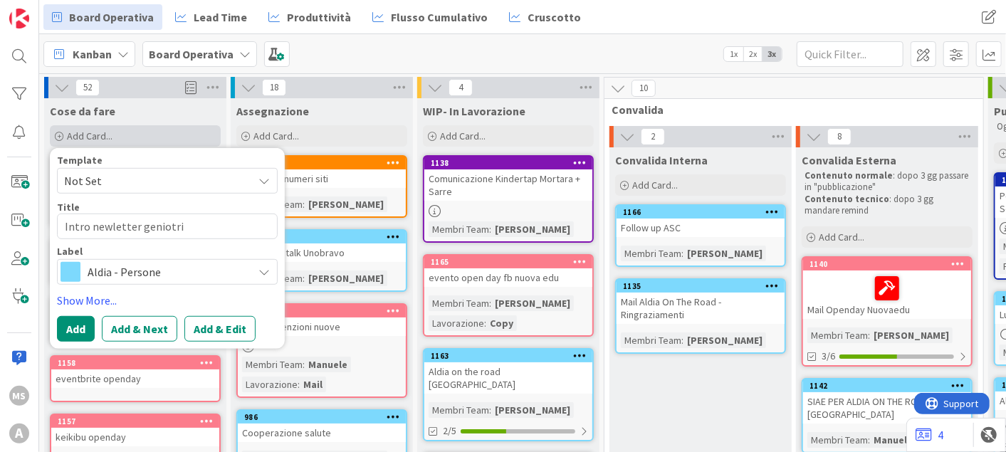
type textarea "Intro newletter geniotri"
type textarea "x"
type textarea "Intro newletter geniotri n"
type textarea "x"
type textarea "Intro newletter geniotri ni"
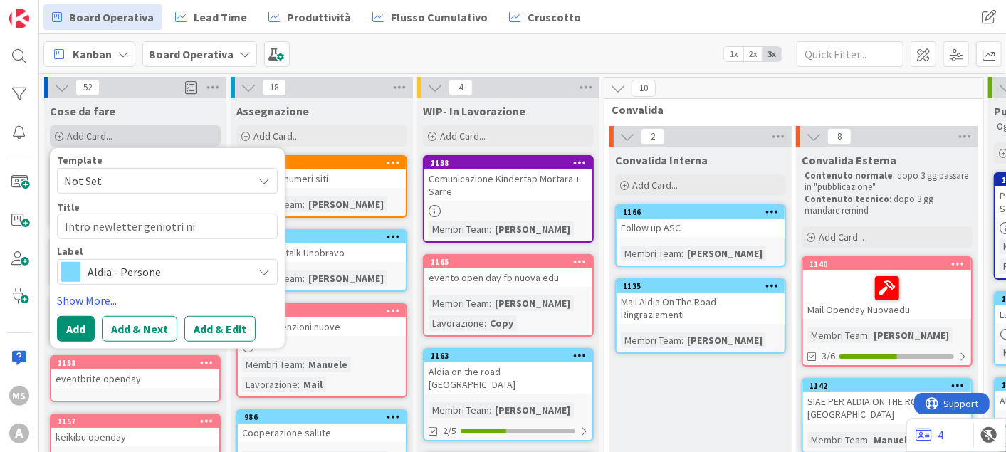
type textarea "x"
type textarea "Intro newletter geniotri nid"
type textarea "x"
type textarea "Intro newletter geniotri nidi"
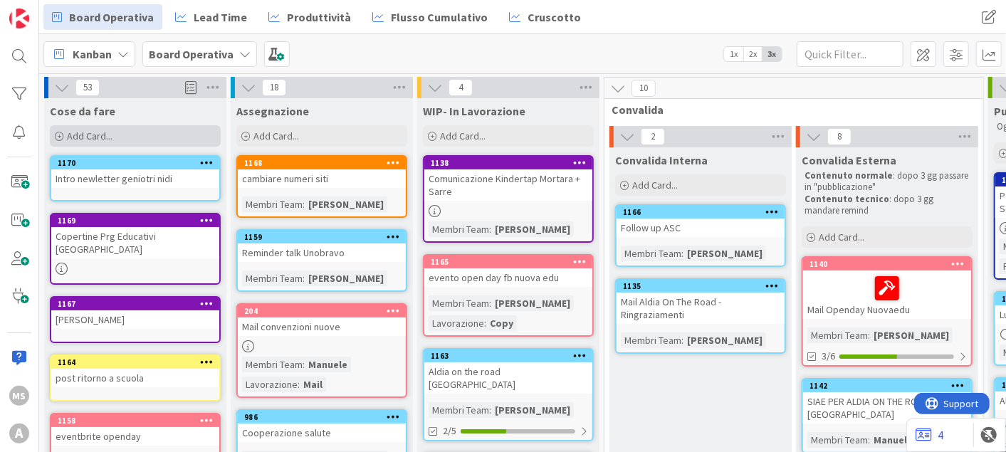
click at [124, 132] on div "Add Card..." at bounding box center [135, 135] width 171 height 21
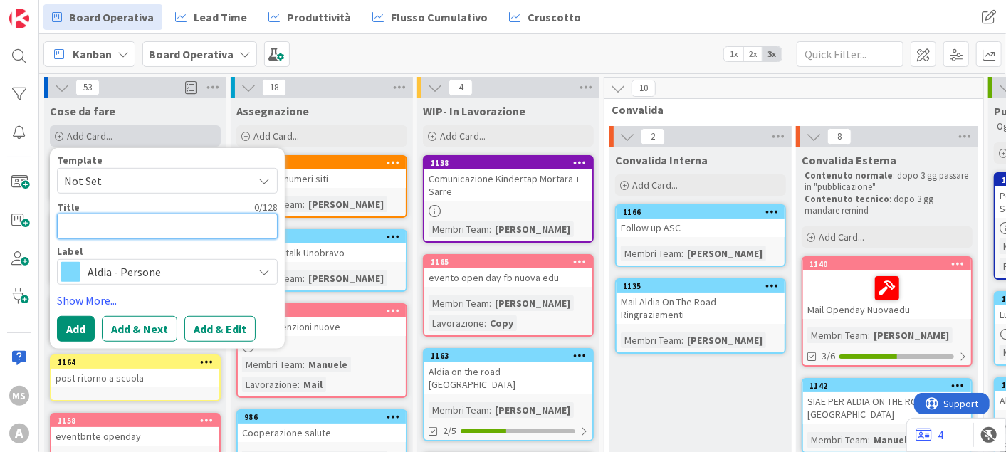
type textarea "x"
type textarea "f"
type textarea "x"
type textarea "fo"
type textarea "x"
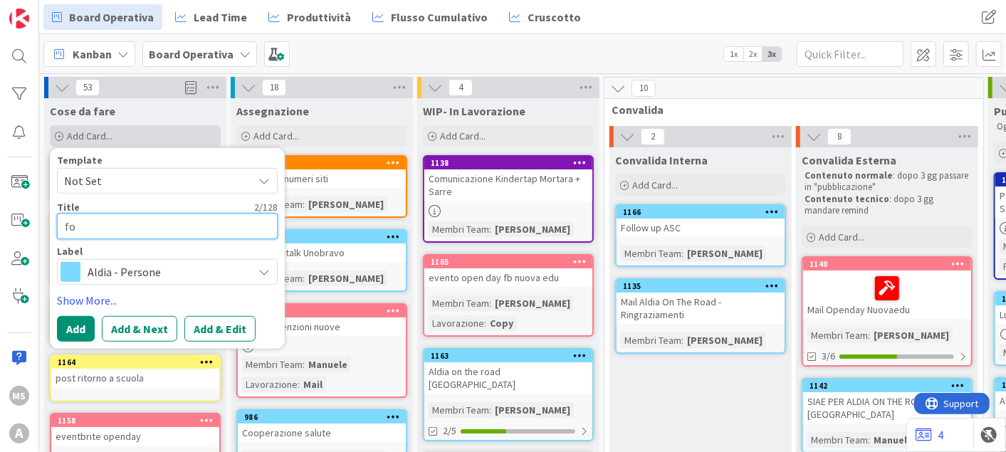
type textarea "for"
type textarea "x"
type textarea "form"
type textarea "x"
type textarea "form"
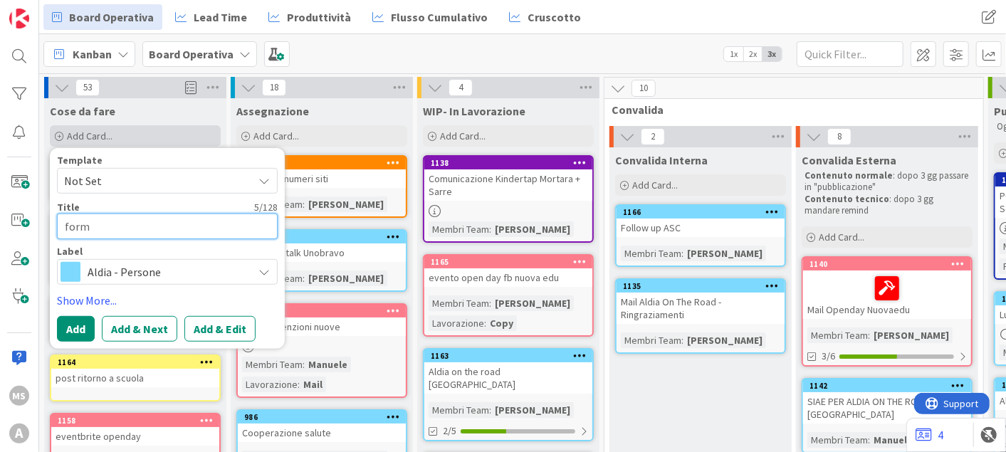
type textarea "x"
type textarea "form g"
type textarea "x"
type textarea "form ge"
type textarea "x"
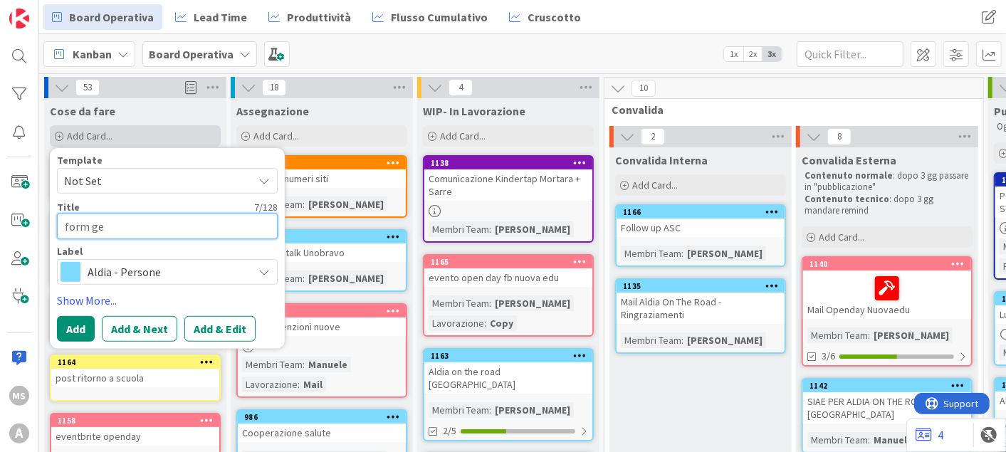
type textarea "form gen"
type textarea "x"
type textarea "form genit"
type textarea "x"
type textarea "form genito"
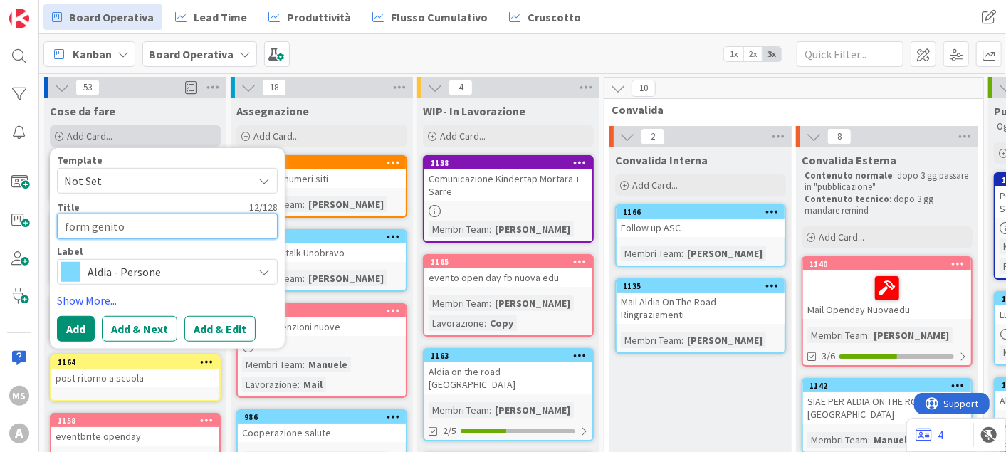
type textarea "x"
type textarea "form genitor"
type textarea "x"
type textarea "form genitori"
type textarea "x"
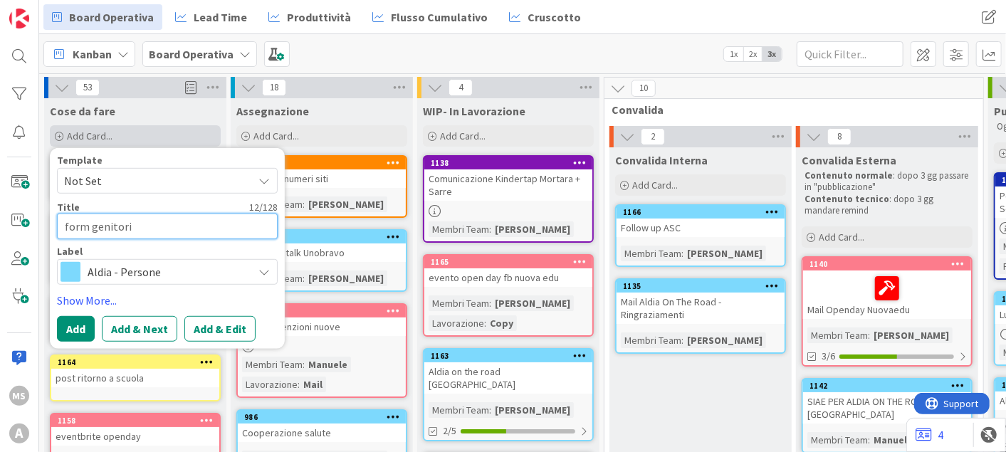
type textarea "form genitori"
type textarea "x"
type textarea "form genitori ni"
type textarea "x"
type textarea "form genitori nid"
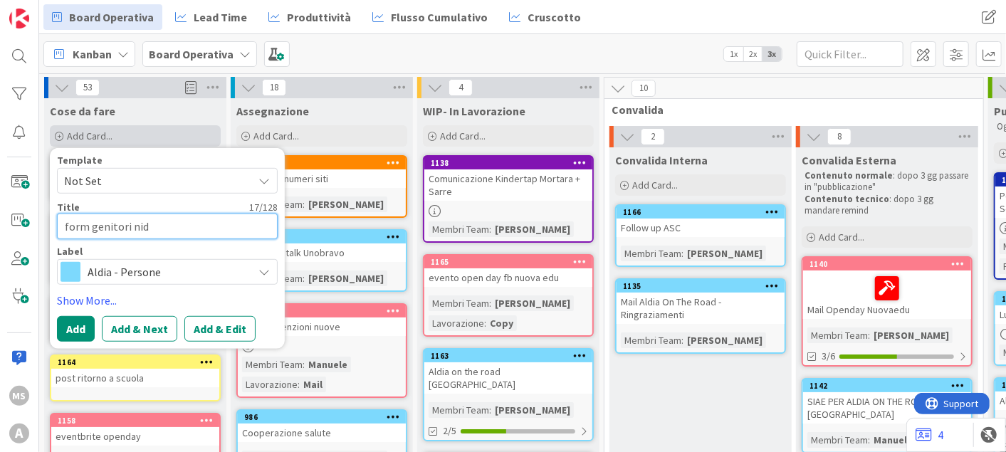
type textarea "x"
type textarea "form genitori nidi"
